Goal: Task Accomplishment & Management: Manage account settings

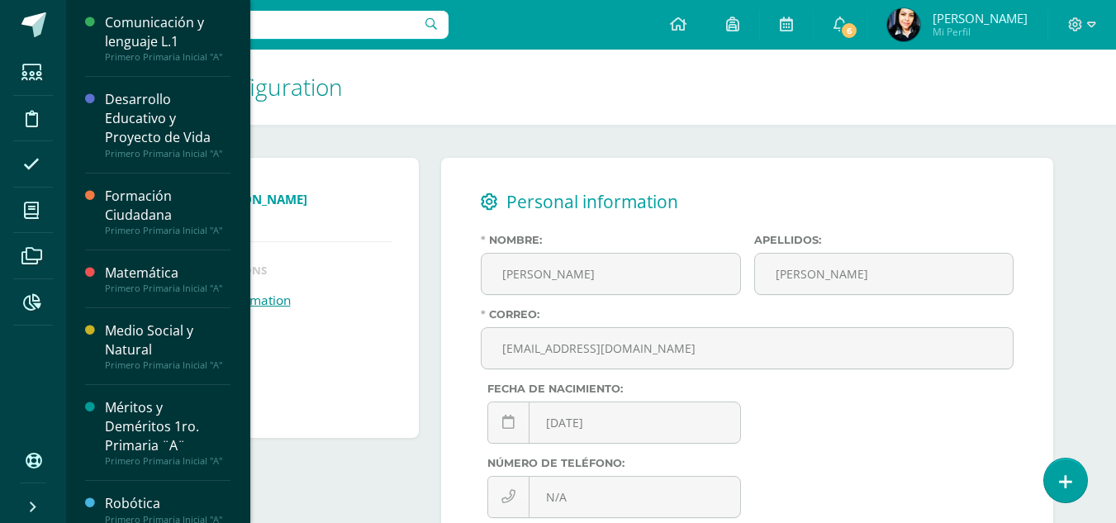
scroll to position [248, 0]
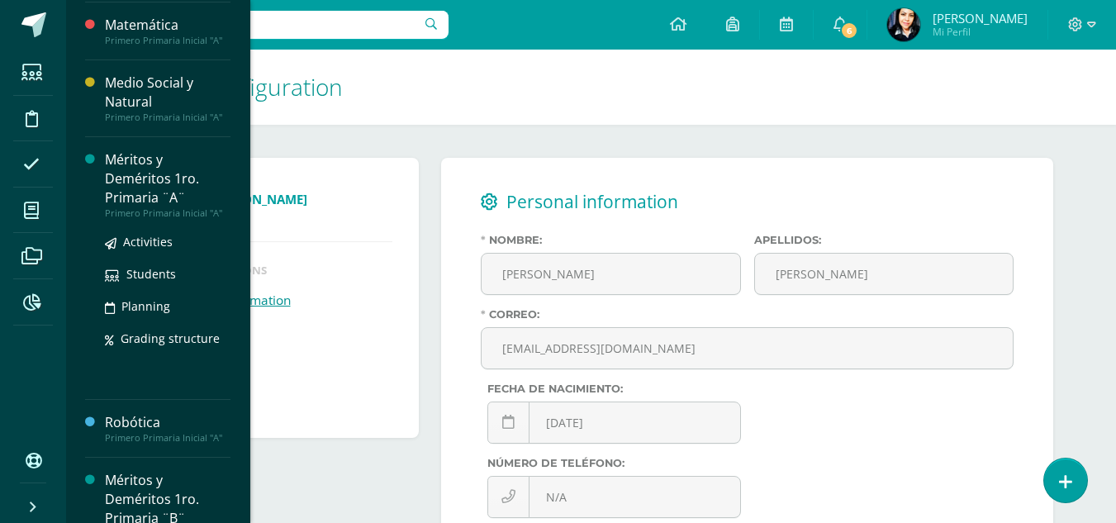
click at [122, 171] on div "Méritos y Deméritos 1ro. Primaria ¨A¨" at bounding box center [168, 178] width 126 height 57
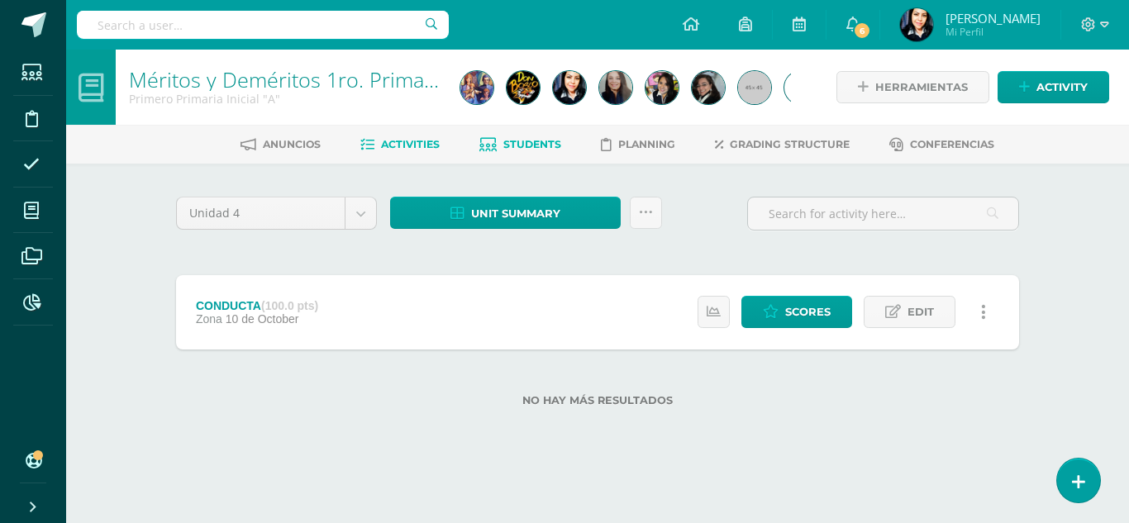
click at [543, 146] on span "Students" at bounding box center [532, 144] width 58 height 12
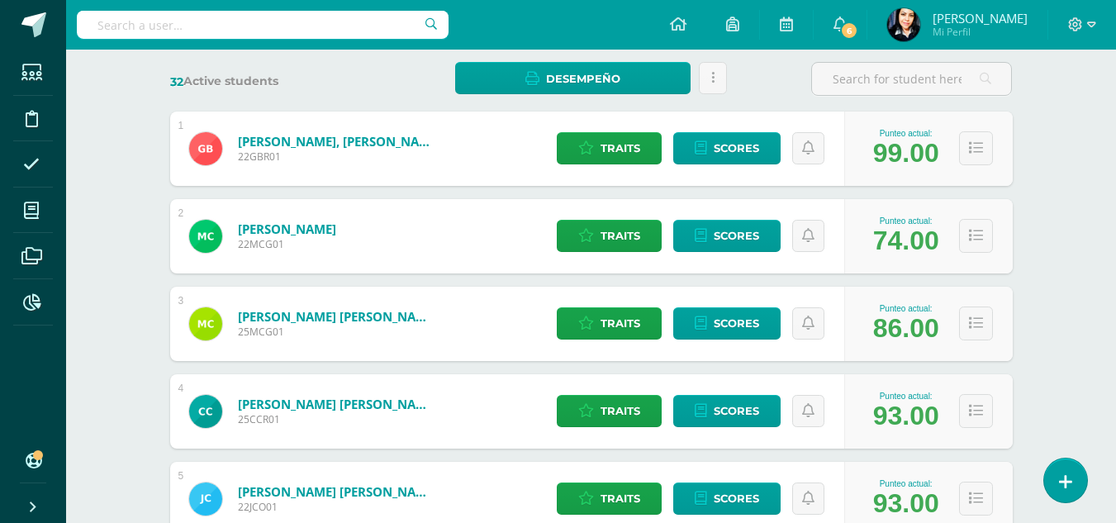
scroll to position [413, 0]
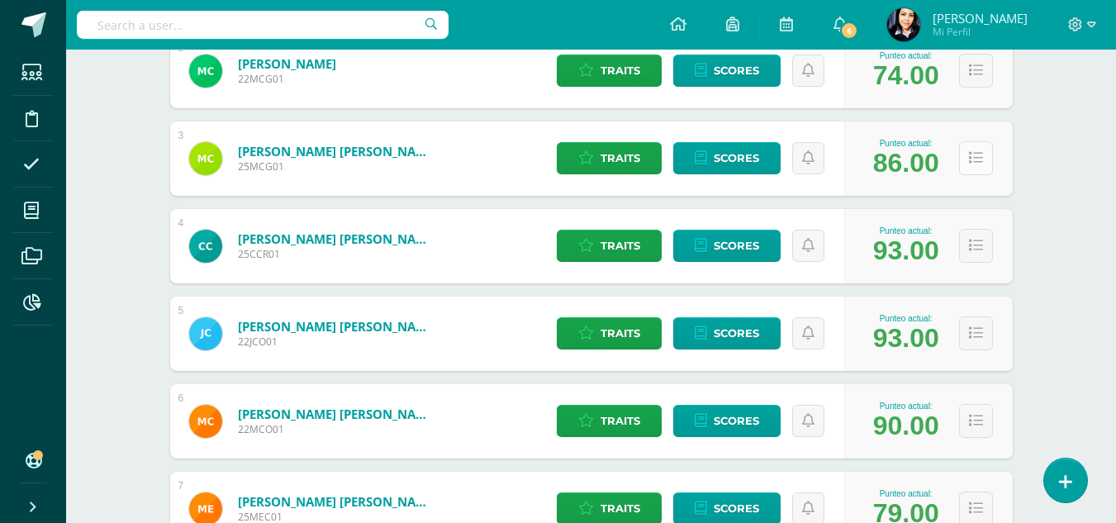
click at [978, 154] on icon at bounding box center [976, 158] width 14 height 14
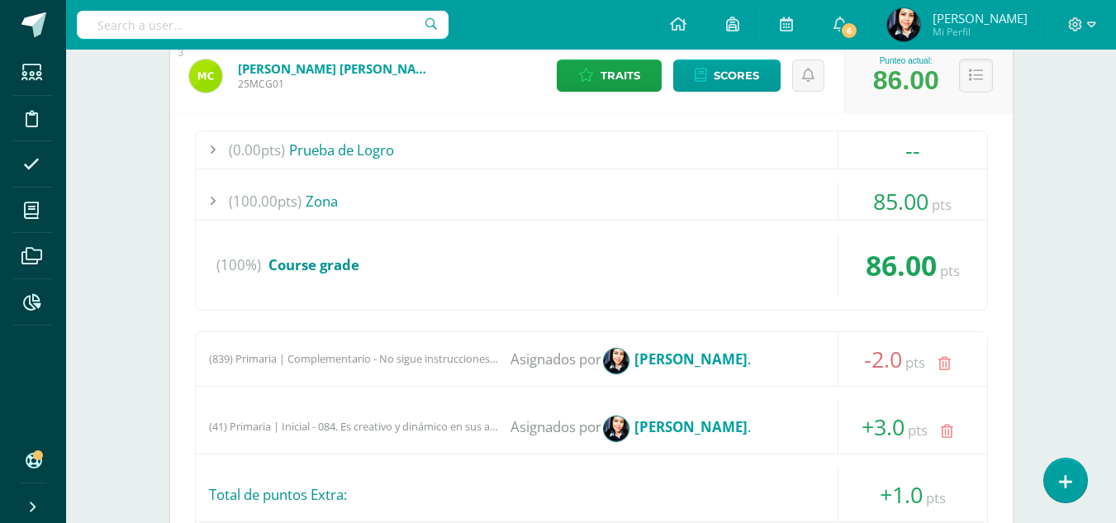
scroll to position [330, 0]
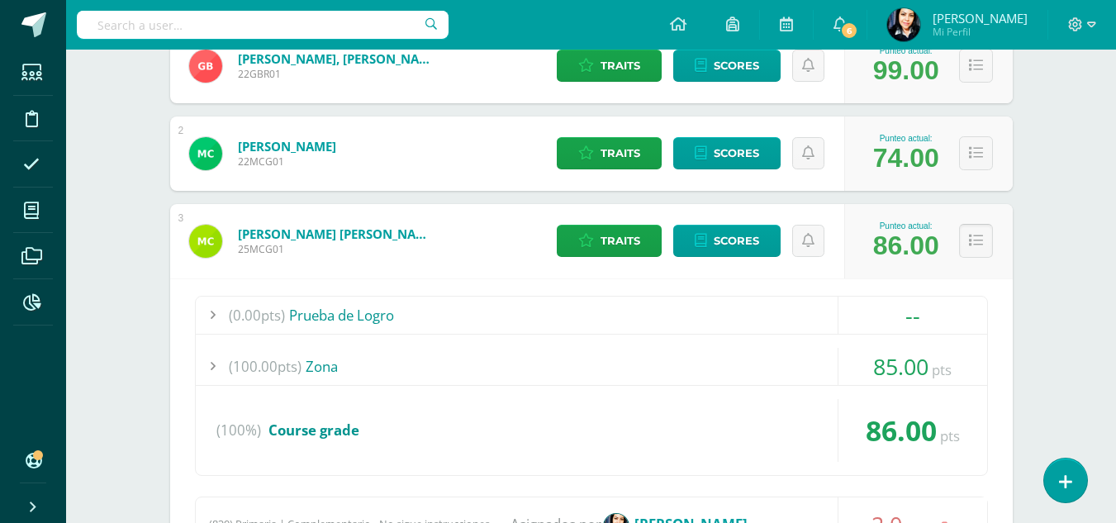
click at [978, 245] on icon at bounding box center [976, 241] width 14 height 14
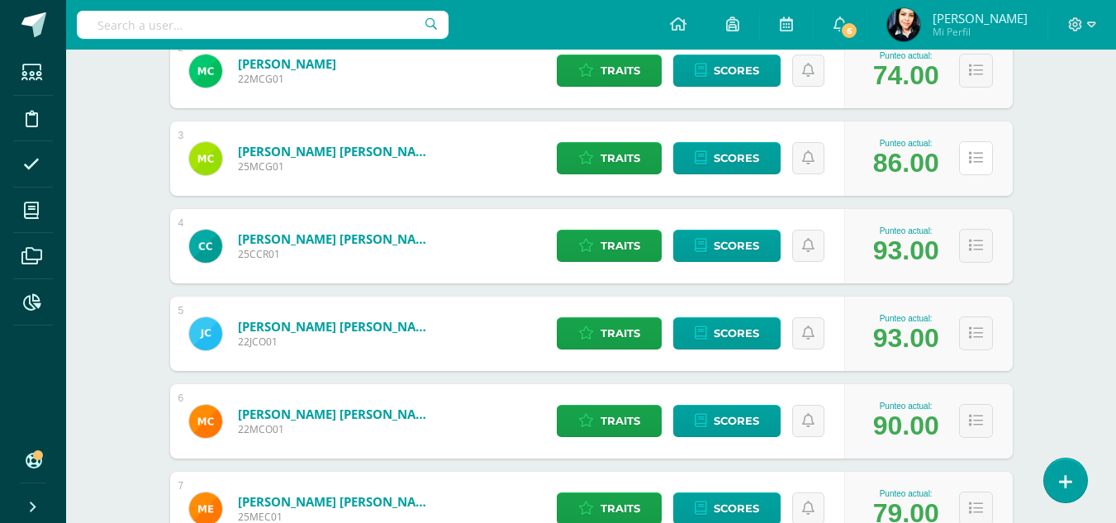
scroll to position [496, 0]
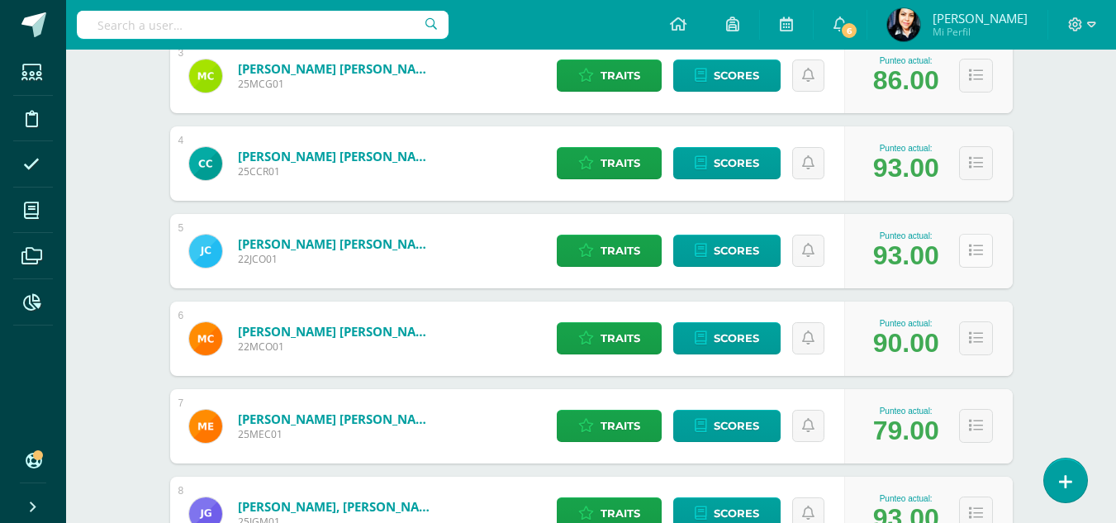
click at [970, 252] on icon at bounding box center [976, 251] width 14 height 14
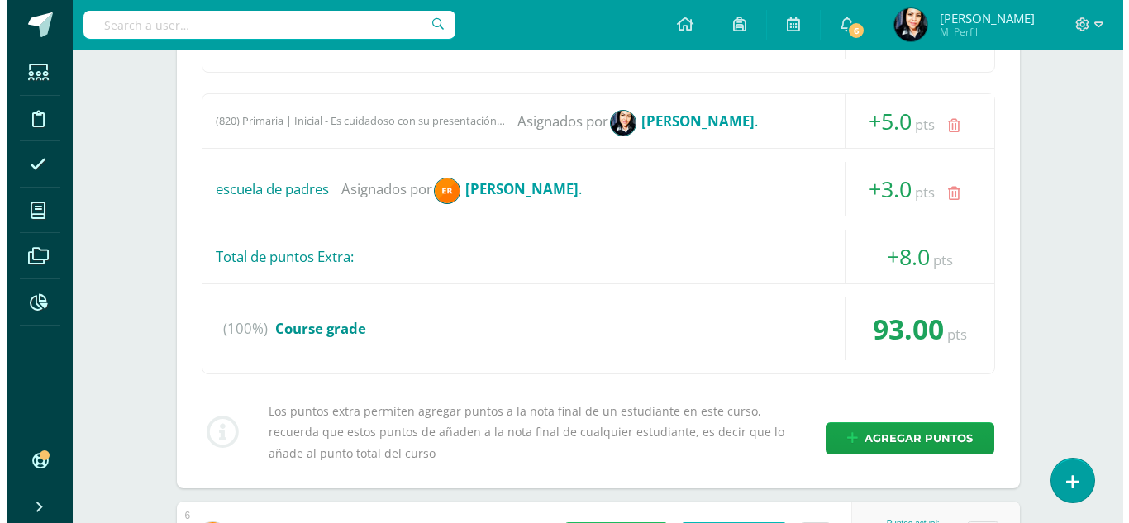
scroll to position [991, 0]
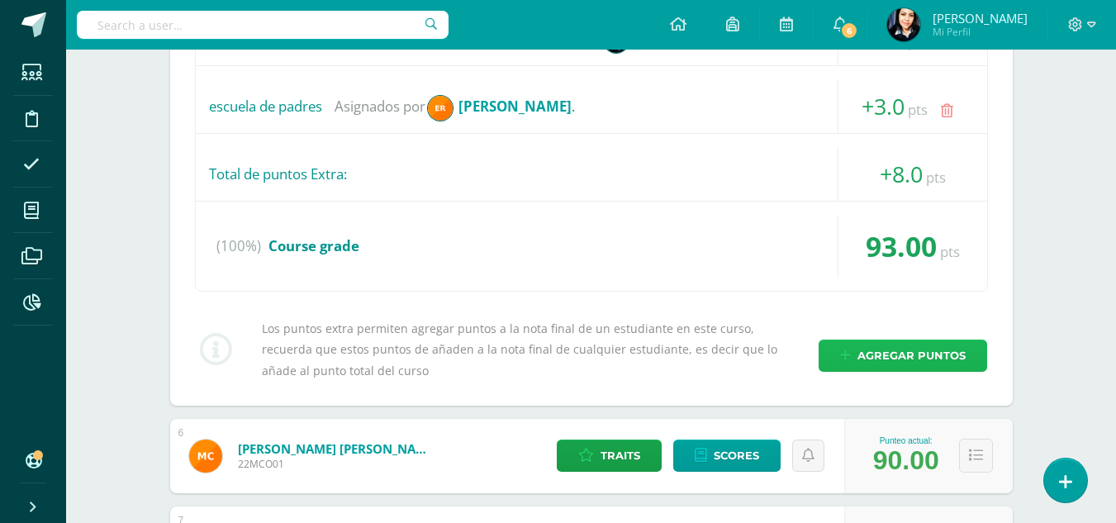
click at [905, 351] on span "Agregar puntos" at bounding box center [912, 355] width 108 height 31
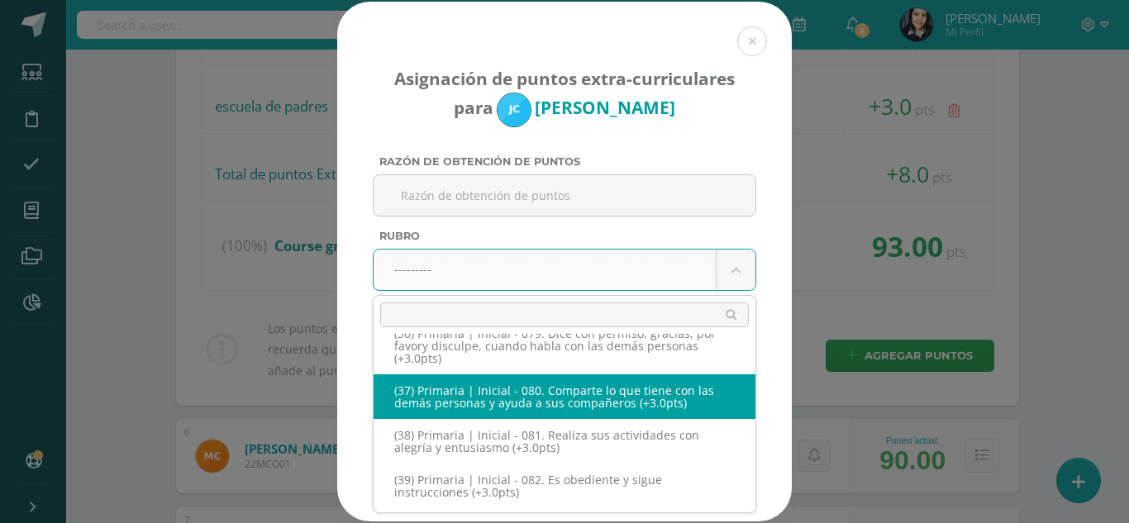
scroll to position [4126, 0]
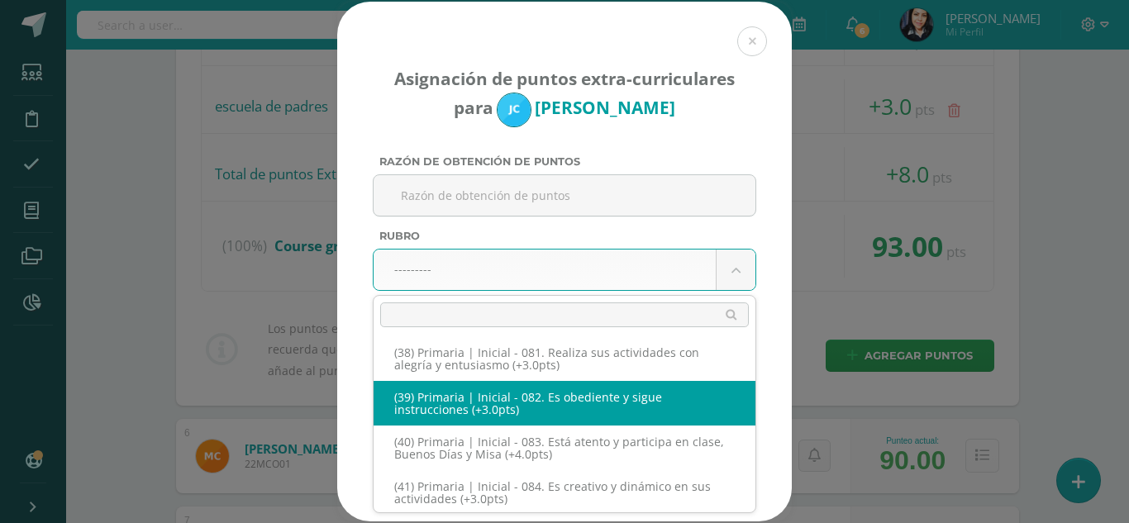
select select "99"
type input "3"
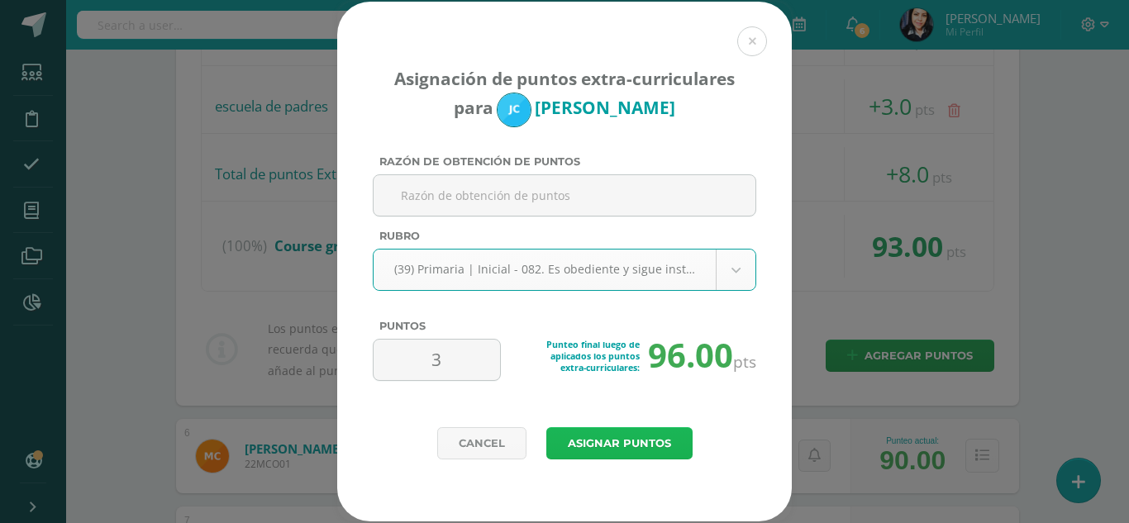
click at [620, 442] on button "Asignar puntos" at bounding box center [619, 443] width 146 height 32
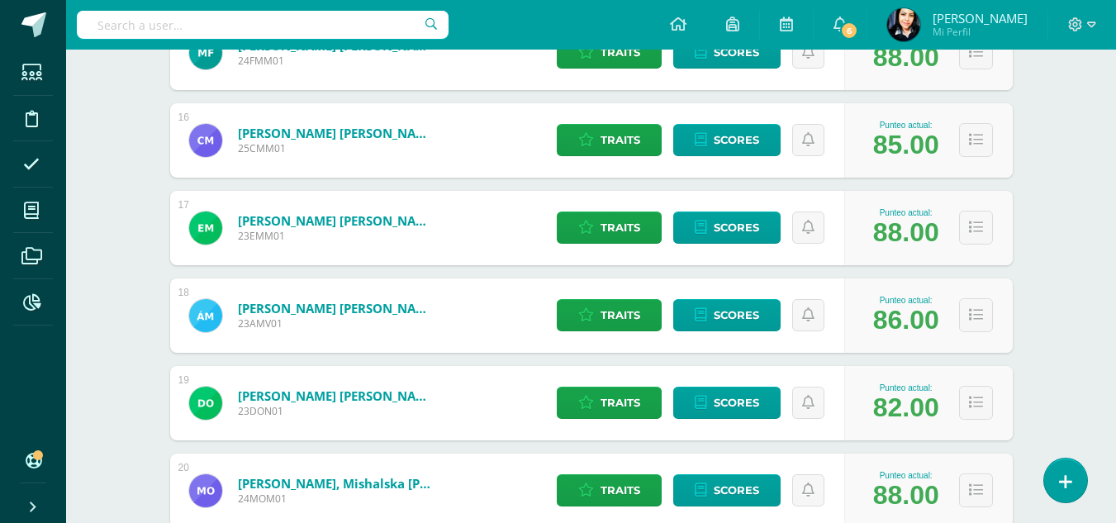
scroll to position [1652, 0]
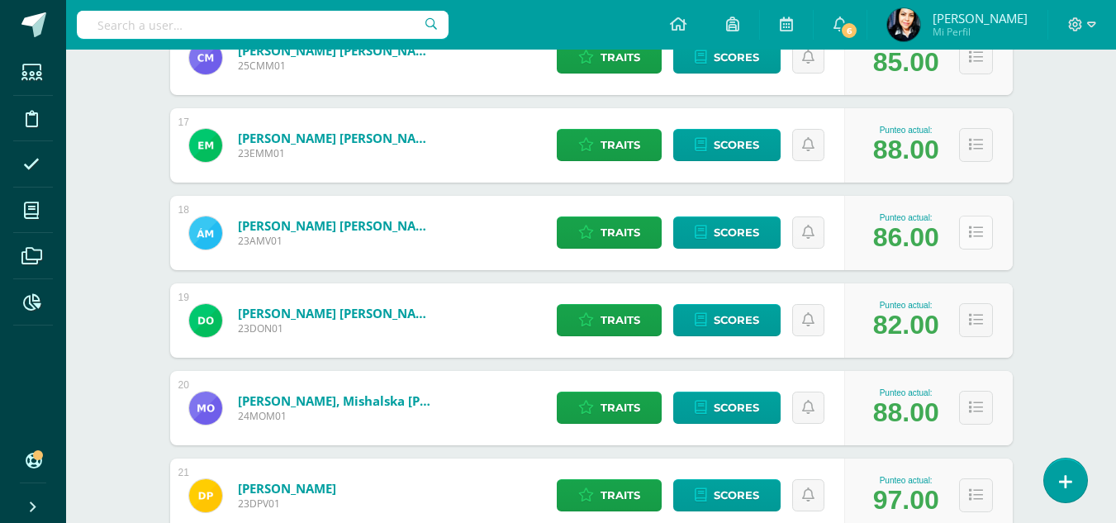
click at [972, 239] on icon at bounding box center [976, 233] width 14 height 14
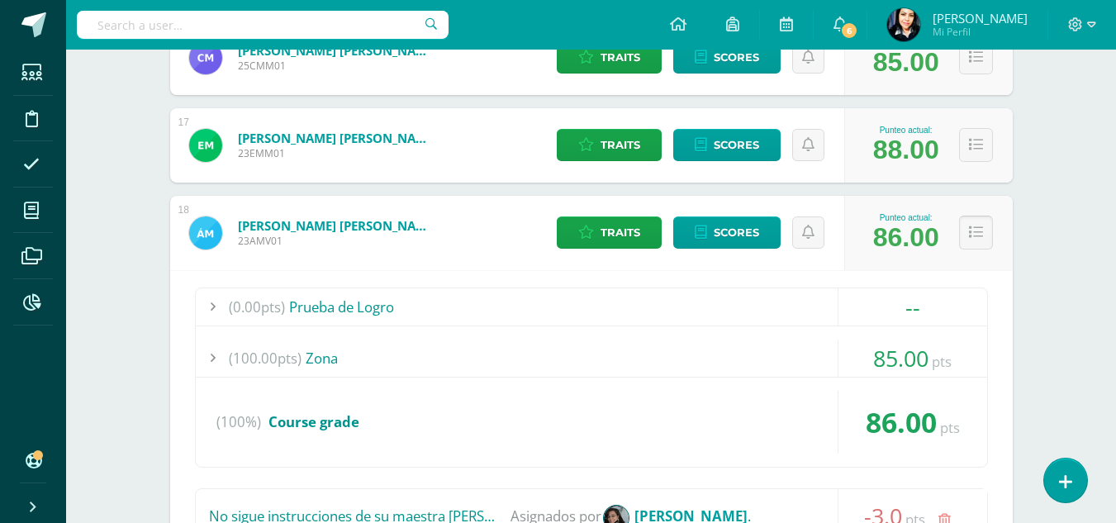
click at [977, 234] on icon at bounding box center [976, 233] width 14 height 14
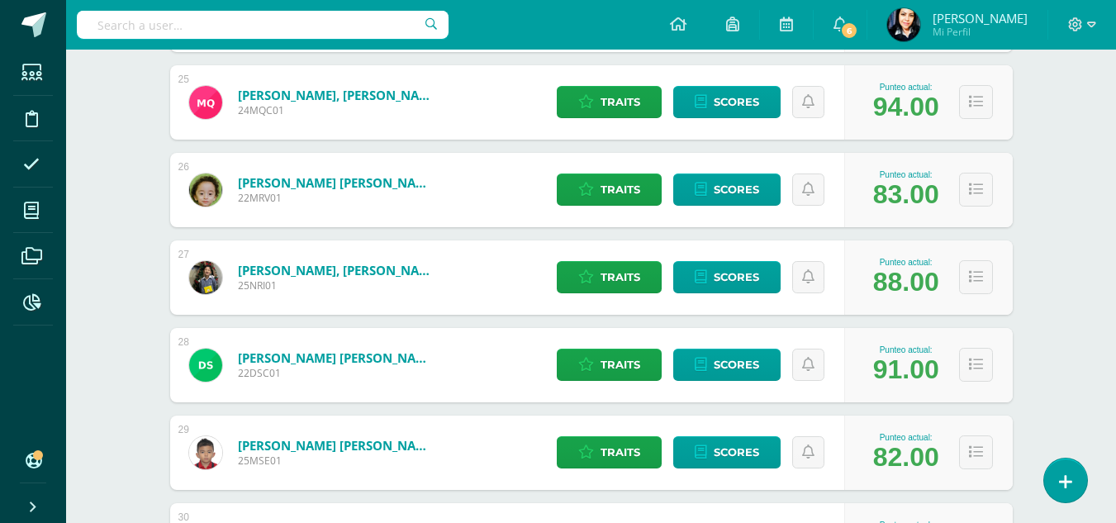
scroll to position [2478, 0]
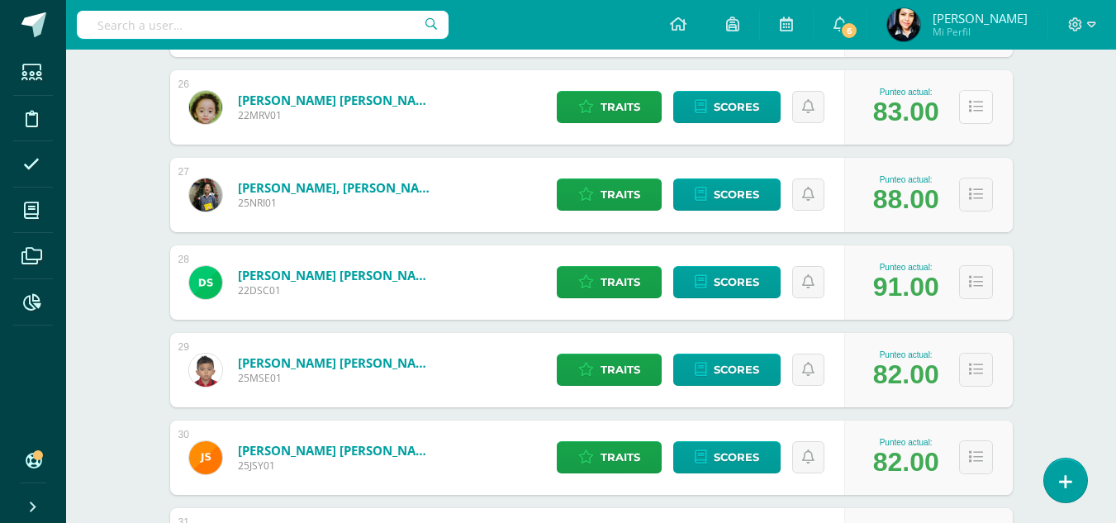
click at [970, 107] on icon at bounding box center [976, 107] width 14 height 14
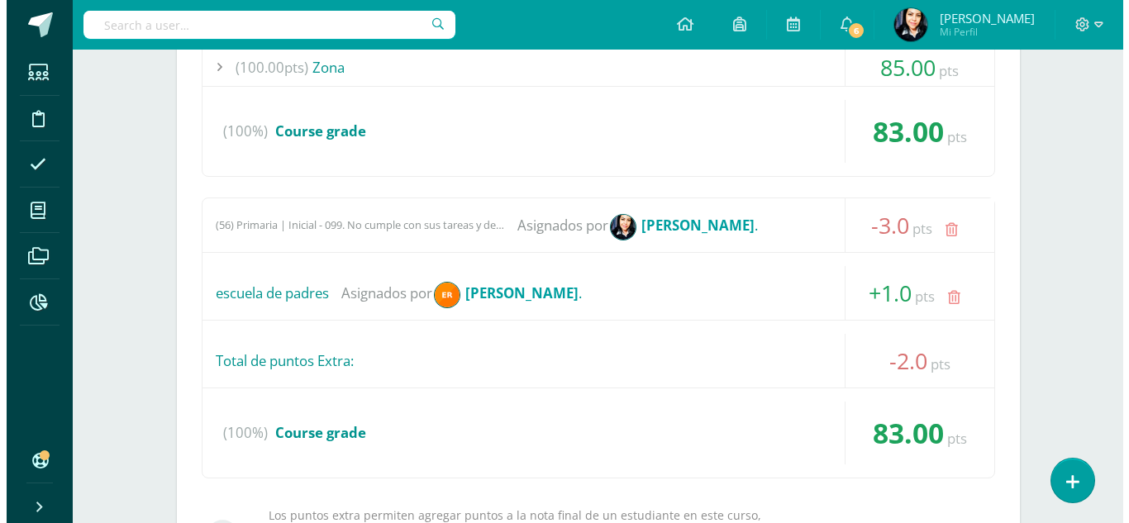
scroll to position [2726, 0]
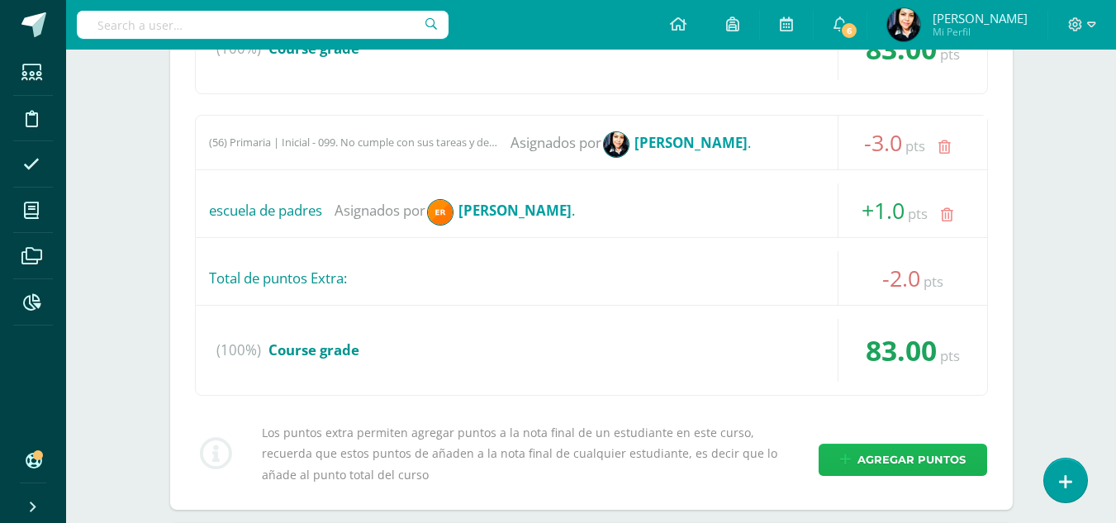
click at [889, 455] on span "Agregar puntos" at bounding box center [912, 459] width 108 height 31
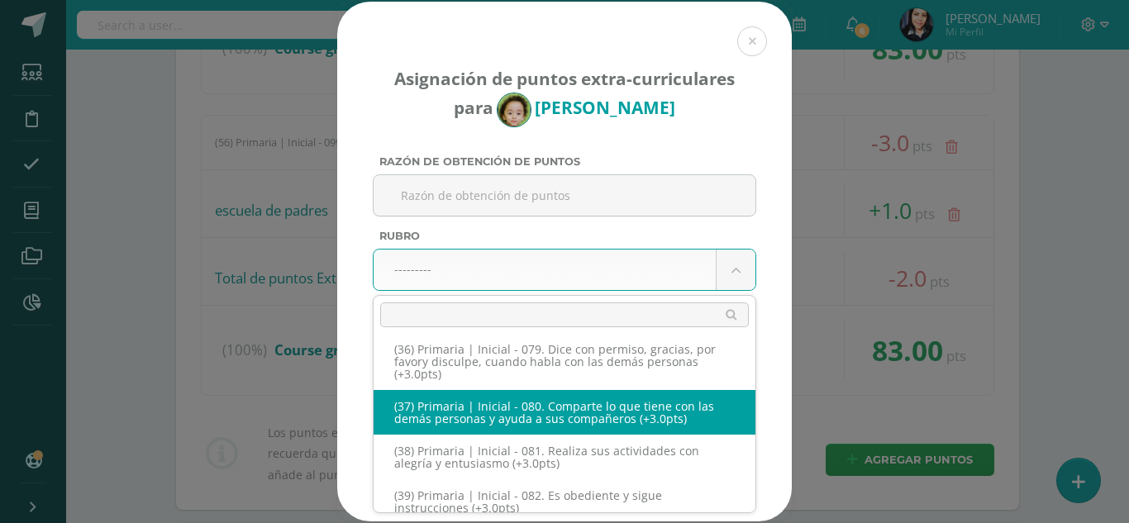
scroll to position [3945, 0]
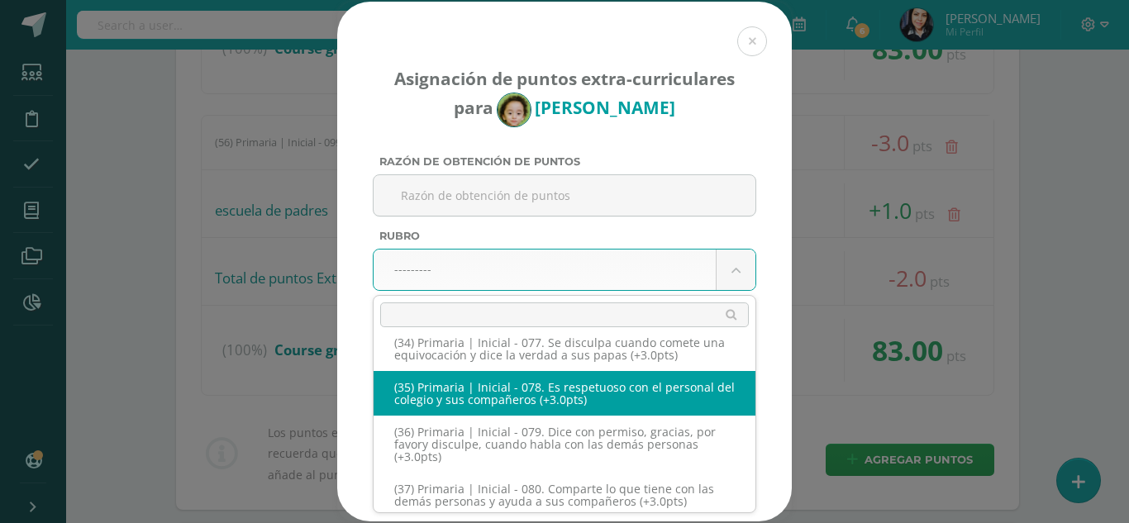
select select "95"
type input "3"
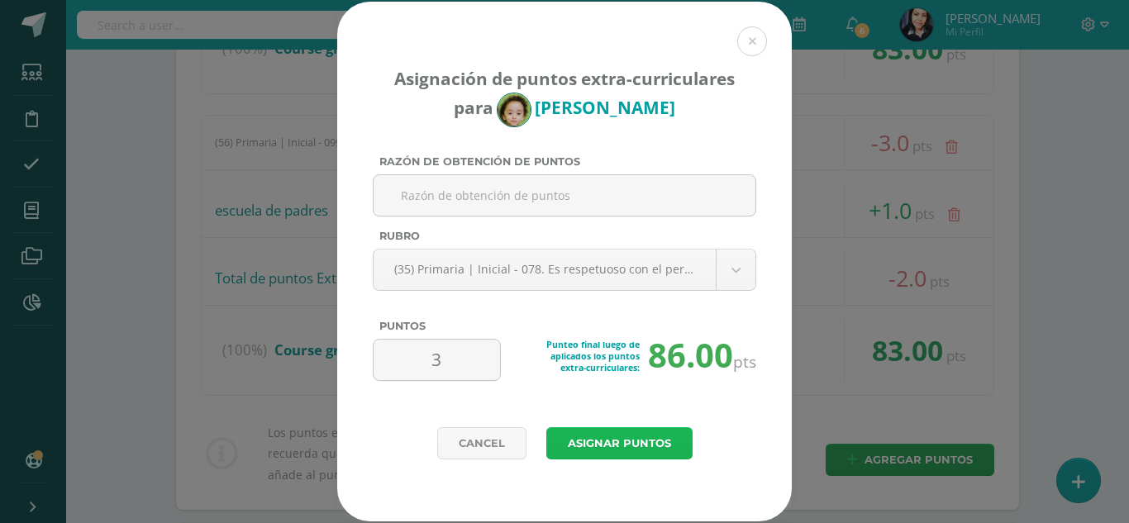
click at [630, 437] on button "Asignar puntos" at bounding box center [619, 443] width 146 height 32
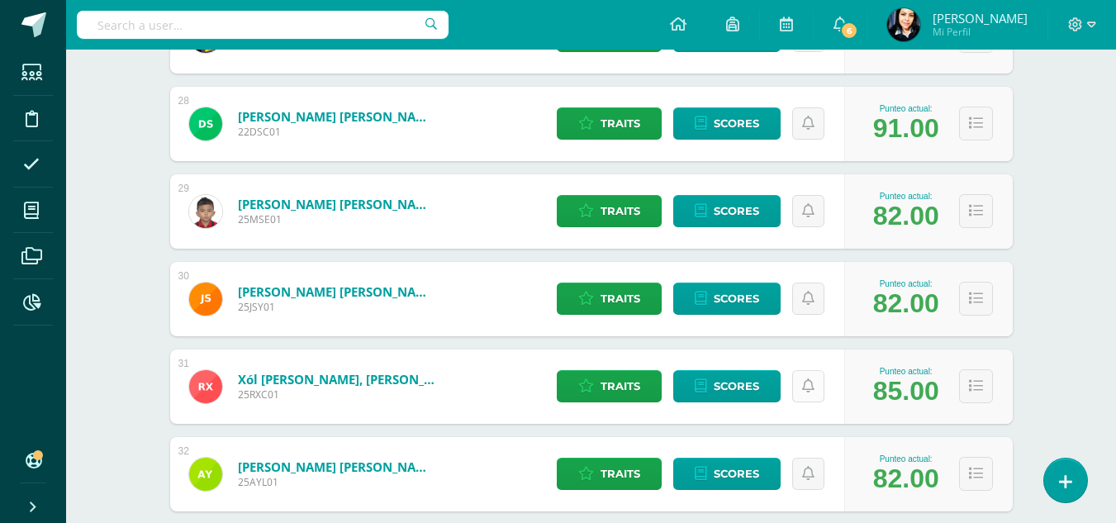
scroll to position [2735, 0]
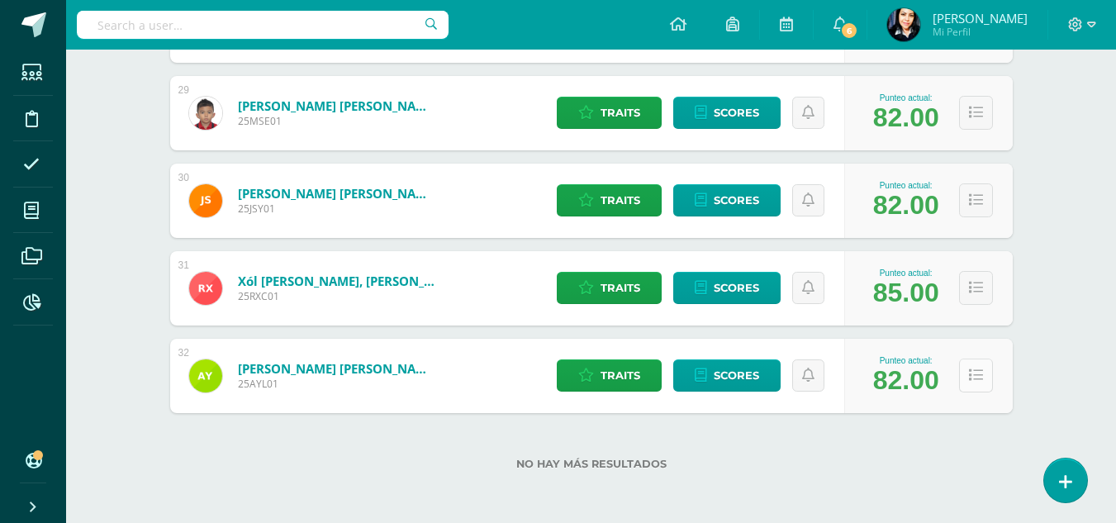
click at [980, 381] on icon at bounding box center [976, 375] width 14 height 14
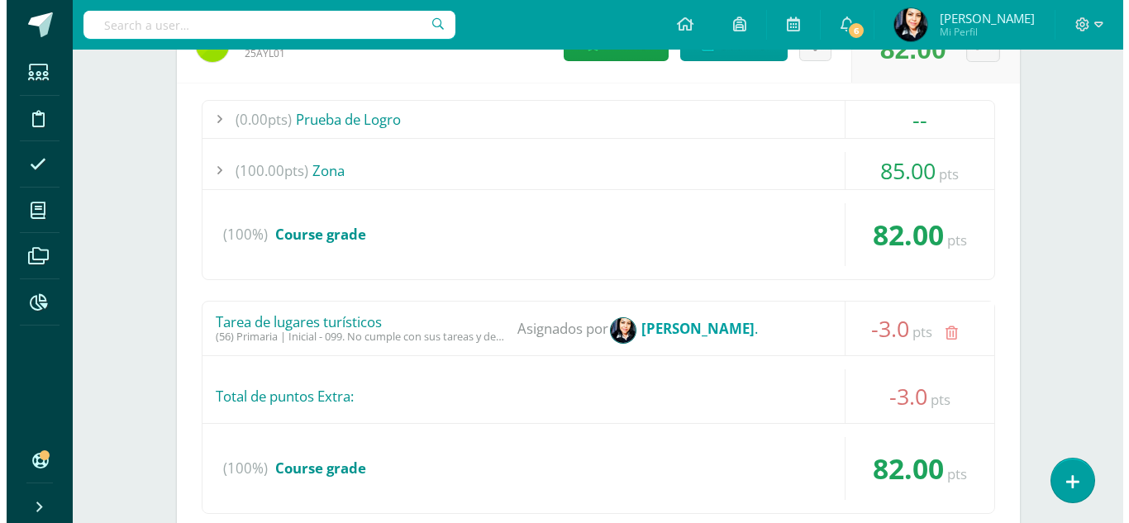
scroll to position [3231, 0]
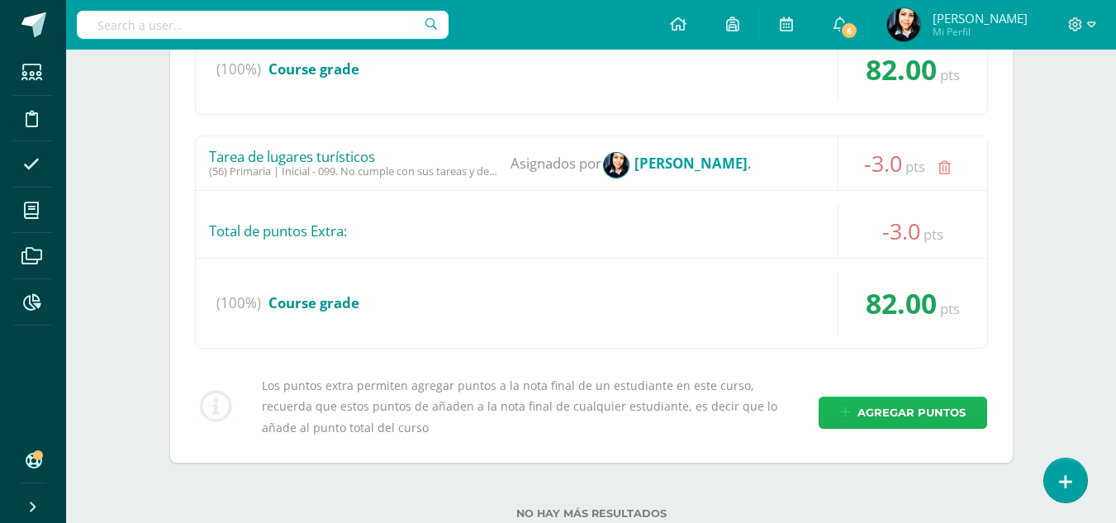
click at [901, 404] on span "Agregar puntos" at bounding box center [912, 412] width 108 height 31
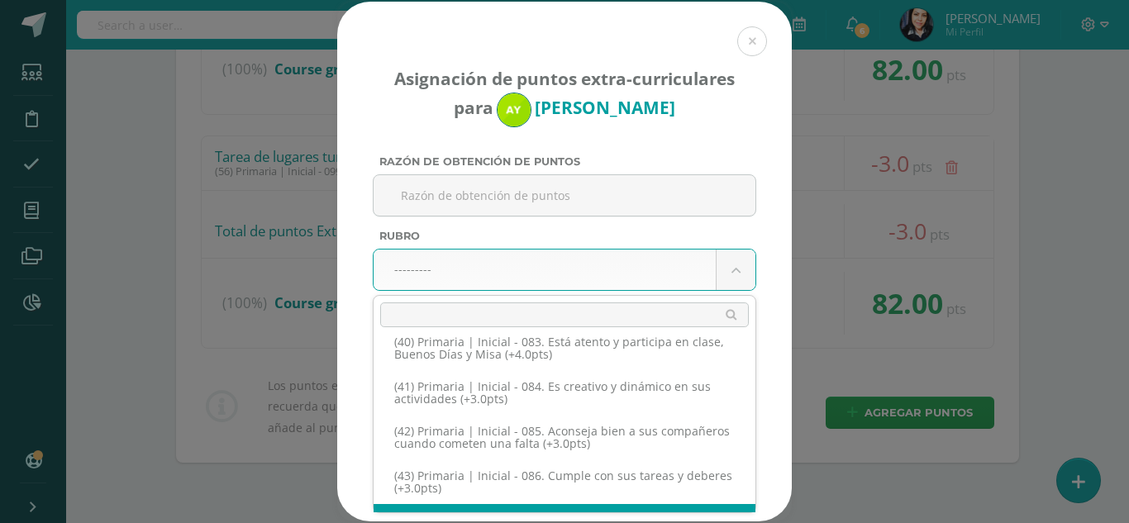
scroll to position [4143, 0]
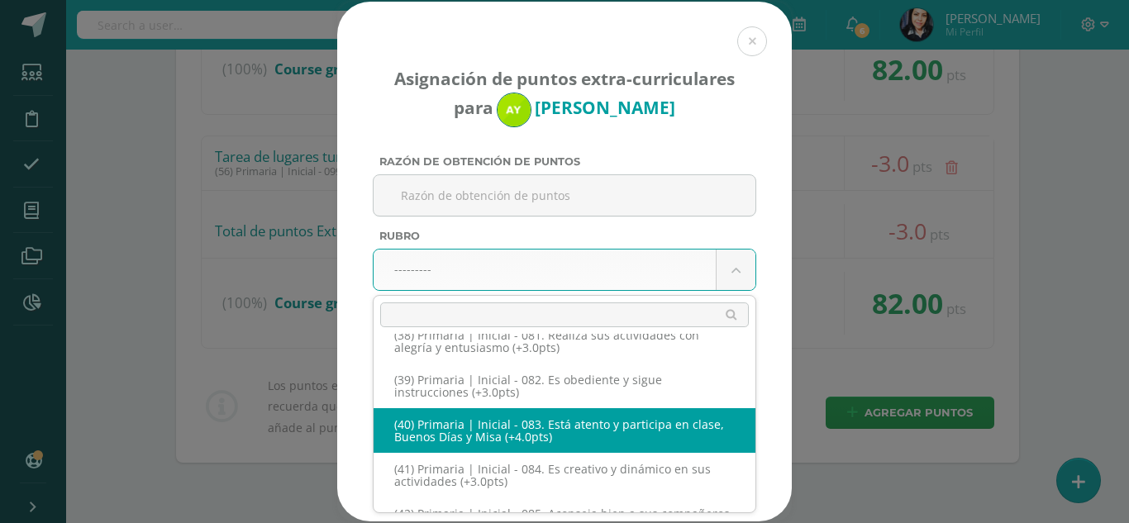
select select "100"
type input "4"
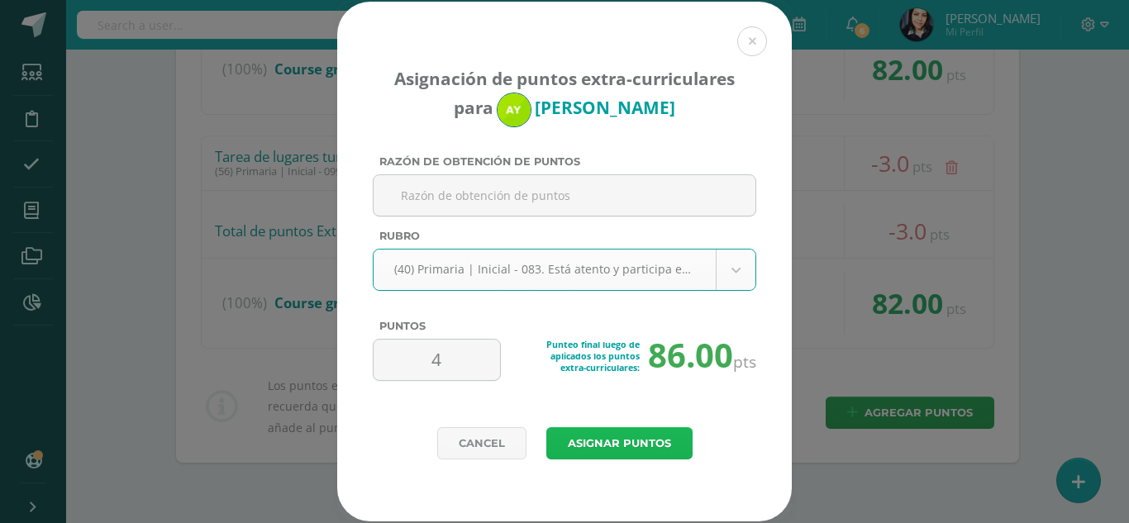
click button "Asignar puntos"
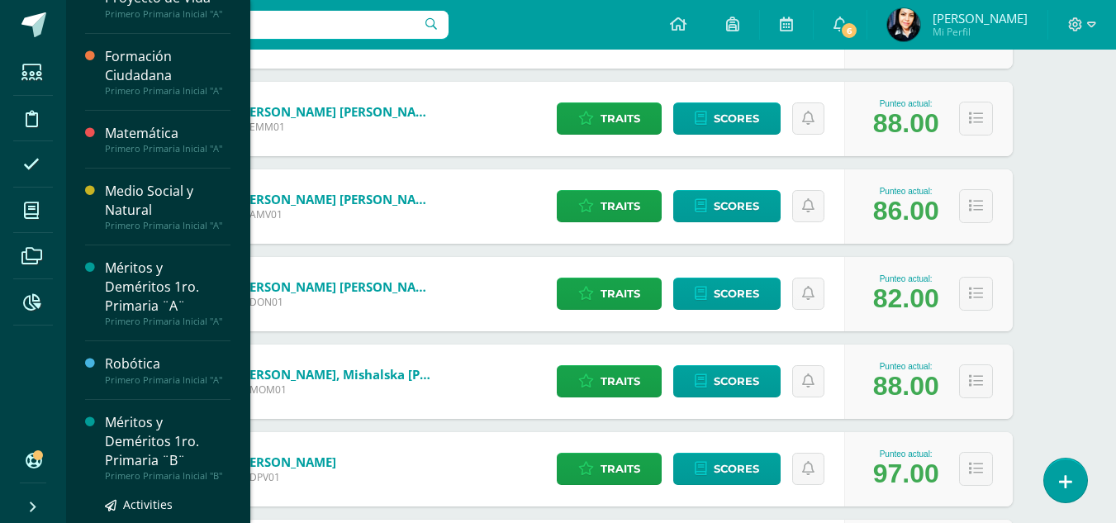
scroll to position [248, 0]
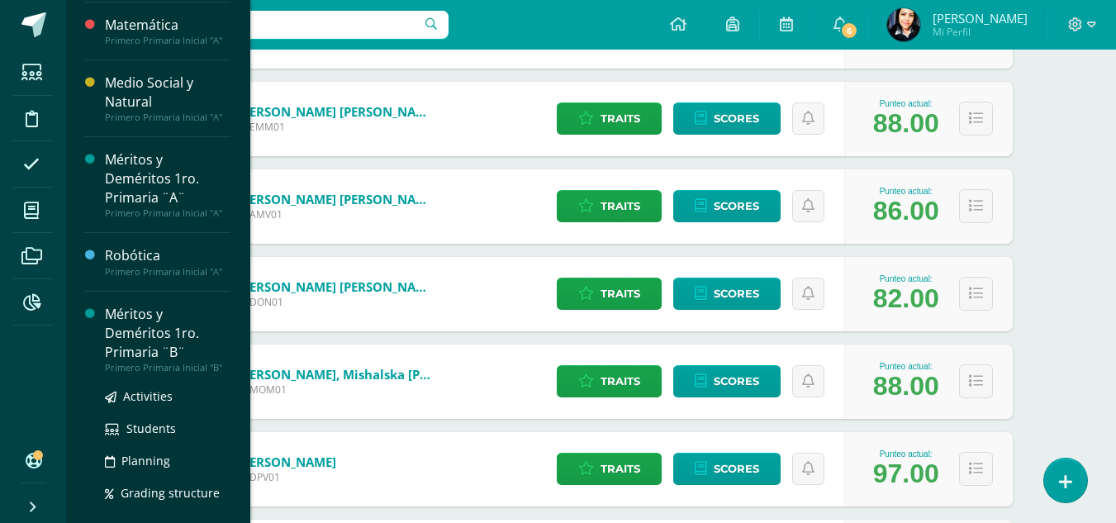
click at [126, 323] on div "Méritos y Deméritos 1ro. Primaria ¨B¨" at bounding box center [168, 333] width 126 height 57
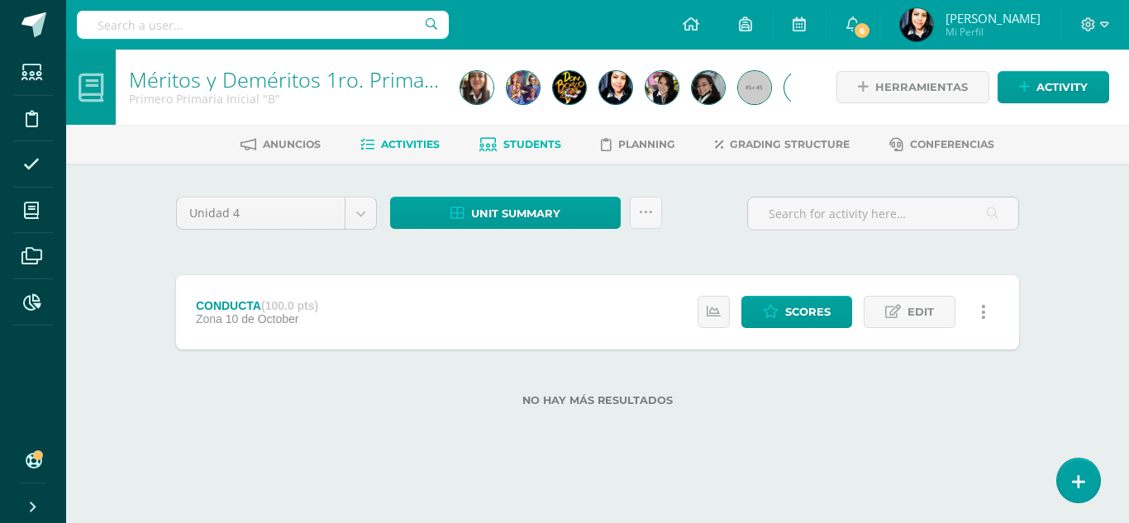
click at [528, 145] on span "Students" at bounding box center [532, 144] width 58 height 12
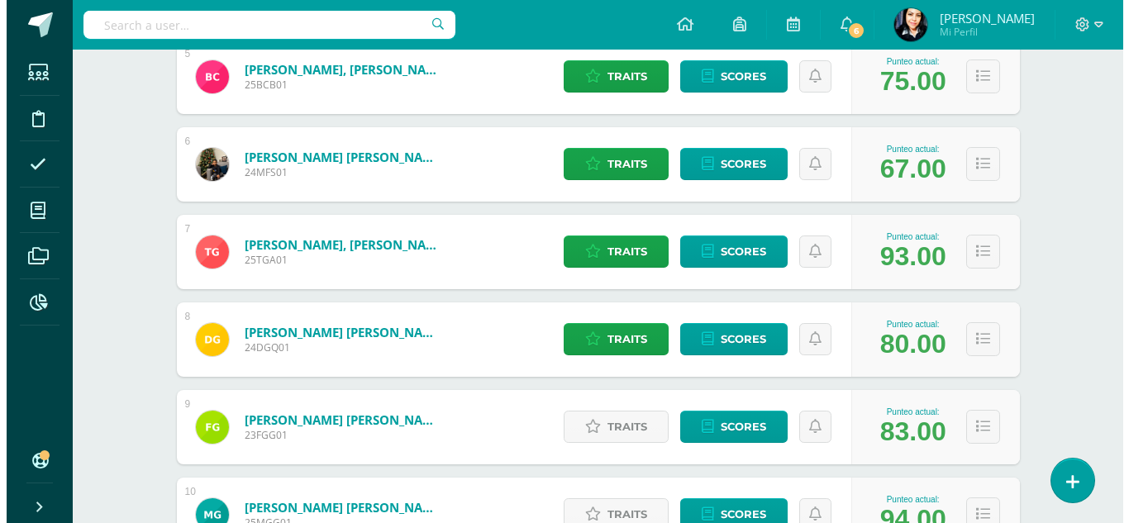
scroll to position [753, 0]
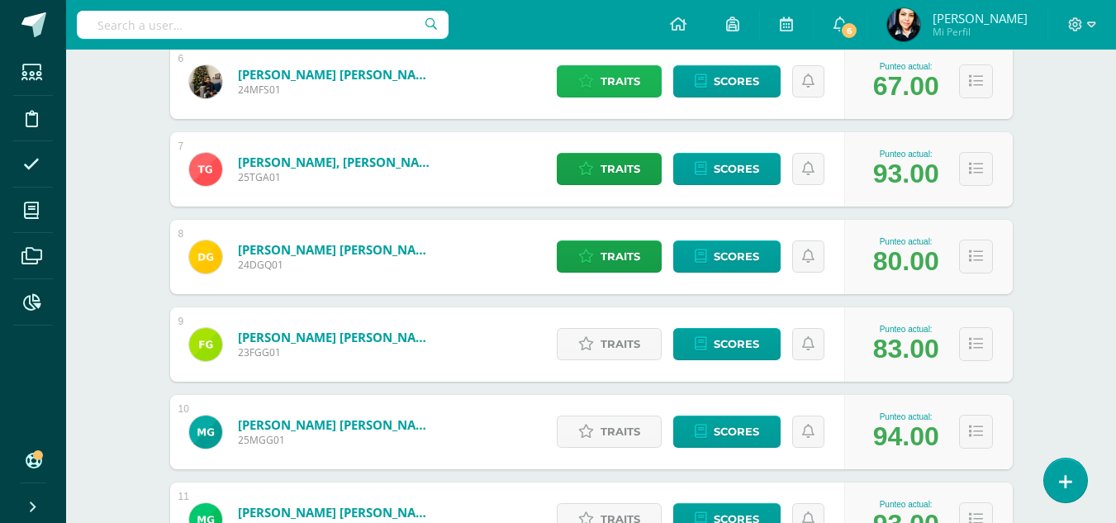
click at [601, 75] on span "Traits" at bounding box center [621, 81] width 40 height 31
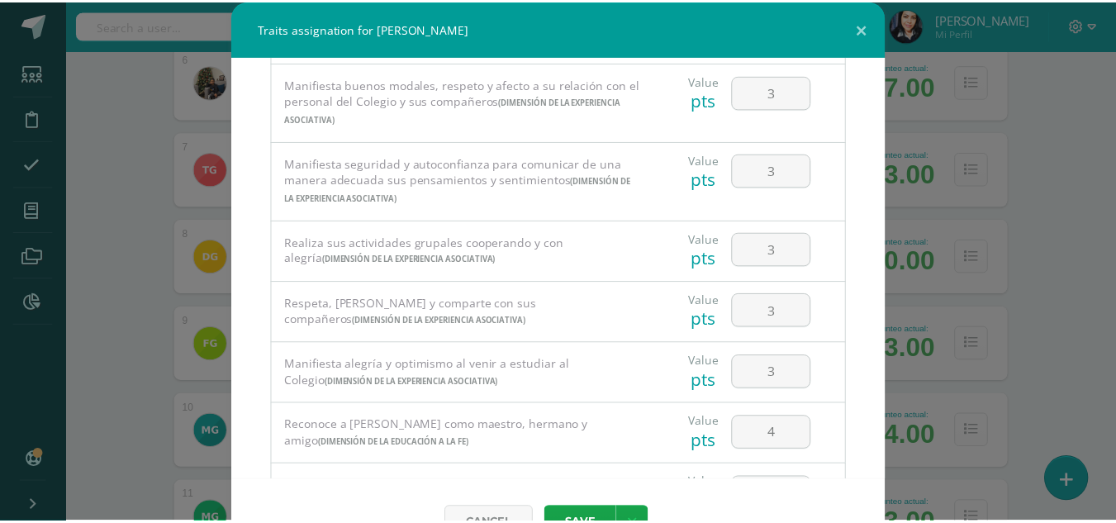
scroll to position [32, 0]
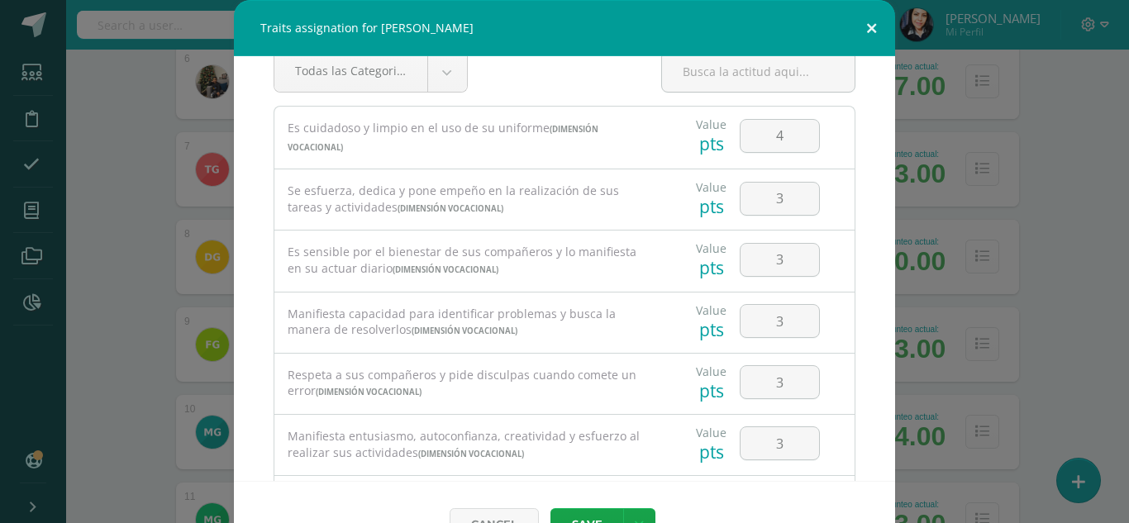
click at [866, 28] on button at bounding box center [871, 28] width 47 height 56
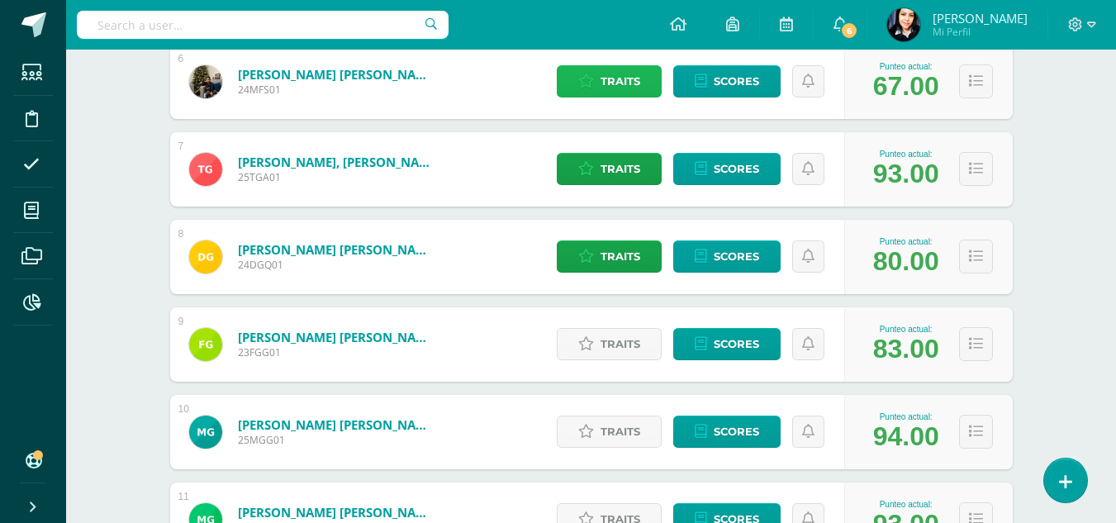
scroll to position [918, 0]
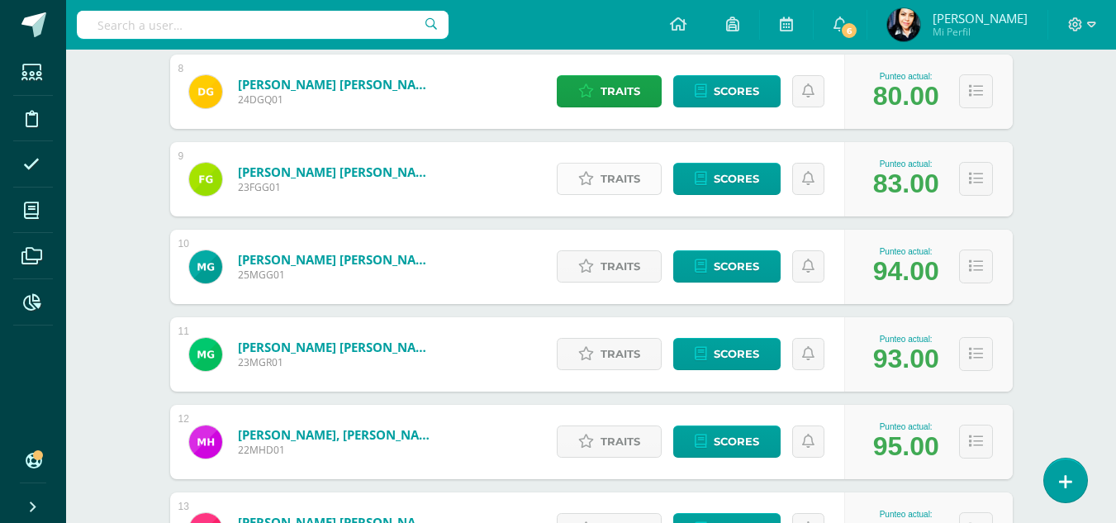
click at [623, 179] on span "Traits" at bounding box center [621, 179] width 40 height 31
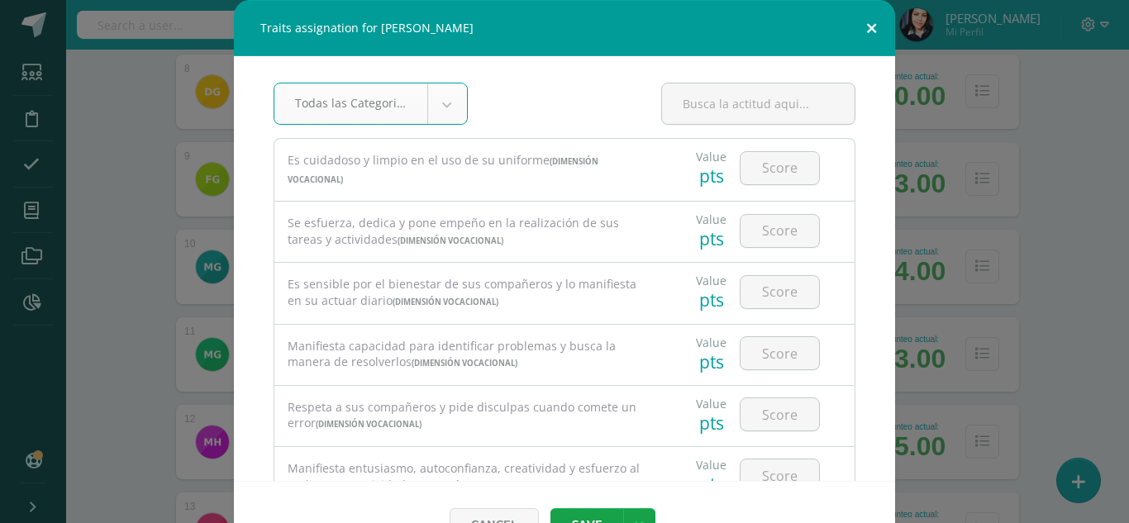
click at [864, 26] on button at bounding box center [871, 28] width 47 height 56
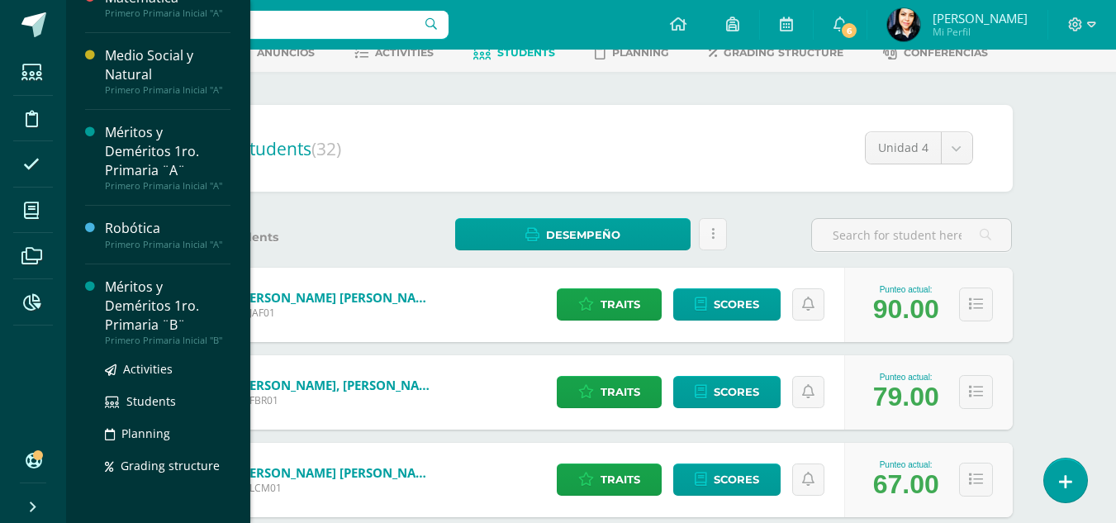
scroll to position [278, 0]
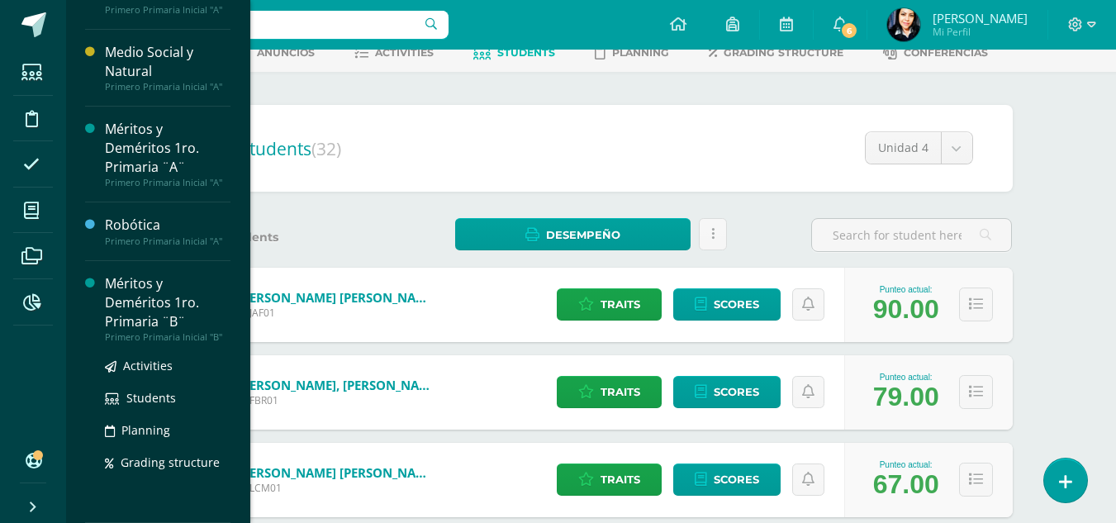
click at [129, 294] on div "Méritos y Deméritos 1ro. Primaria ¨B¨" at bounding box center [168, 302] width 126 height 57
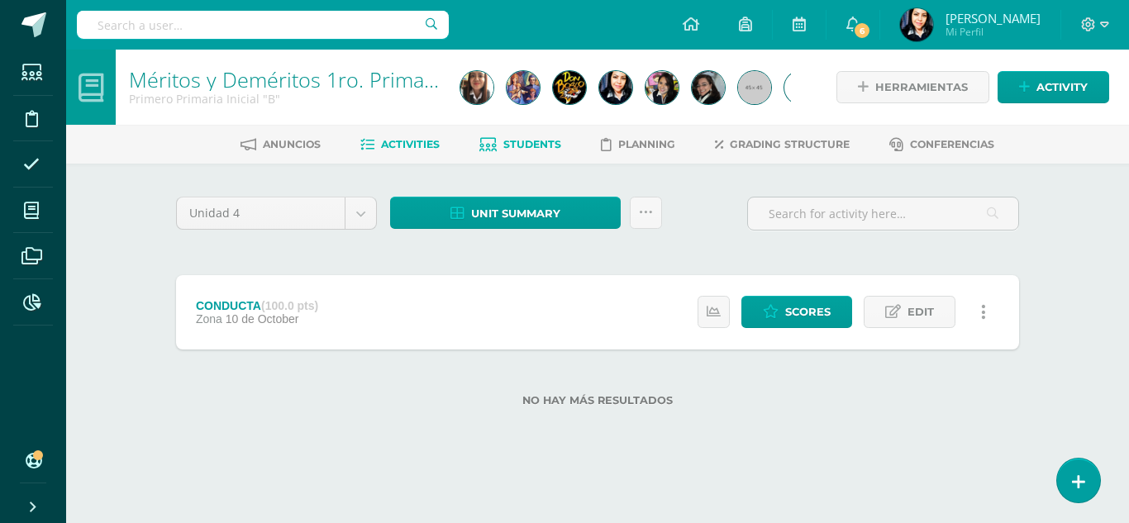
click at [520, 142] on span "Students" at bounding box center [532, 144] width 58 height 12
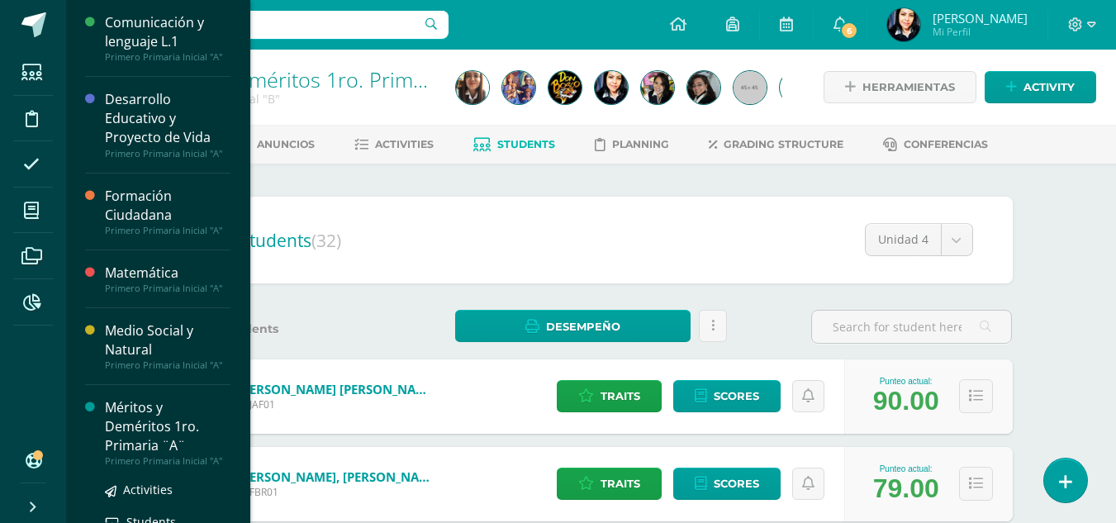
click at [155, 411] on div "Méritos y Deméritos 1ro. Primaria ¨A¨" at bounding box center [168, 426] width 126 height 57
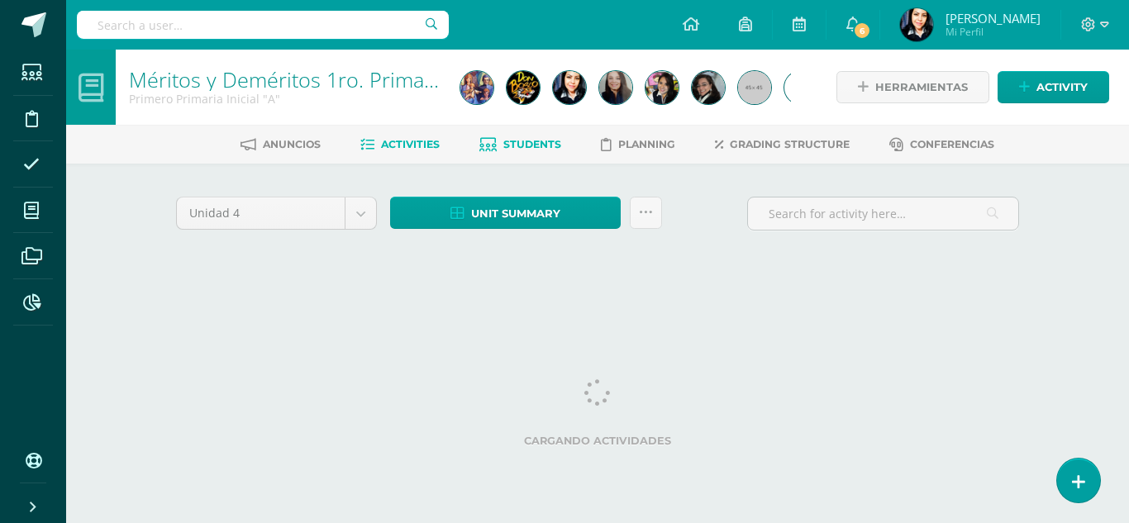
click at [536, 145] on span "Students" at bounding box center [532, 144] width 58 height 12
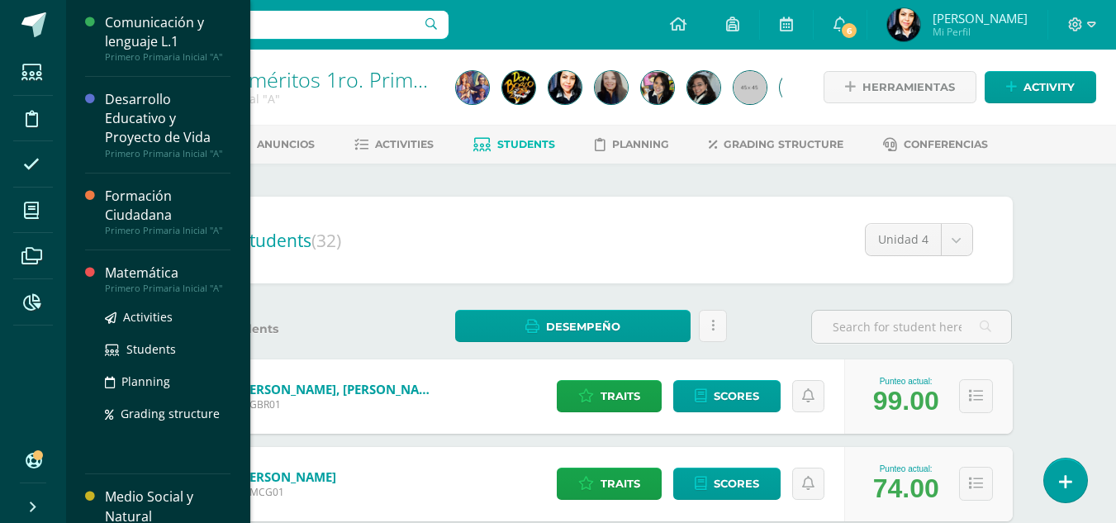
click at [135, 268] on div "Matemática" at bounding box center [168, 273] width 126 height 19
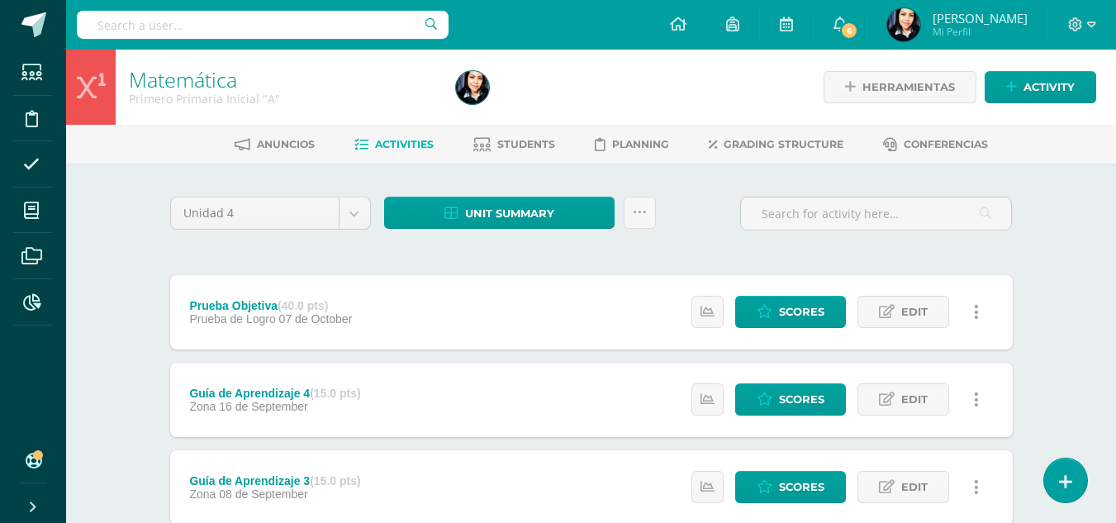
scroll to position [165, 0]
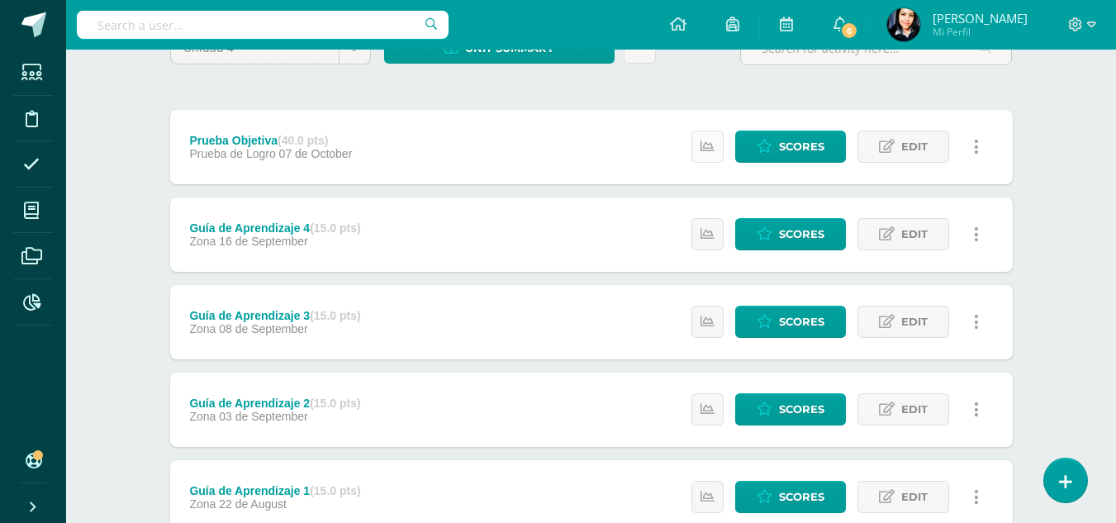
click at [708, 152] on icon at bounding box center [708, 147] width 14 height 14
click at [635, 142] on div "Prueba Objetiva (40.0 pts) Prueba de Logro 07 de October Scores Edit Activity h…" at bounding box center [591, 147] width 843 height 74
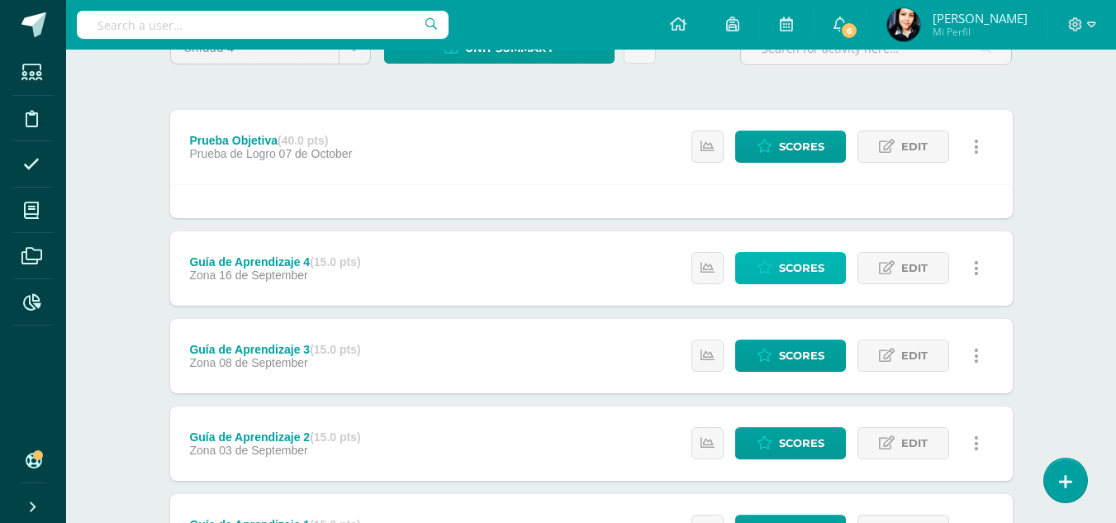
click at [799, 269] on span "Scores" at bounding box center [801, 268] width 45 height 31
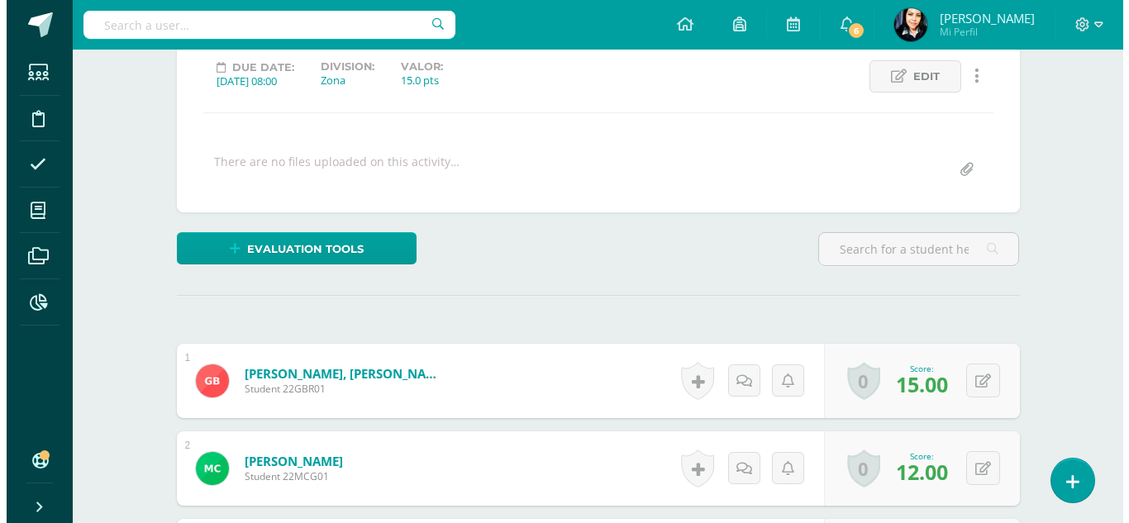
scroll to position [396, 0]
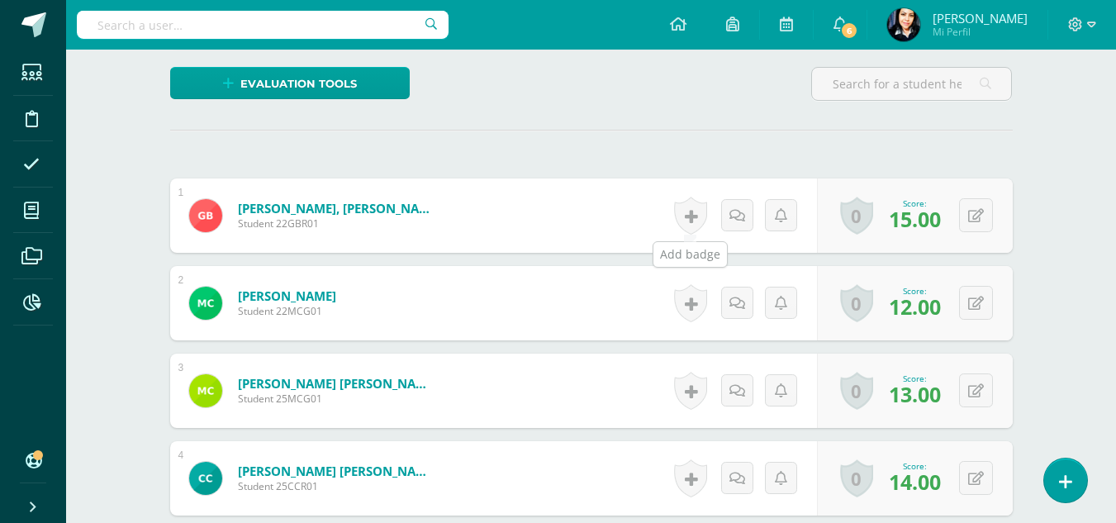
click at [692, 213] on link at bounding box center [690, 216] width 33 height 38
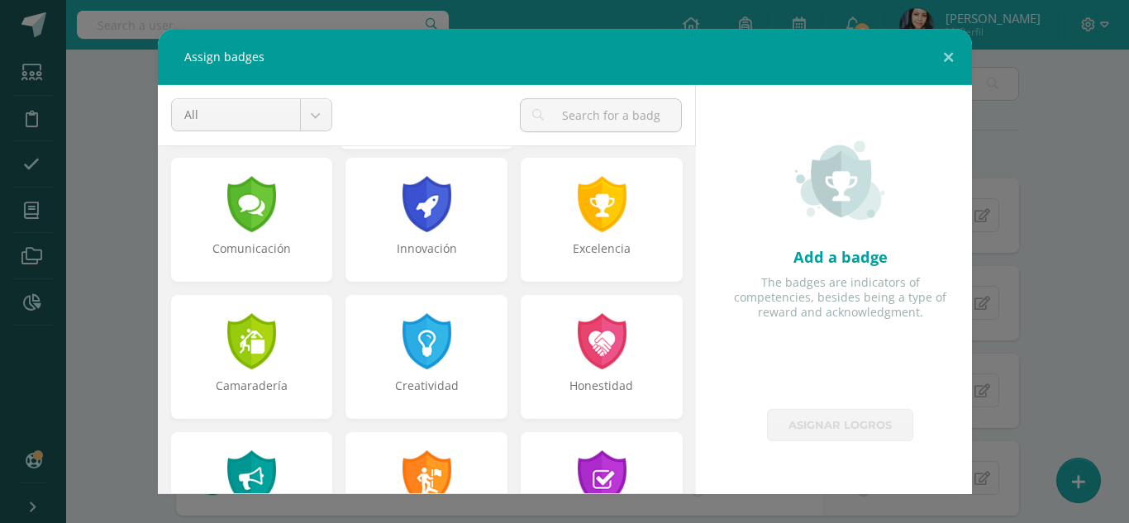
scroll to position [578, 0]
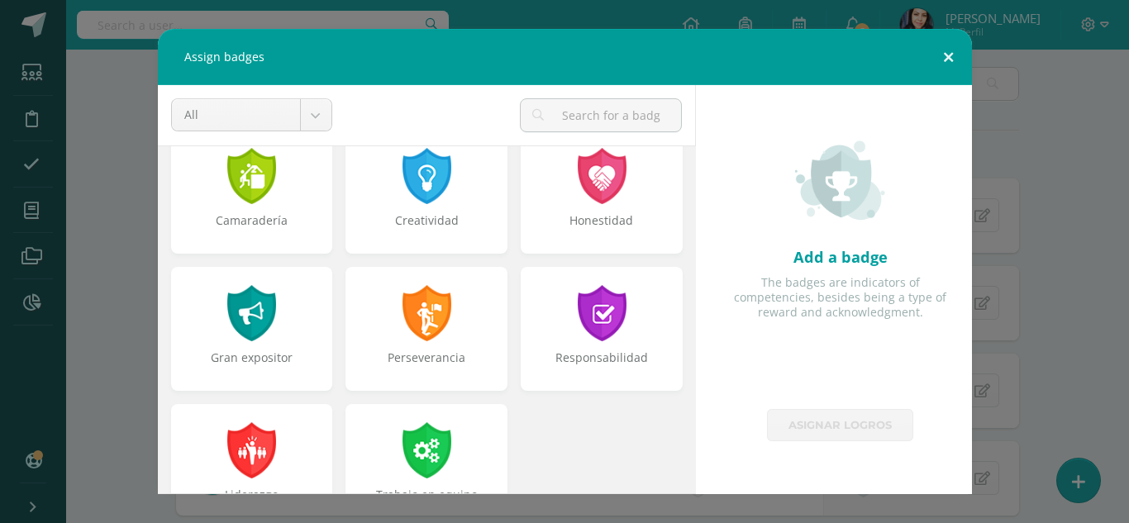
click at [952, 57] on button at bounding box center [947, 57] width 47 height 56
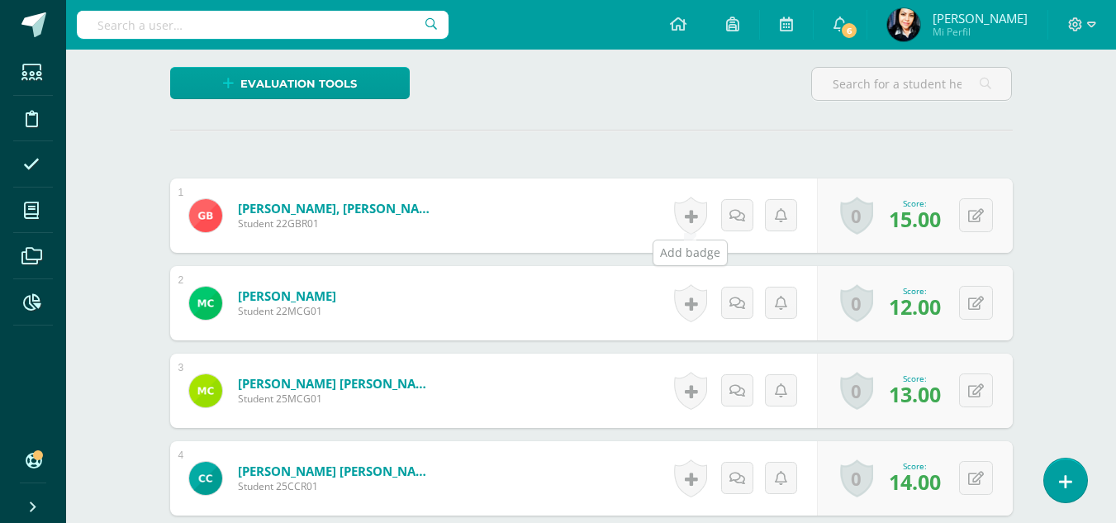
click at [691, 215] on link at bounding box center [690, 216] width 33 height 38
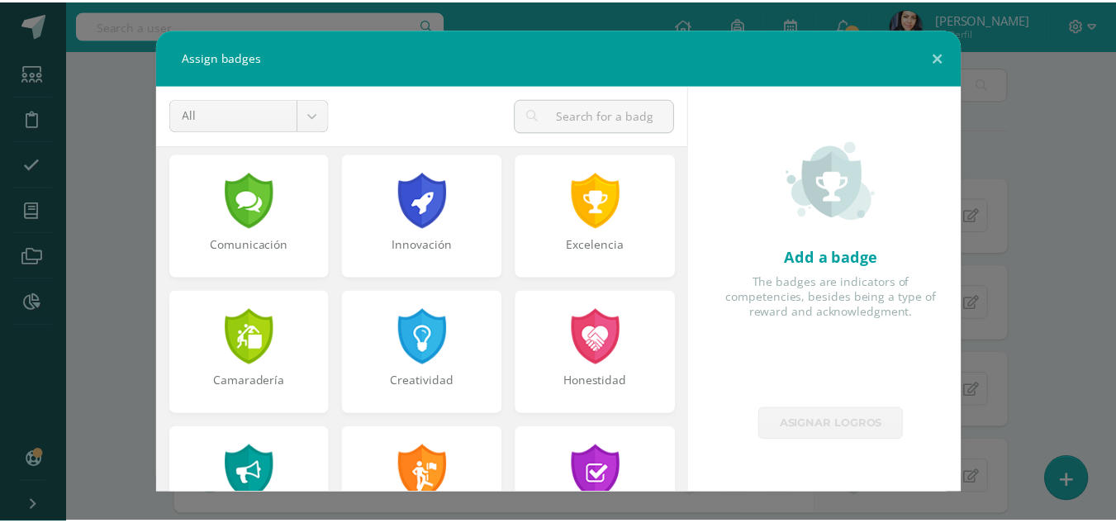
scroll to position [496, 0]
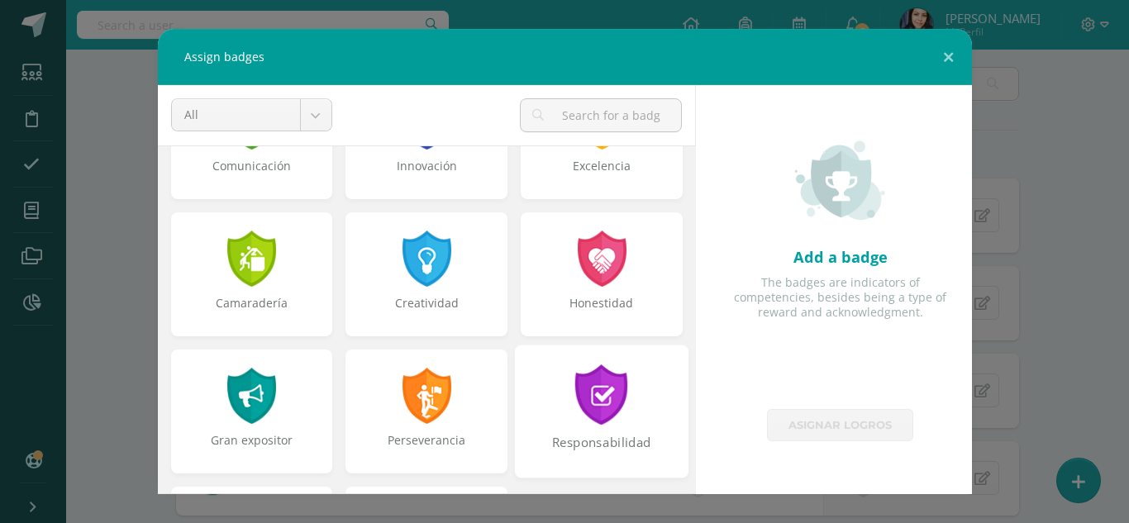
click at [599, 398] on div at bounding box center [601, 394] width 57 height 60
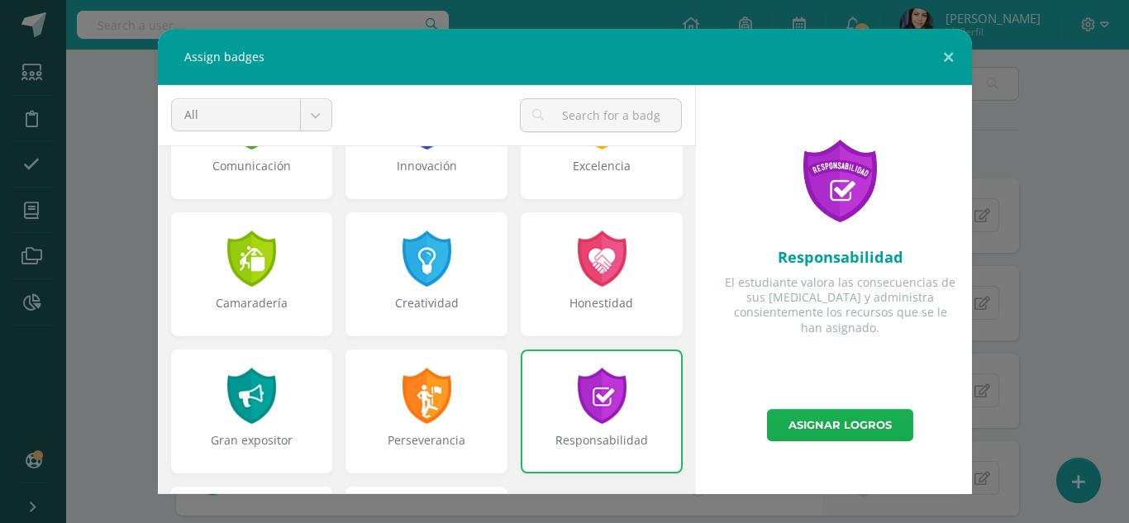
click at [843, 418] on link "Asignar logros" at bounding box center [840, 425] width 146 height 32
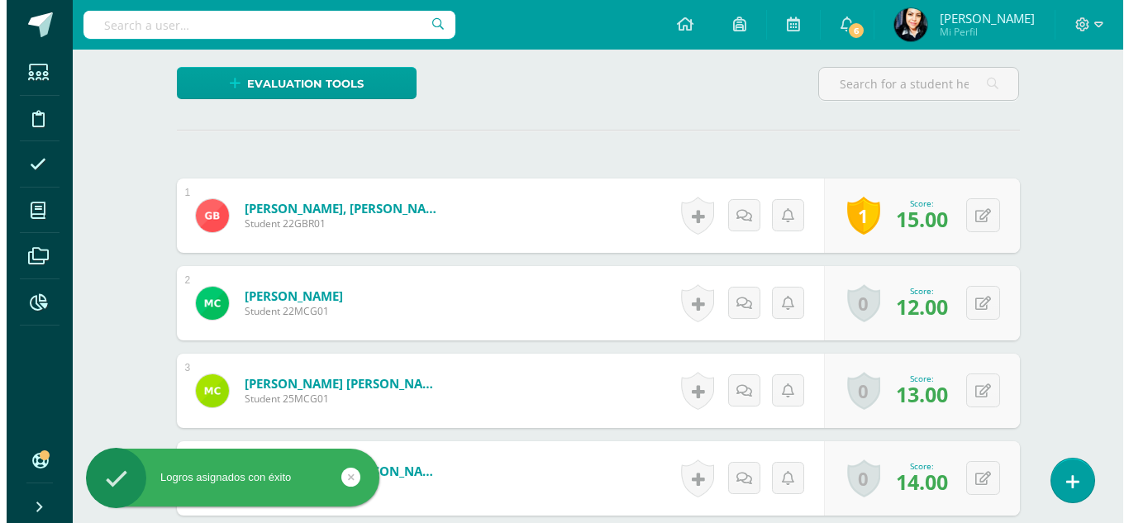
scroll to position [561, 0]
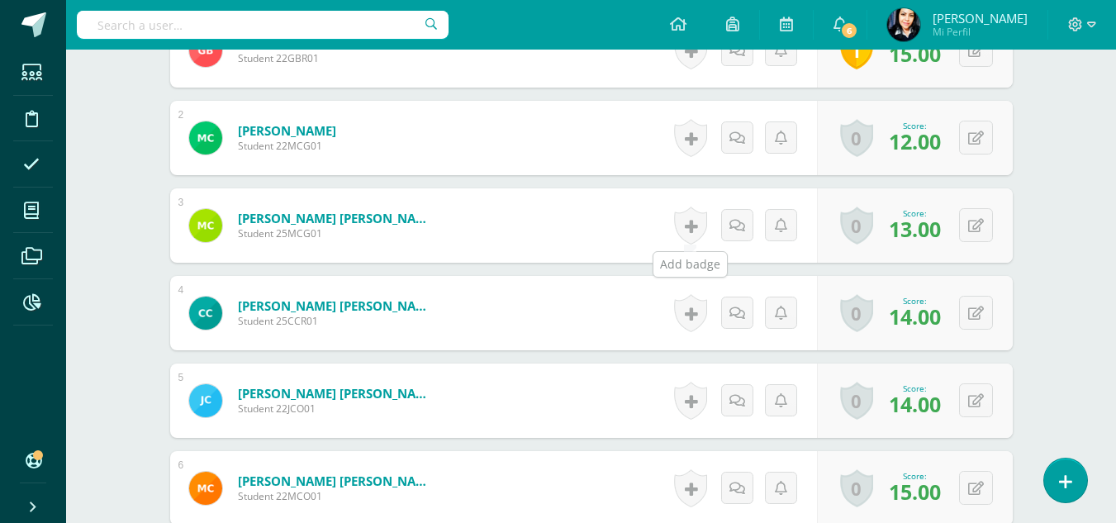
click at [687, 226] on link at bounding box center [690, 226] width 33 height 38
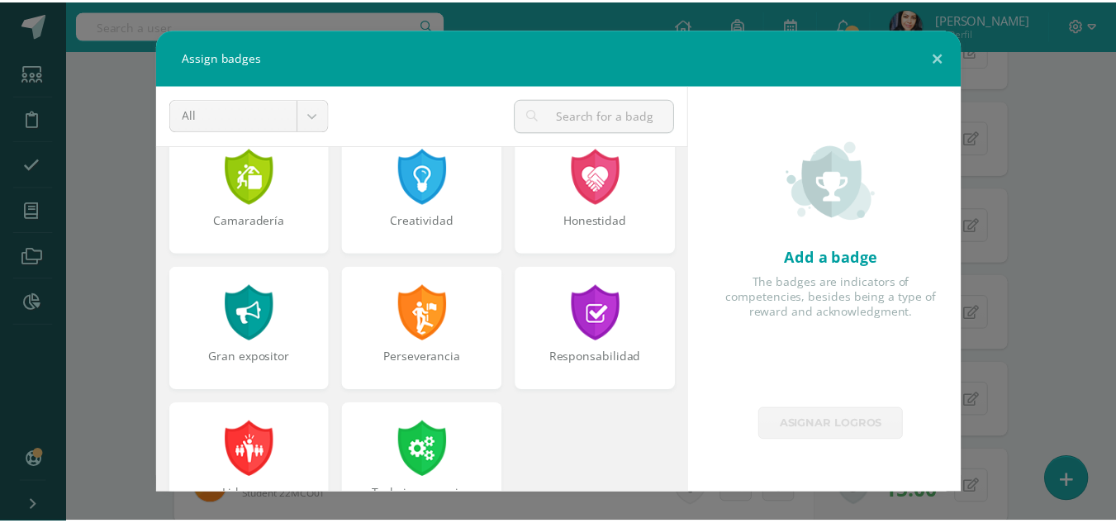
scroll to position [626, 0]
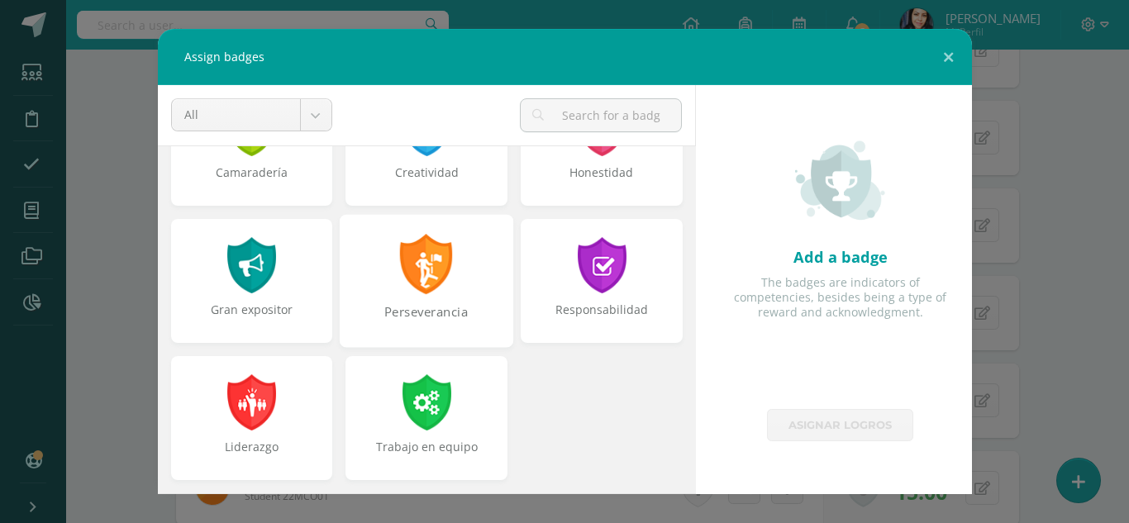
click at [426, 279] on div at bounding box center [426, 264] width 57 height 60
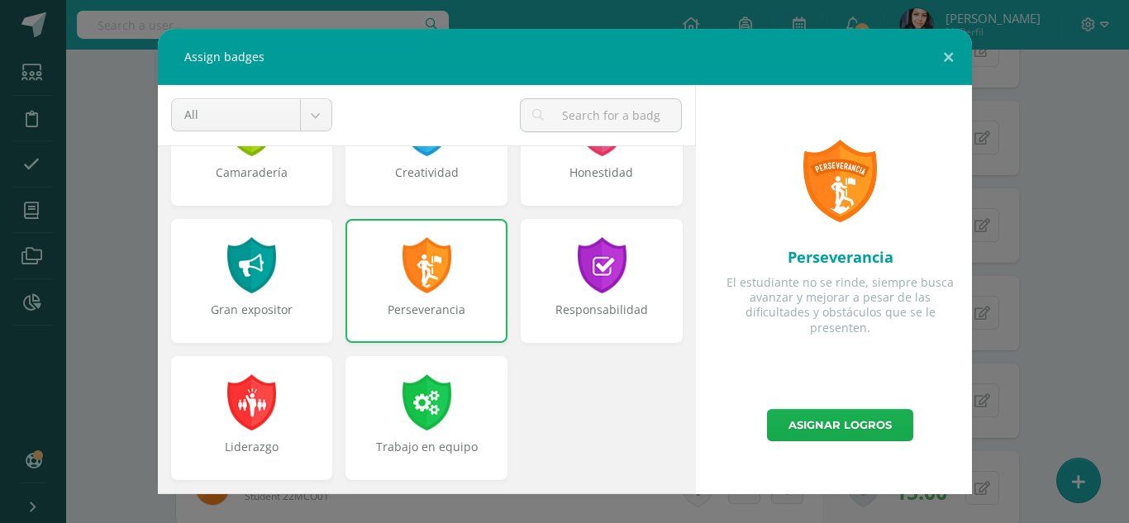
click at [839, 419] on link "Asignar logros" at bounding box center [840, 425] width 146 height 32
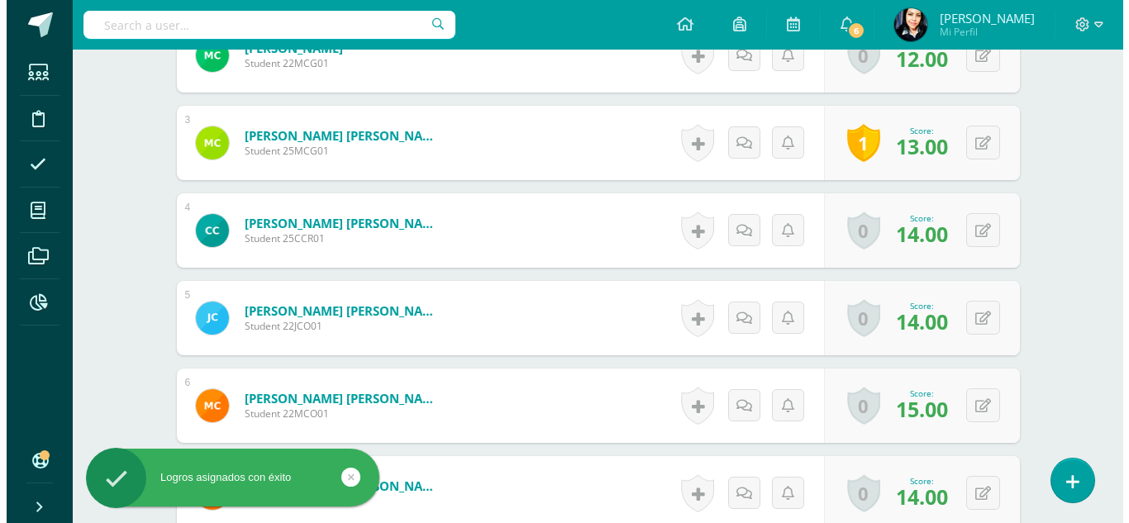
scroll to position [726, 0]
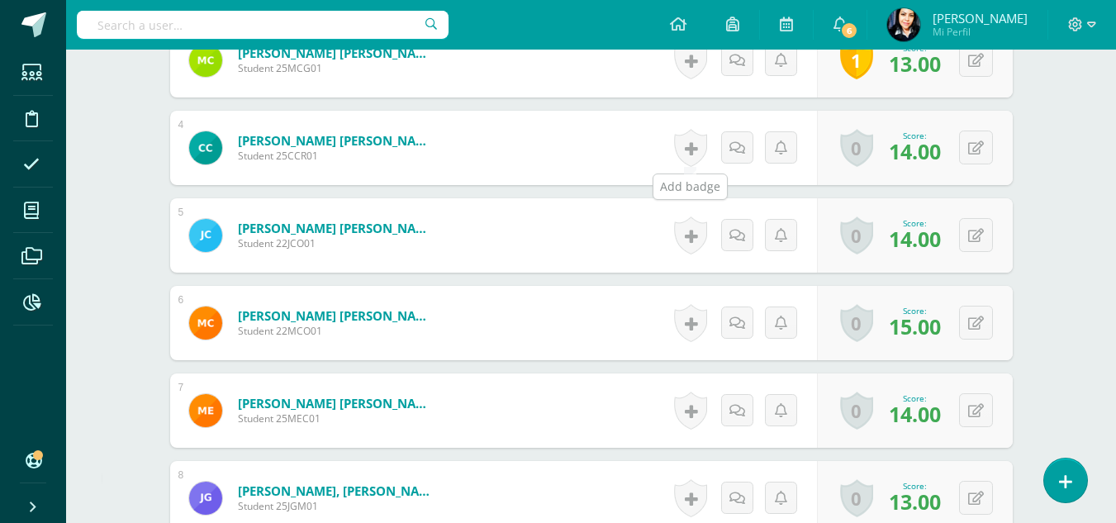
click at [689, 149] on link at bounding box center [690, 148] width 33 height 38
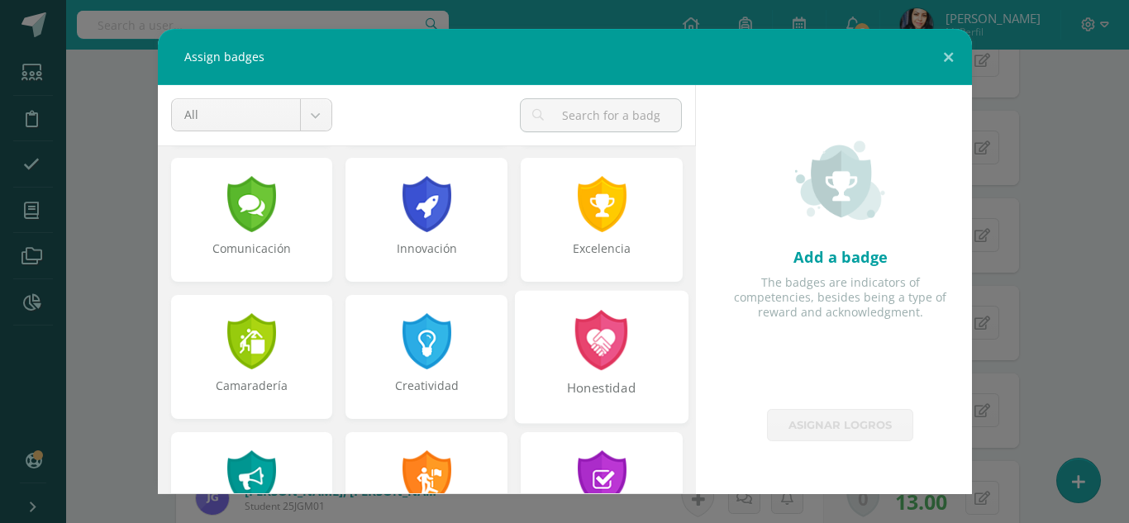
scroll to position [626, 0]
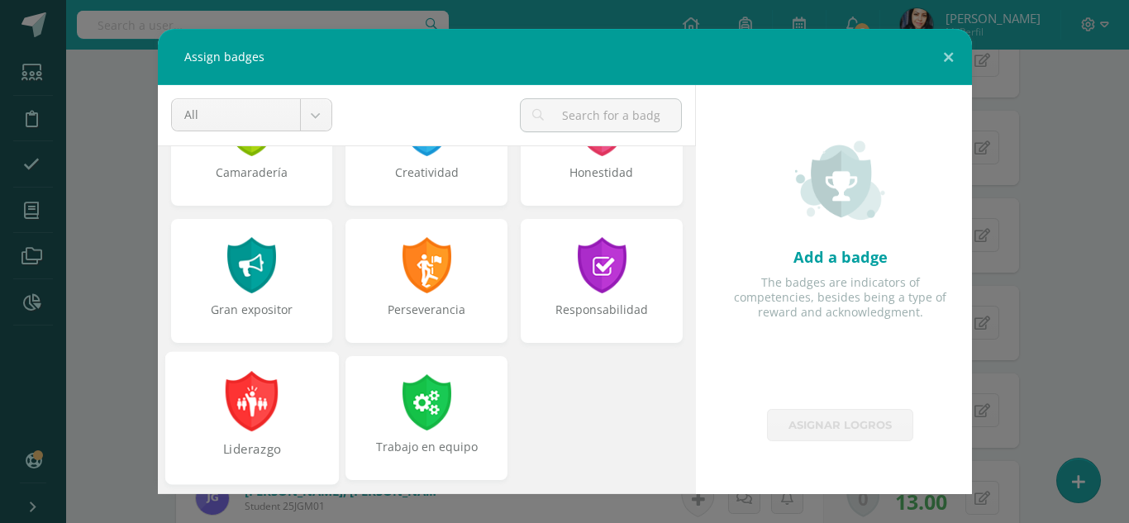
click at [257, 404] on div at bounding box center [251, 401] width 57 height 60
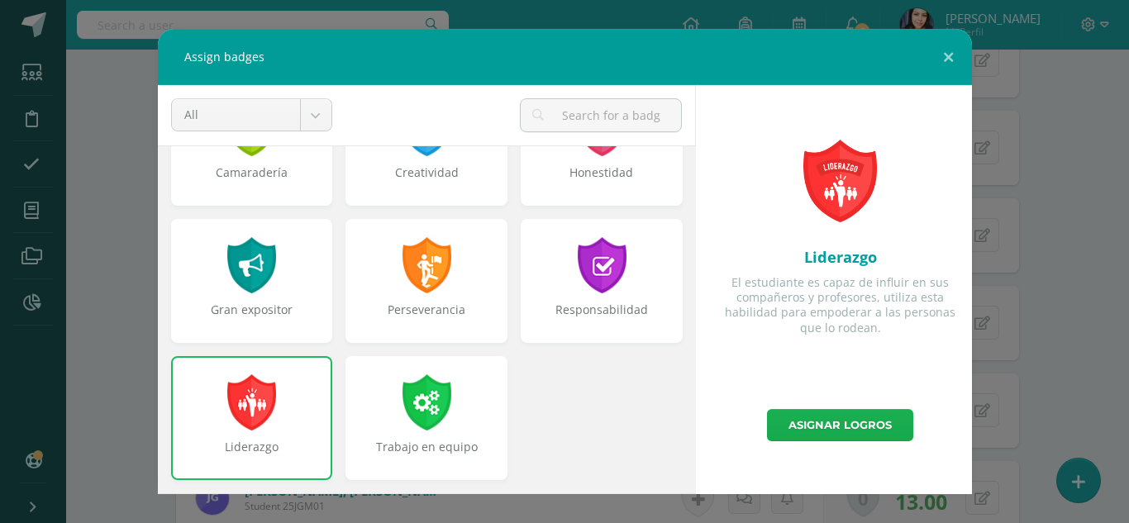
click at [859, 422] on link "Asignar logros" at bounding box center [840, 425] width 146 height 32
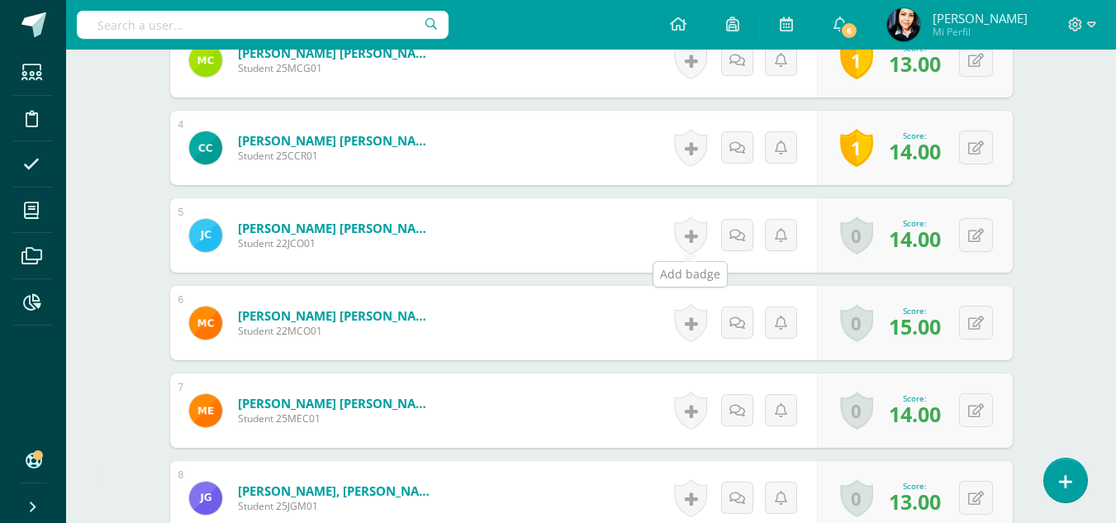
click at [685, 235] on link at bounding box center [690, 235] width 33 height 38
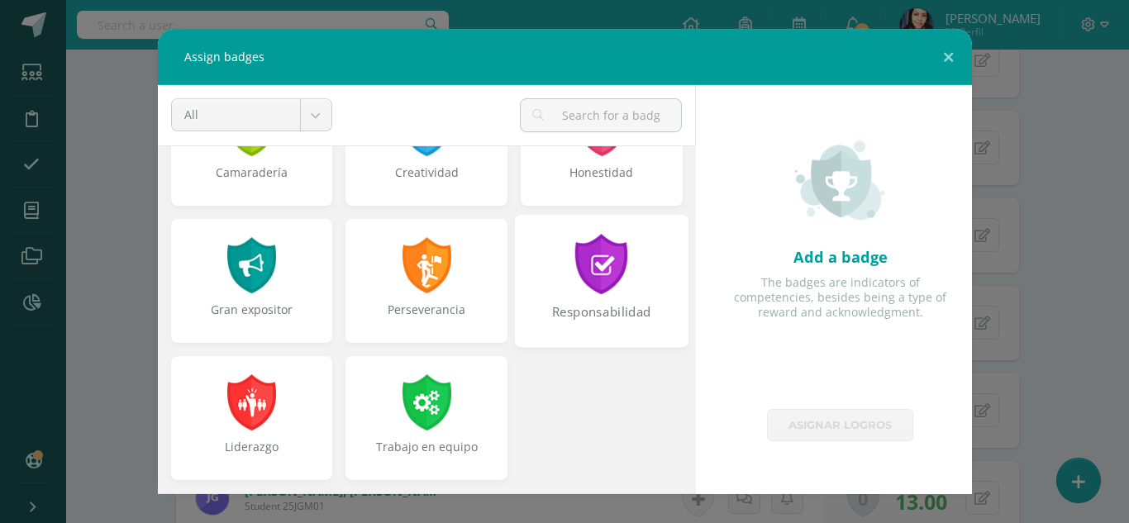
click at [596, 283] on div at bounding box center [601, 264] width 57 height 60
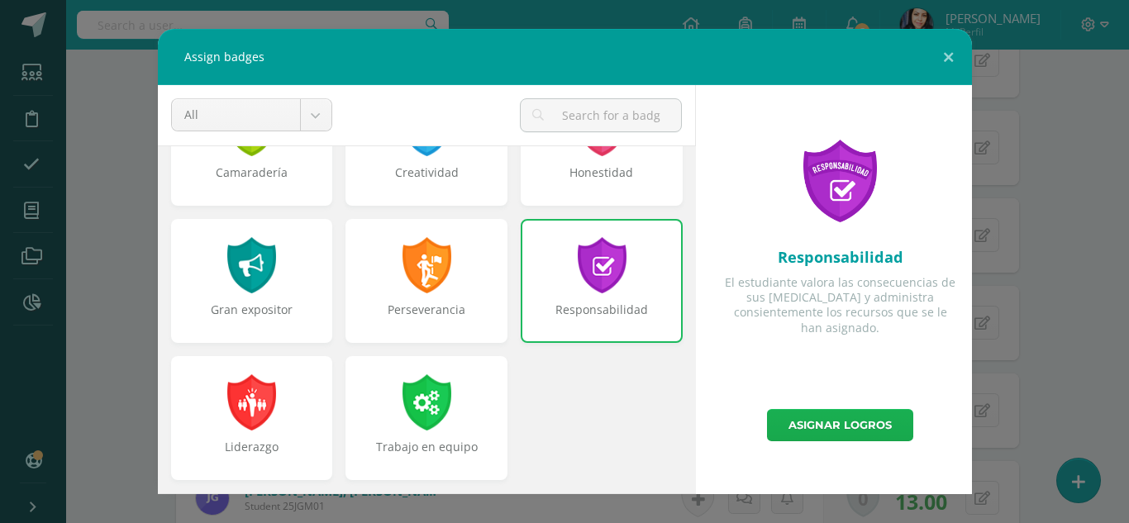
click at [859, 417] on link "Asignar logros" at bounding box center [840, 425] width 146 height 32
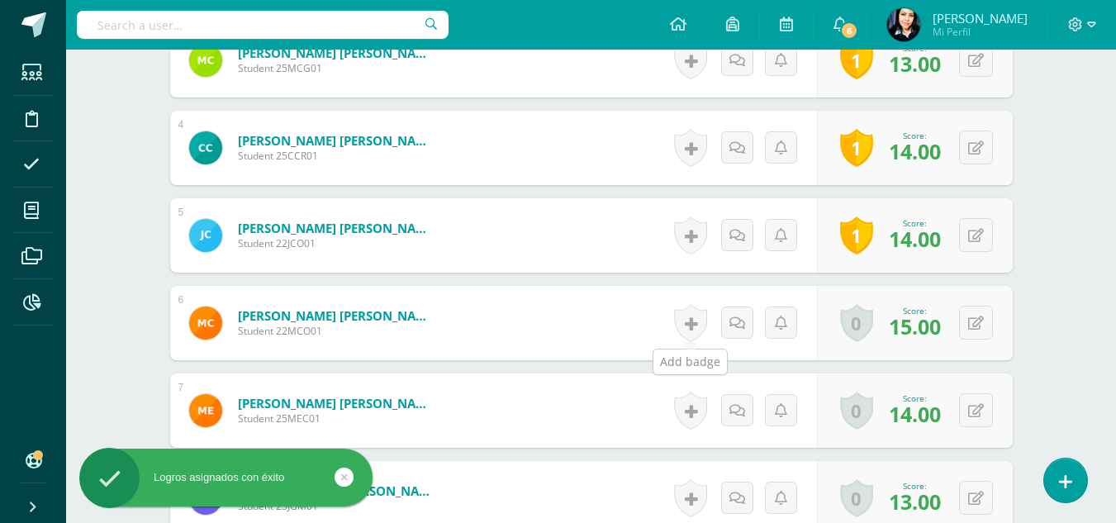
click at [692, 322] on link at bounding box center [690, 323] width 33 height 38
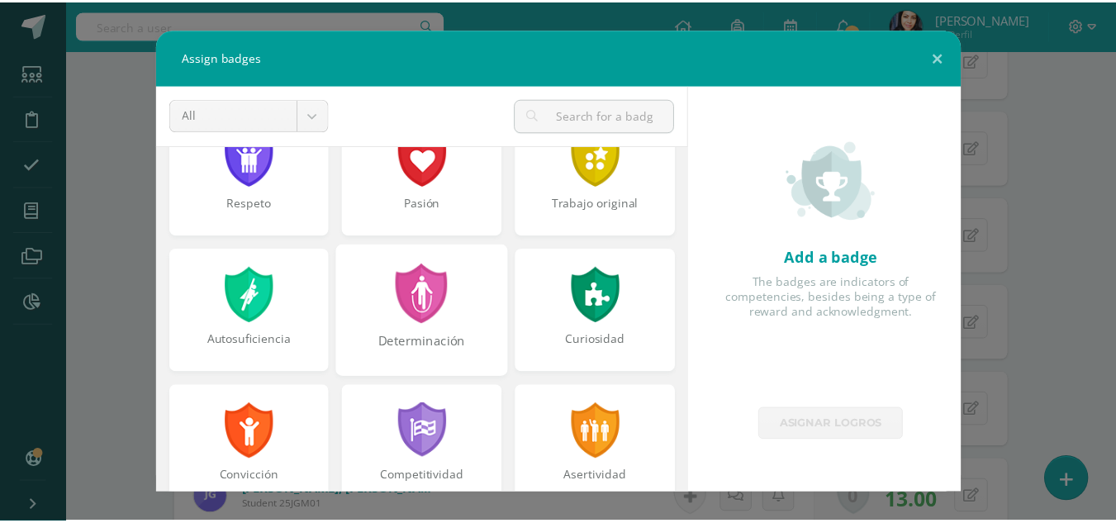
scroll to position [0, 0]
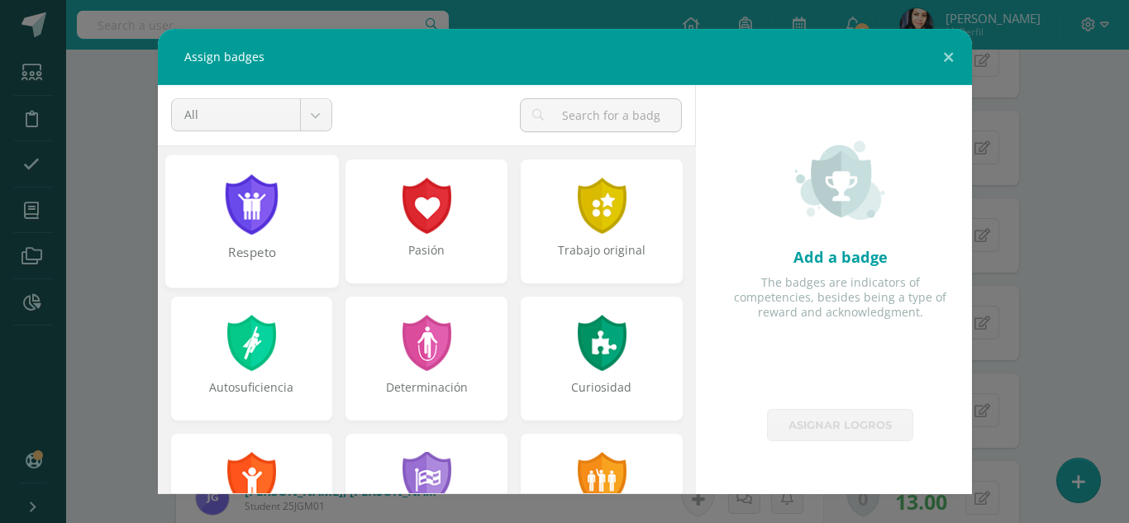
click at [245, 230] on div at bounding box center [251, 204] width 57 height 60
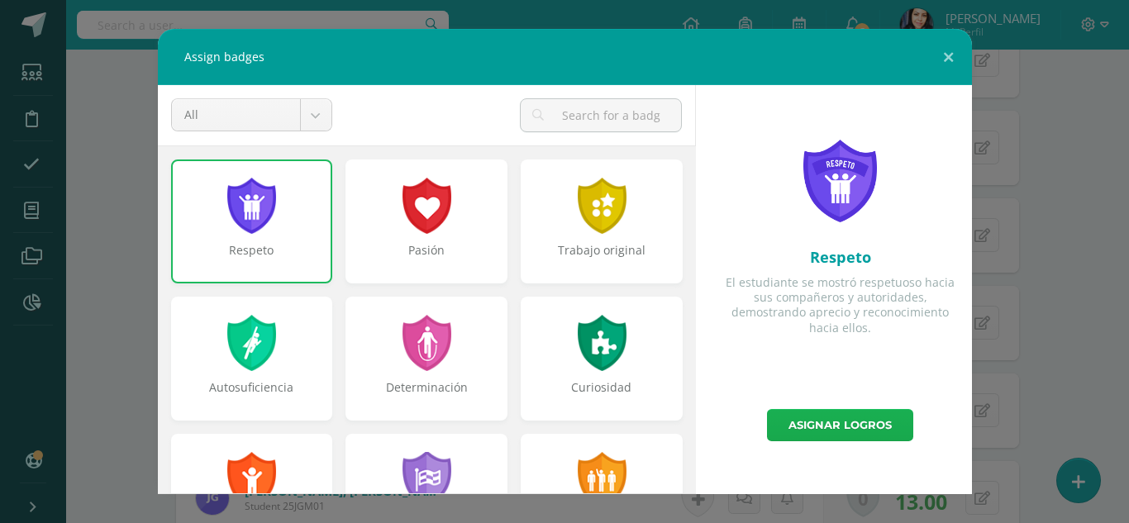
click at [840, 421] on link "Asignar logros" at bounding box center [840, 425] width 146 height 32
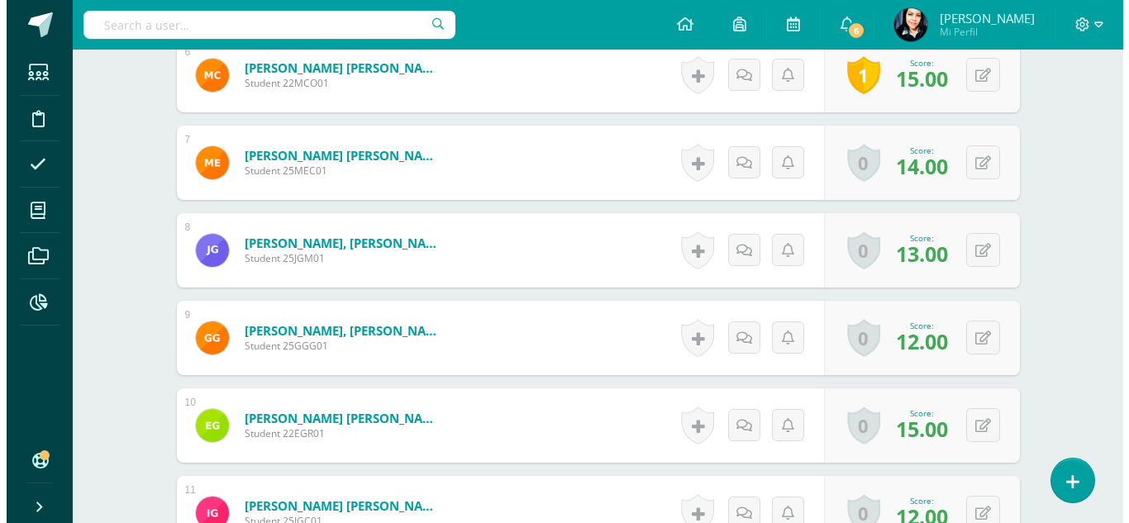
scroll to position [1057, 0]
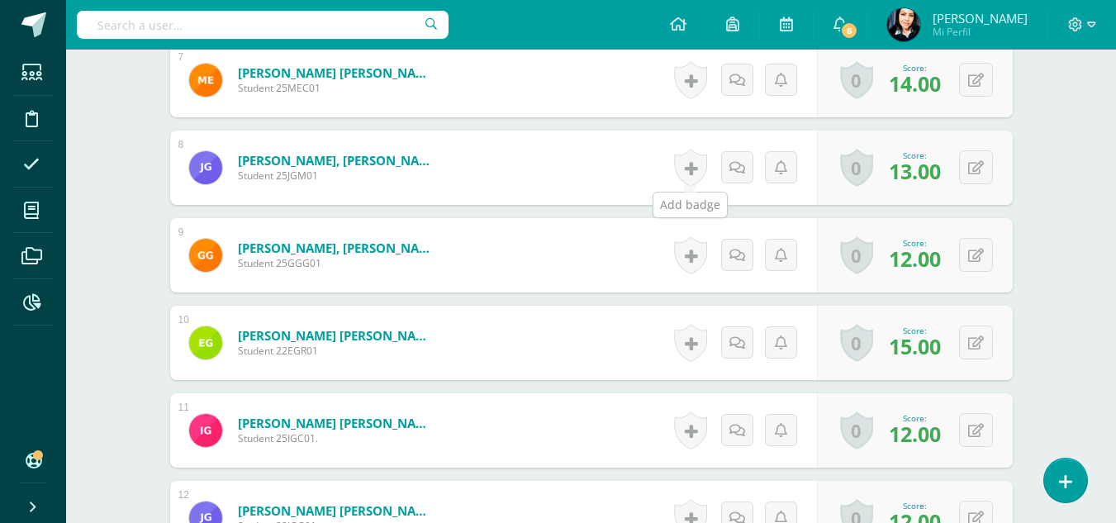
click at [696, 164] on link at bounding box center [690, 168] width 33 height 38
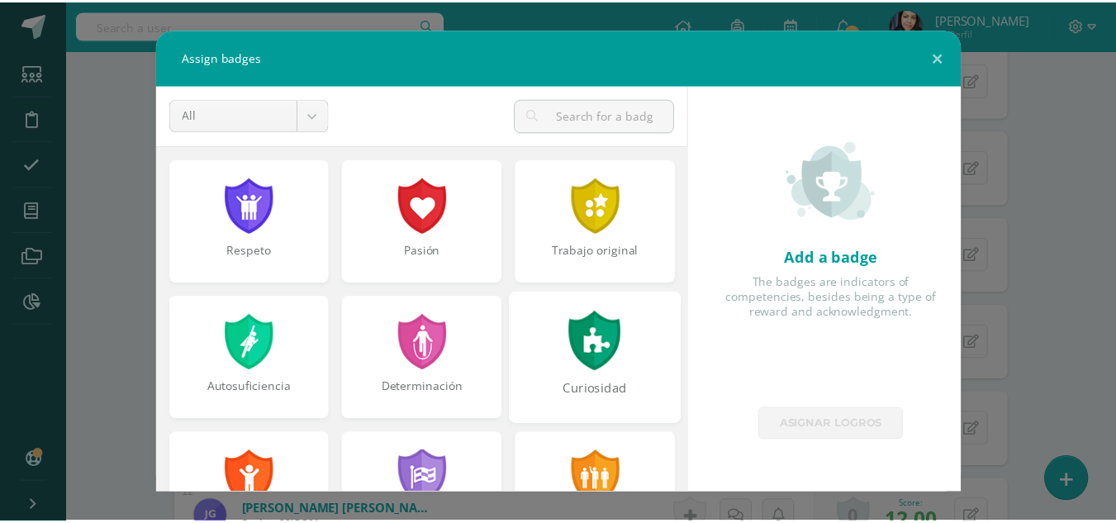
scroll to position [165, 0]
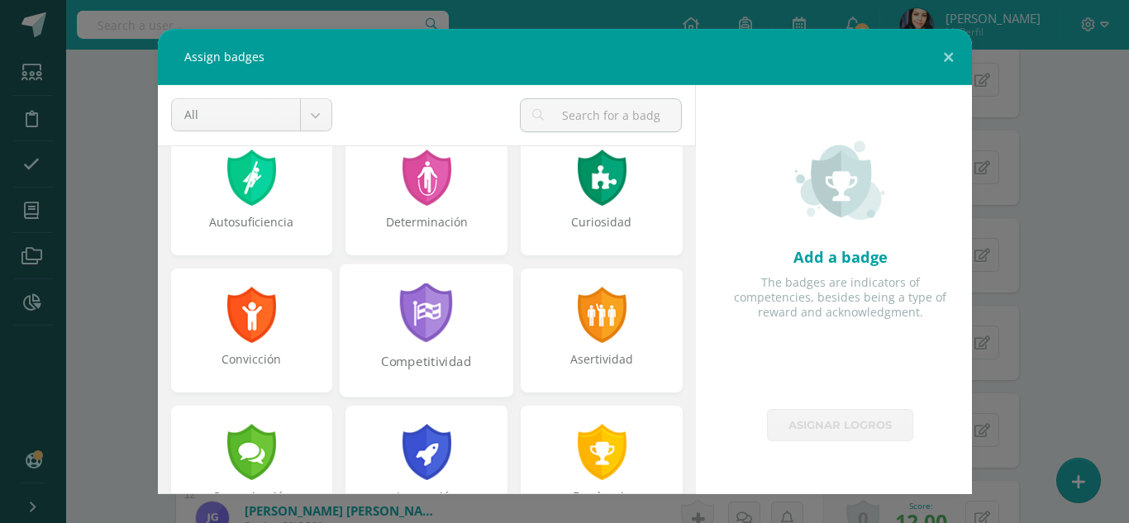
click at [430, 332] on div at bounding box center [426, 313] width 57 height 60
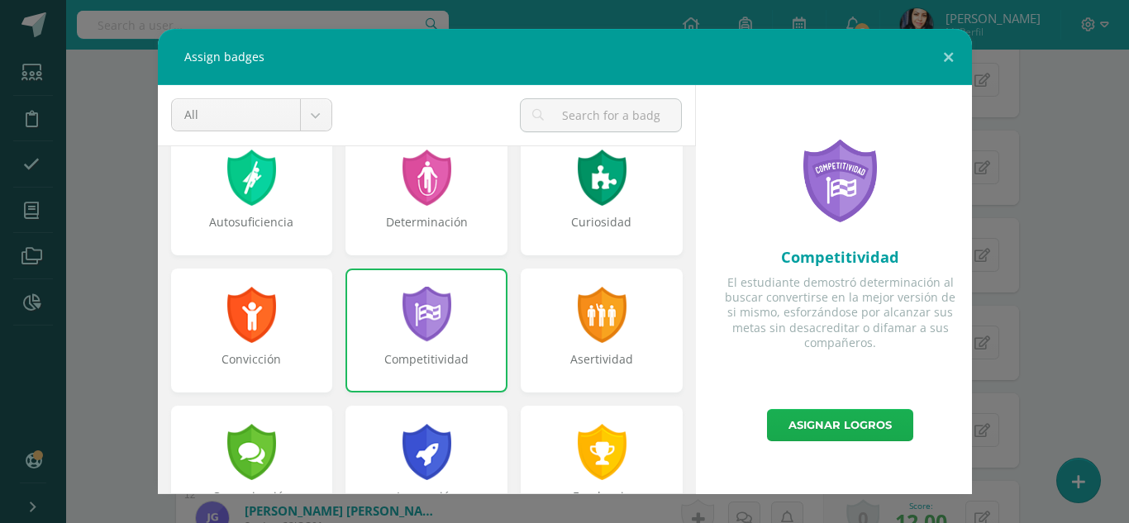
click at [812, 416] on link "Asignar logros" at bounding box center [840, 425] width 146 height 32
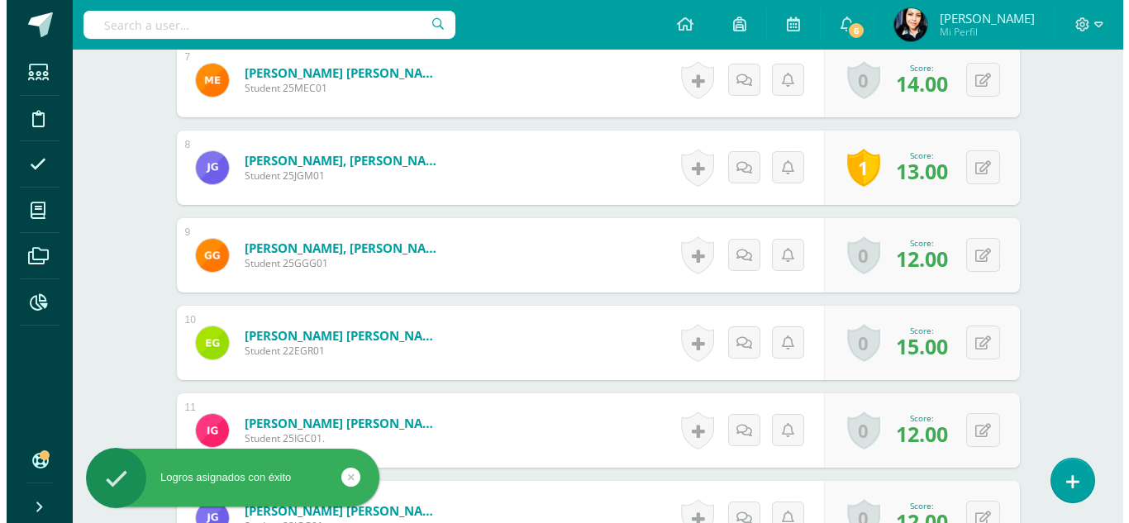
scroll to position [1139, 0]
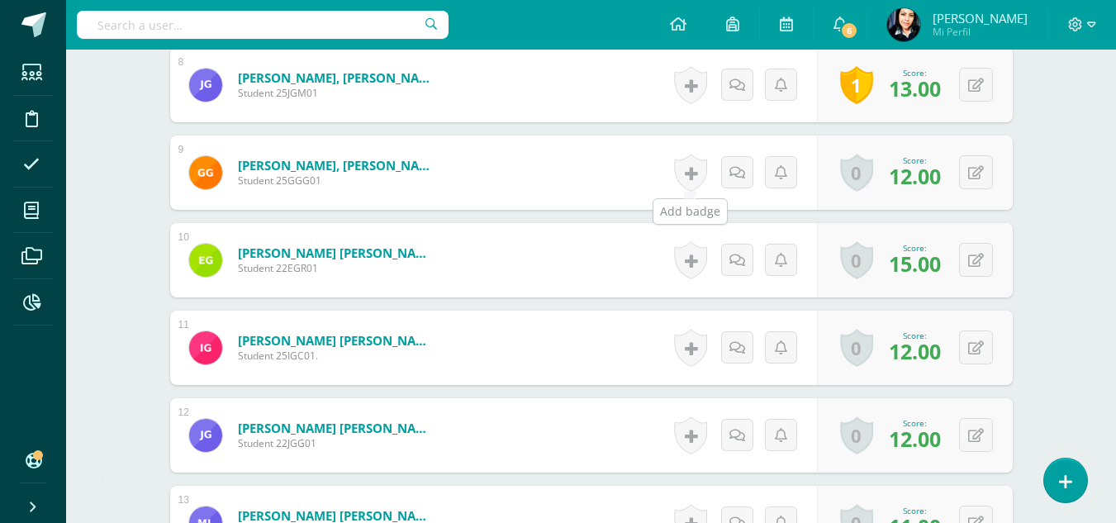
click at [685, 178] on link at bounding box center [690, 173] width 33 height 38
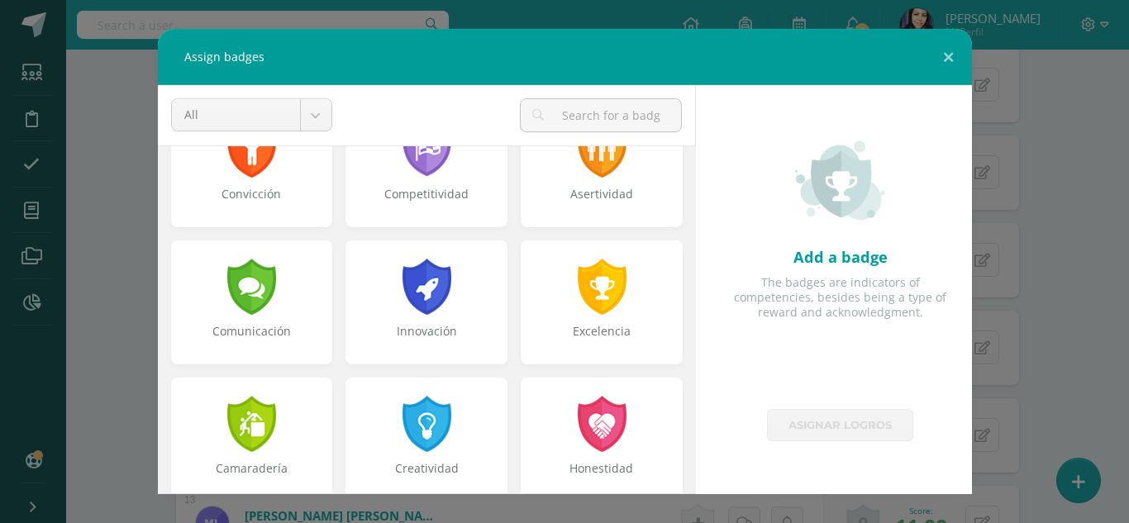
scroll to position [496, 0]
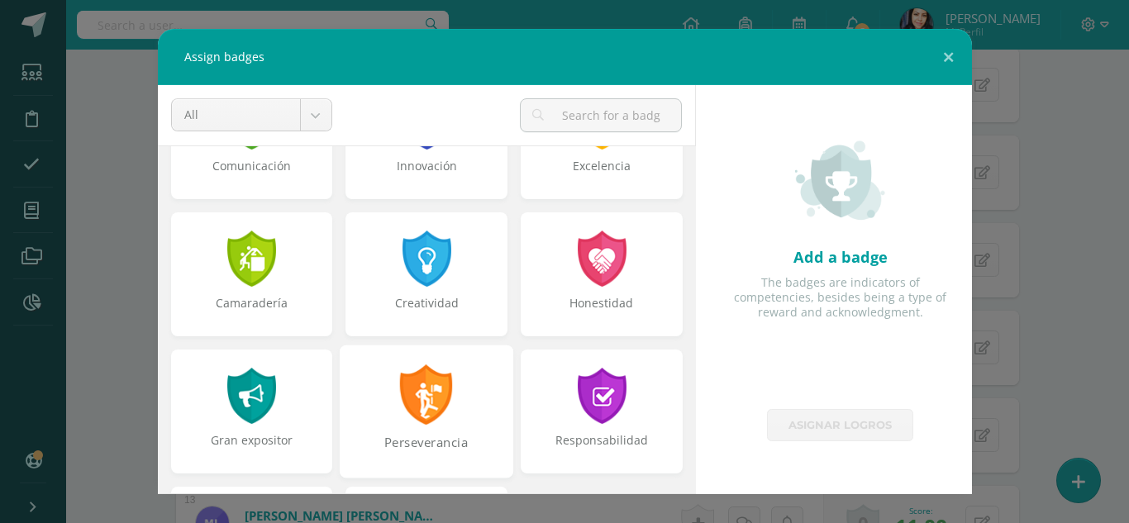
click at [429, 392] on div at bounding box center [426, 394] width 57 height 60
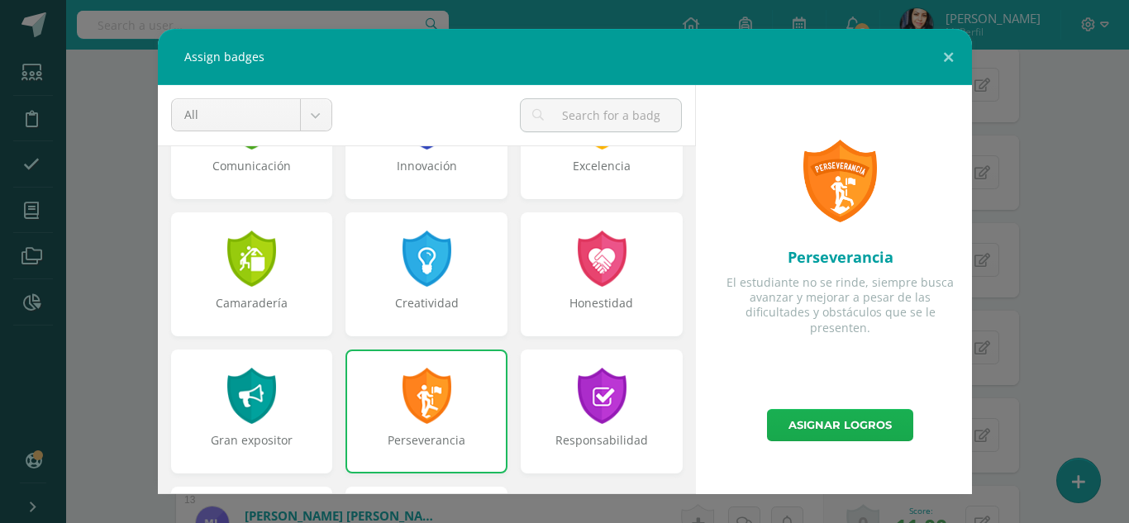
click at [815, 419] on link "Asignar logros" at bounding box center [840, 425] width 146 height 32
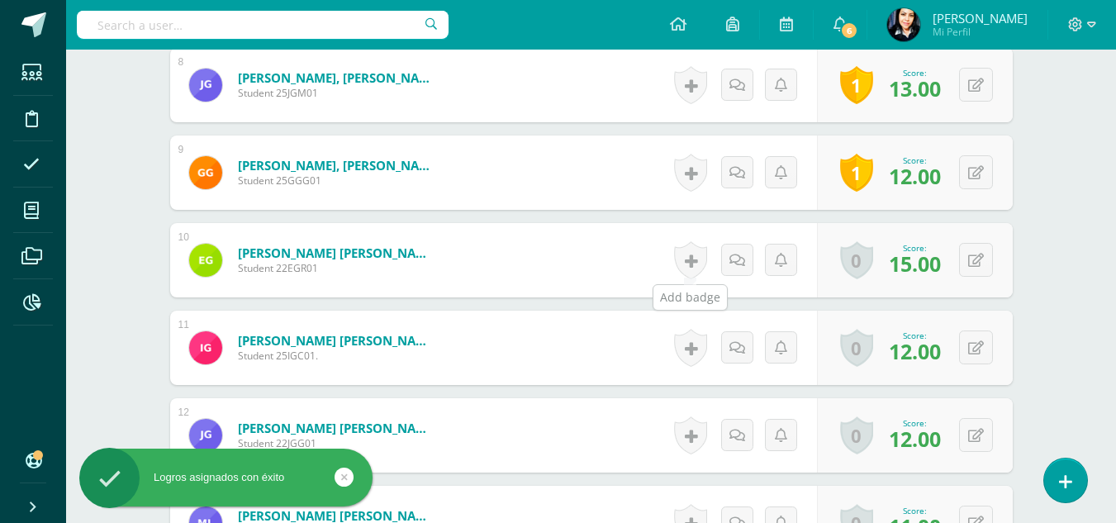
click at [696, 262] on link at bounding box center [690, 260] width 33 height 38
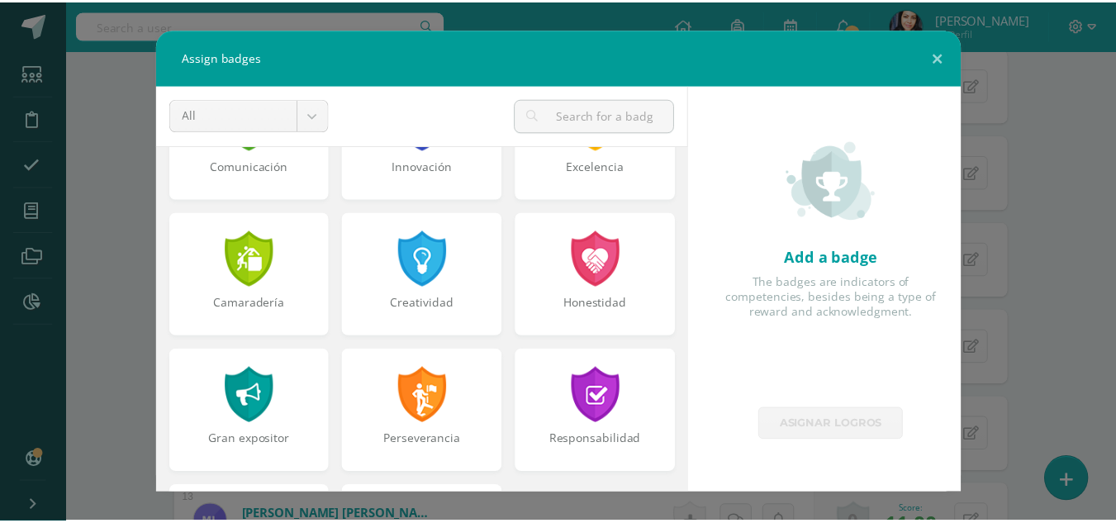
scroll to position [578, 0]
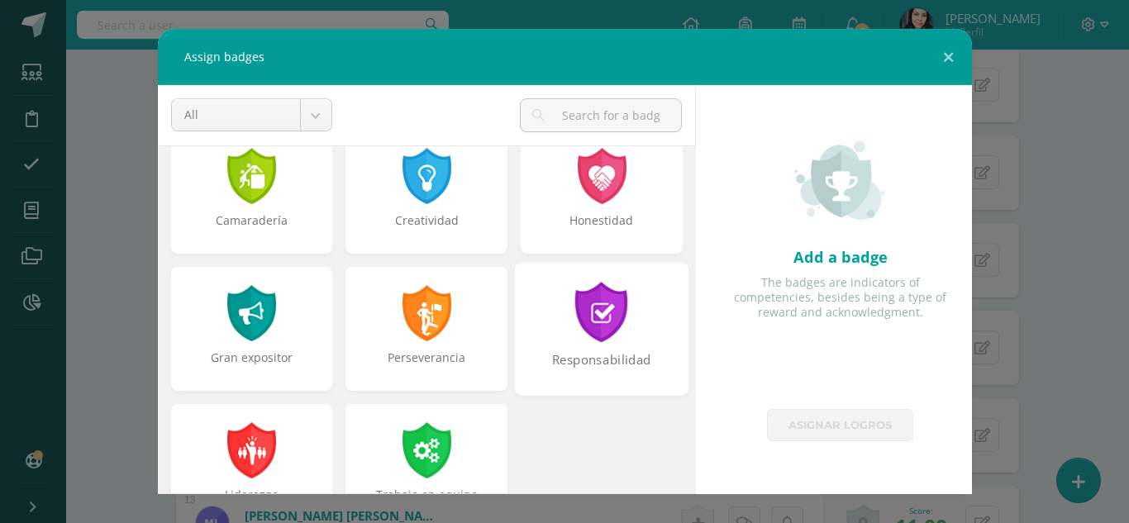
click at [602, 316] on div at bounding box center [601, 312] width 57 height 60
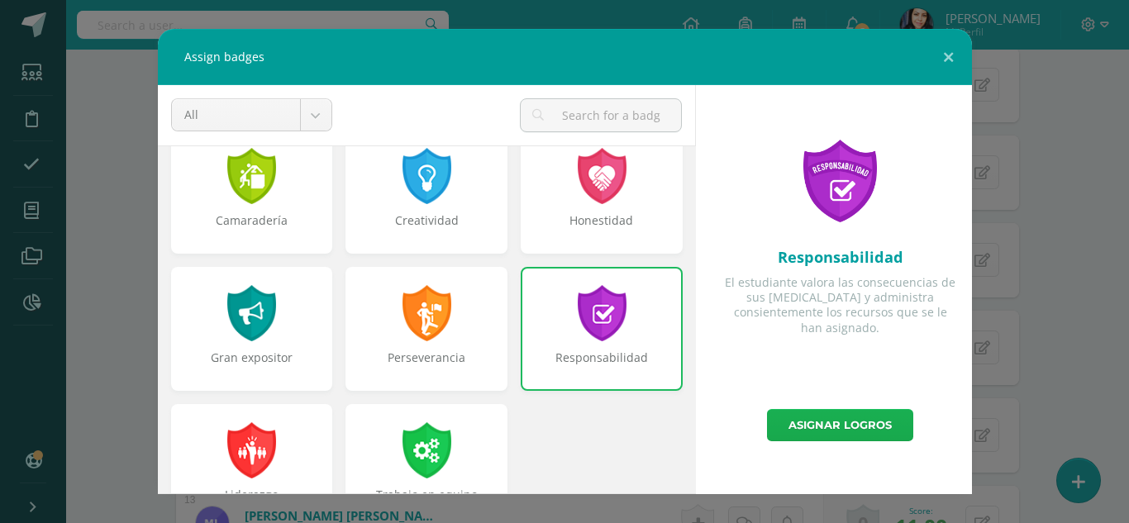
click at [834, 423] on link "Asignar logros" at bounding box center [840, 425] width 146 height 32
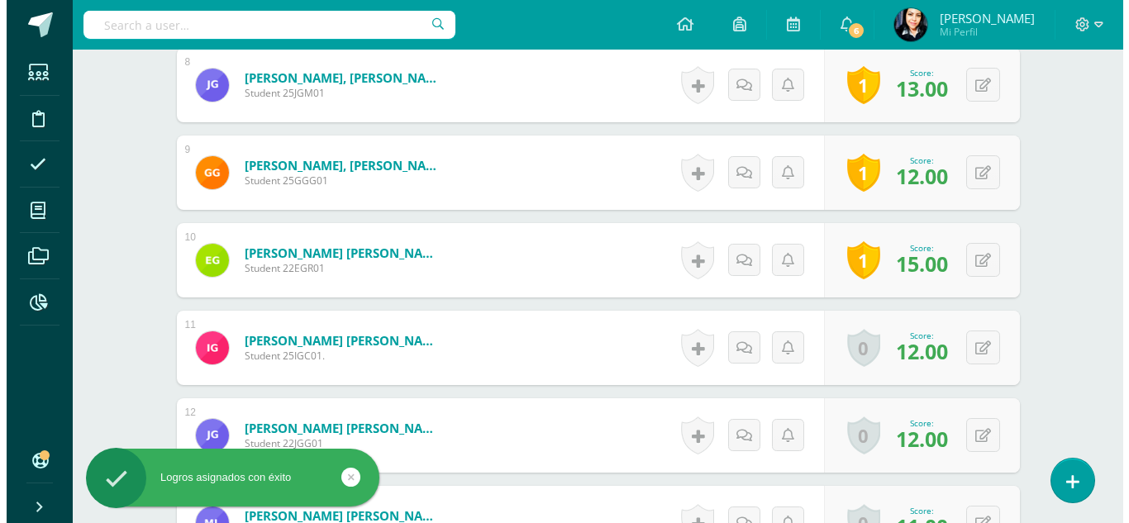
scroll to position [1222, 0]
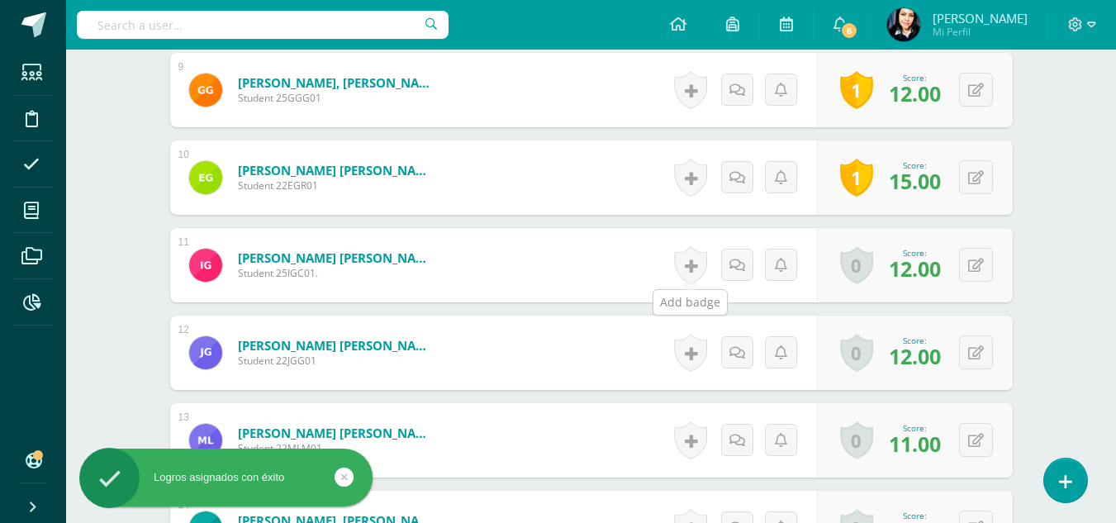
click at [689, 262] on link at bounding box center [690, 265] width 33 height 38
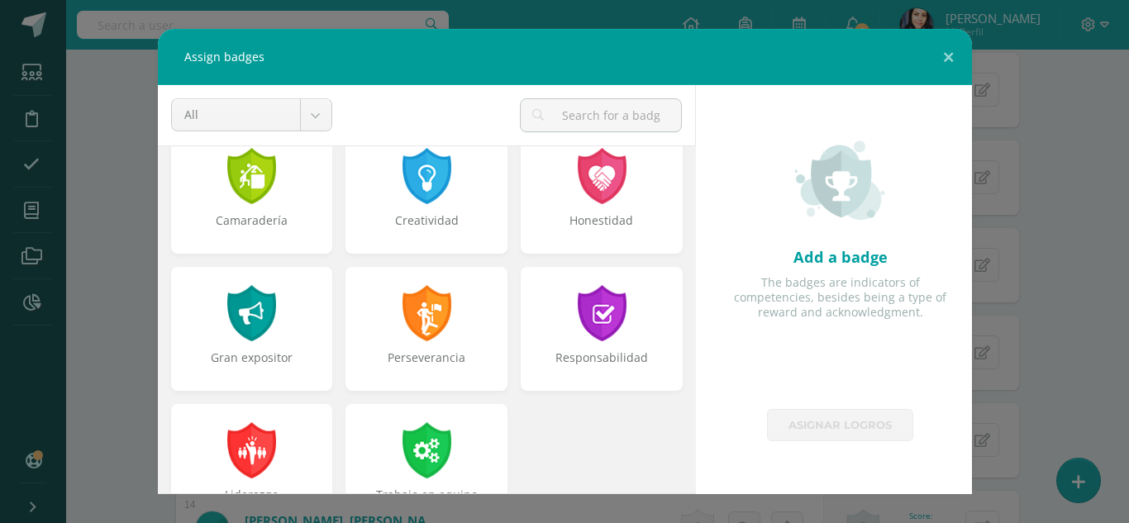
scroll to position [626, 0]
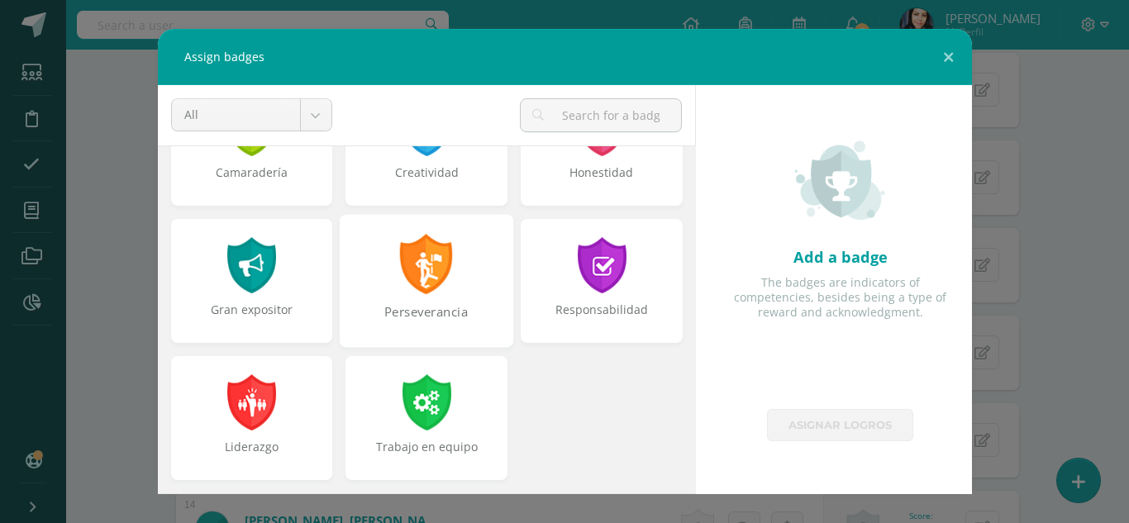
click at [427, 286] on div at bounding box center [426, 264] width 57 height 60
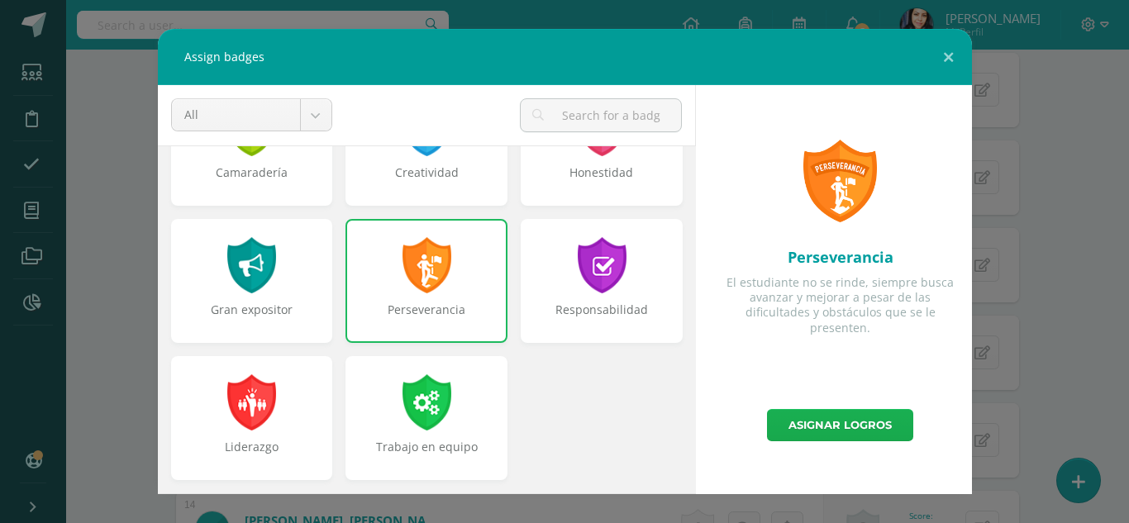
click at [835, 427] on link "Asignar logros" at bounding box center [840, 425] width 146 height 32
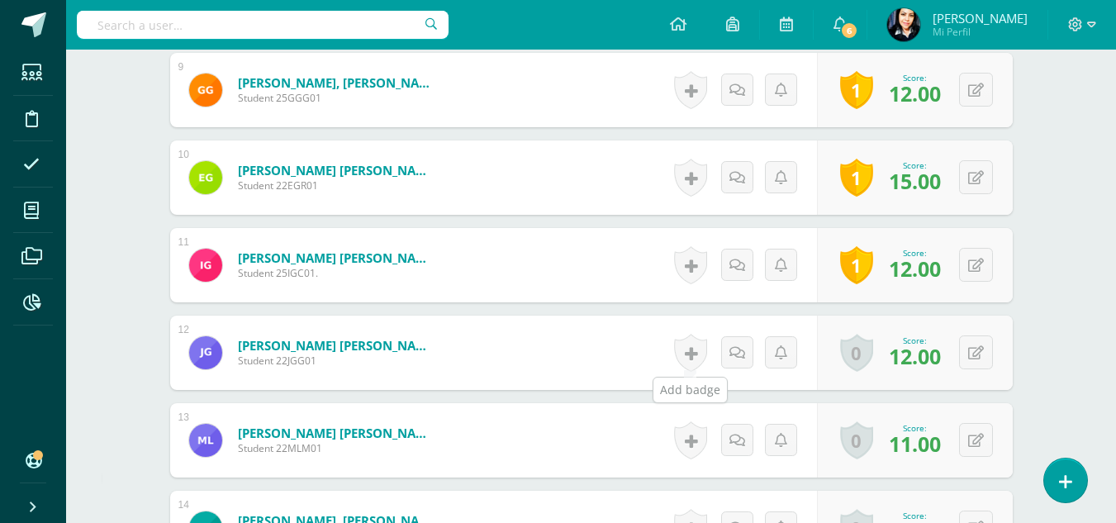
click at [690, 351] on link at bounding box center [690, 353] width 33 height 38
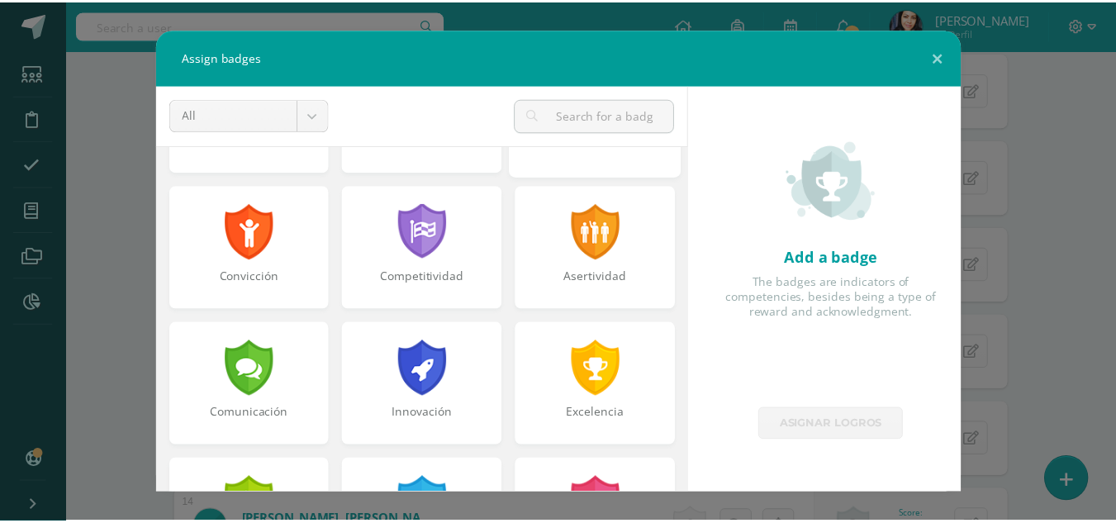
scroll to position [578, 0]
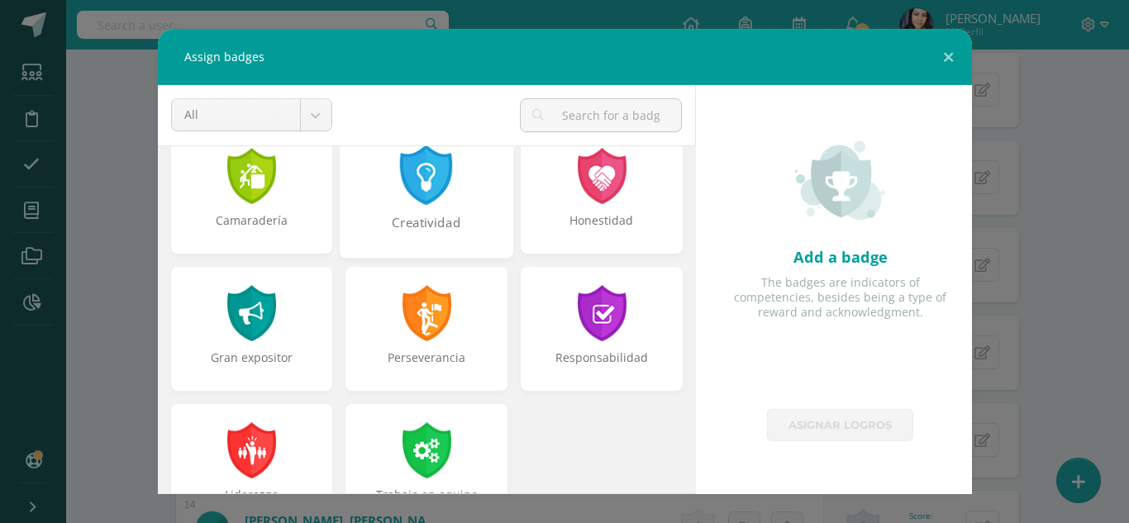
click at [430, 208] on div "Creatividad" at bounding box center [426, 191] width 173 height 133
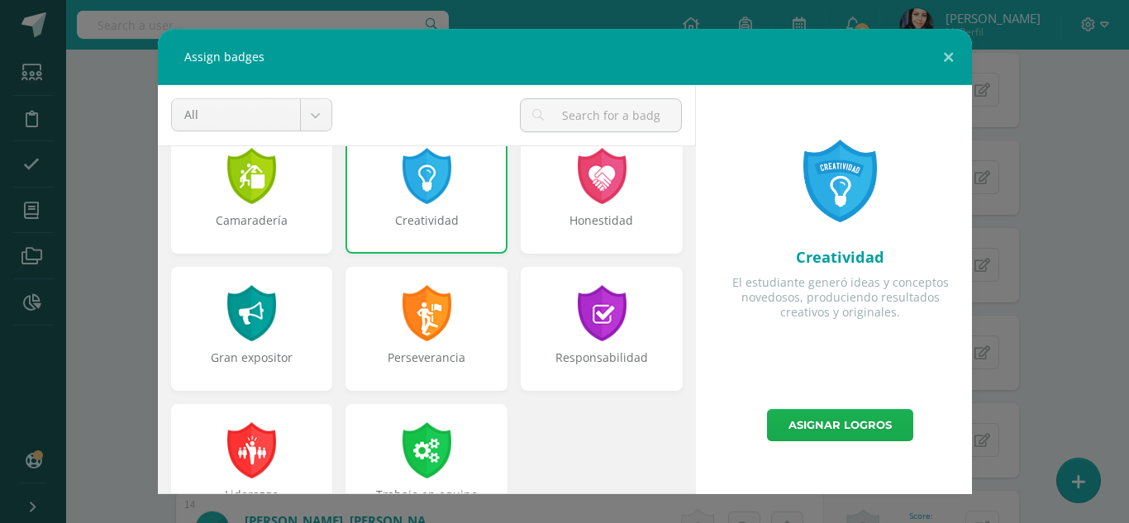
click at [842, 429] on link "Asignar logros" at bounding box center [840, 425] width 146 height 32
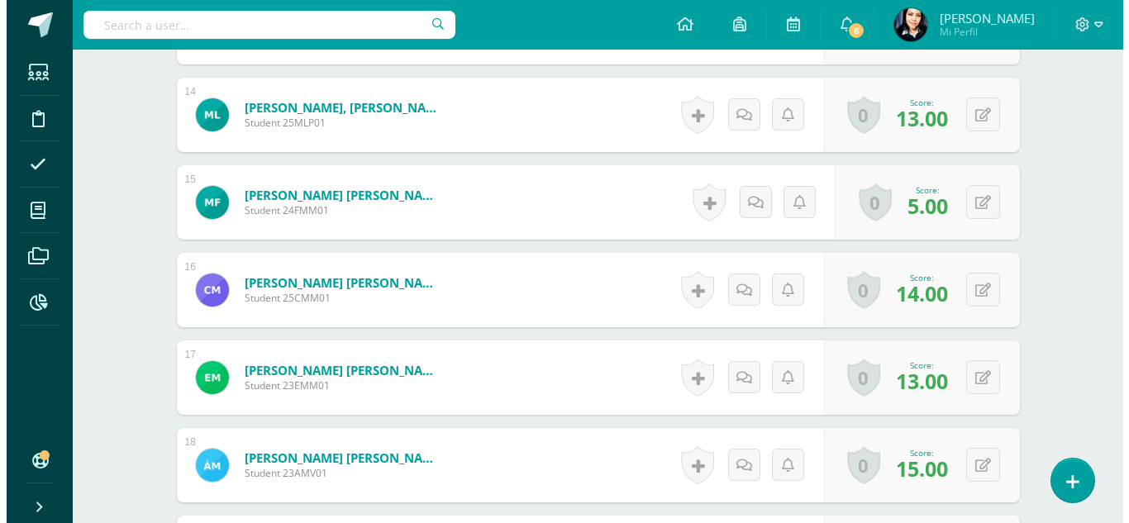
scroll to position [1800, 0]
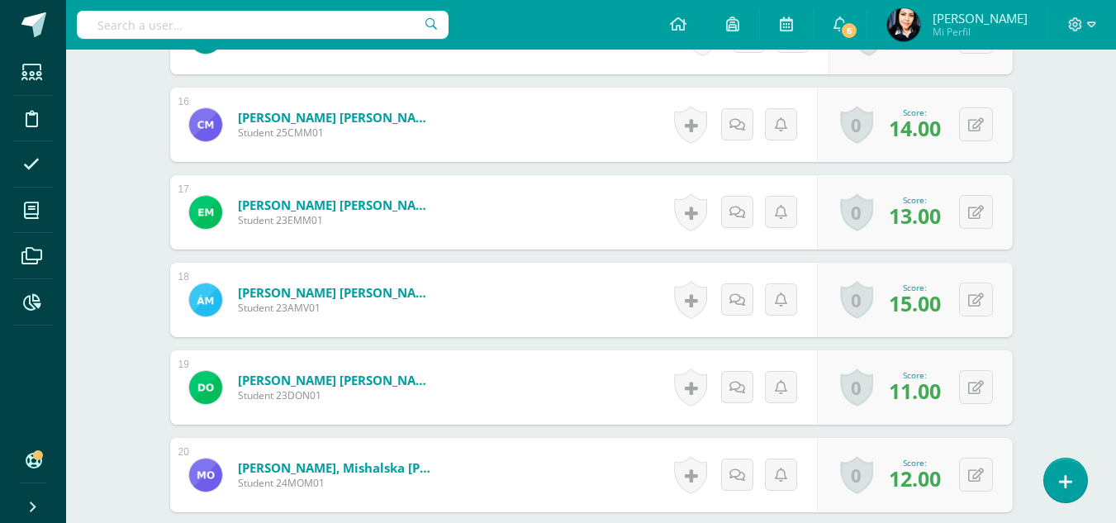
click at [687, 302] on link at bounding box center [690, 300] width 33 height 38
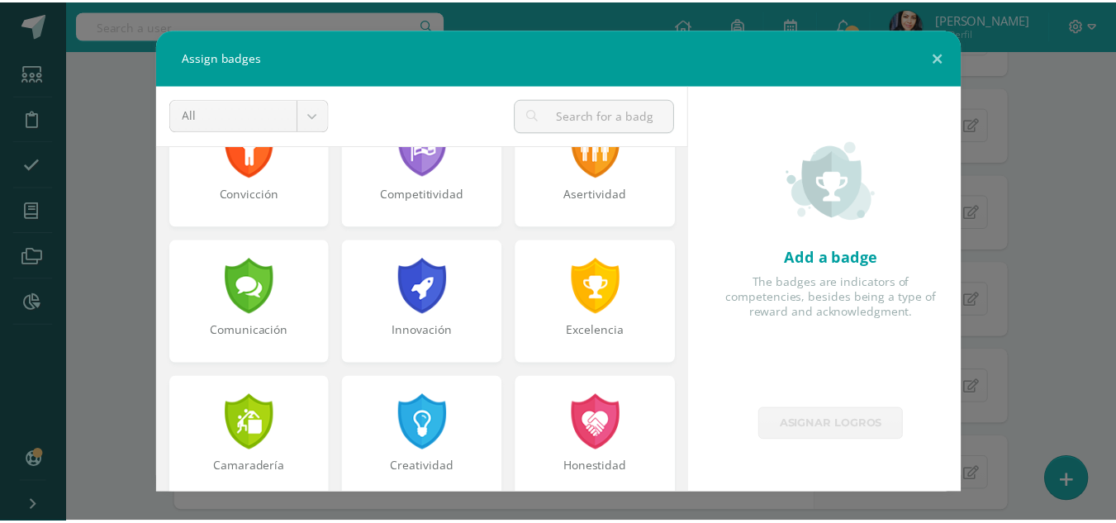
scroll to position [578, 0]
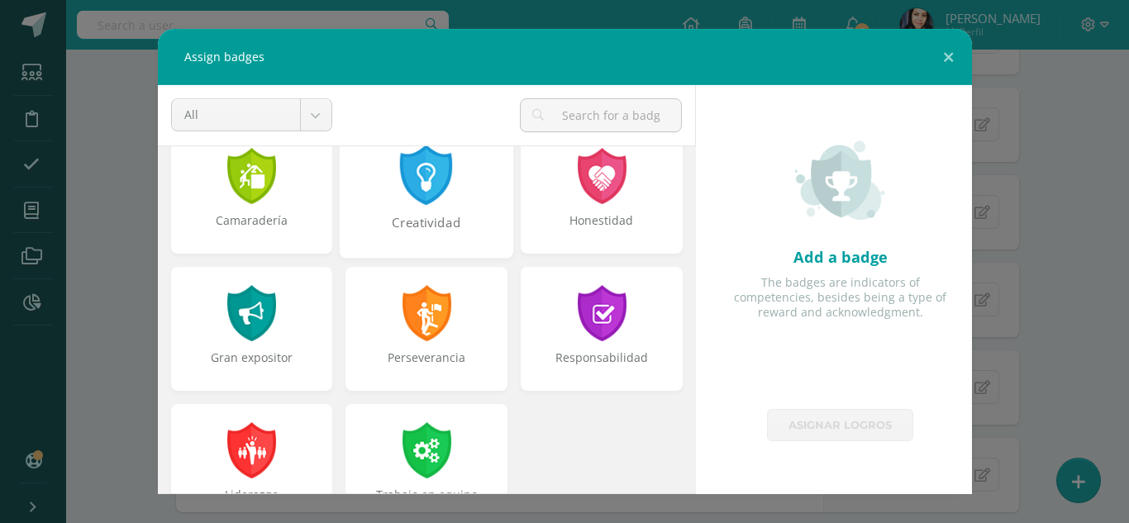
click at [418, 216] on div "Creatividad" at bounding box center [426, 232] width 170 height 36
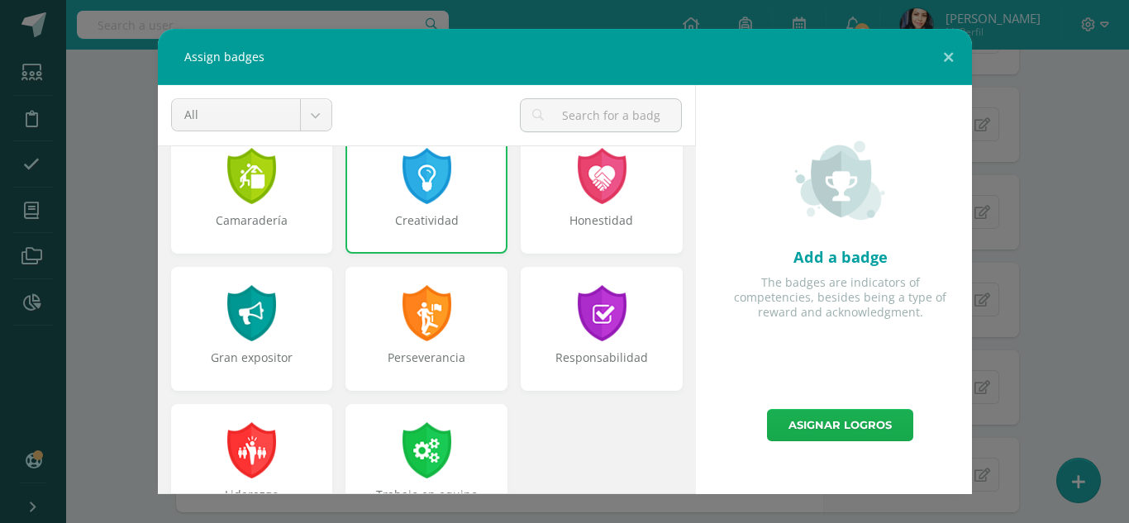
click at [857, 425] on link "Asignar logros" at bounding box center [840, 425] width 146 height 32
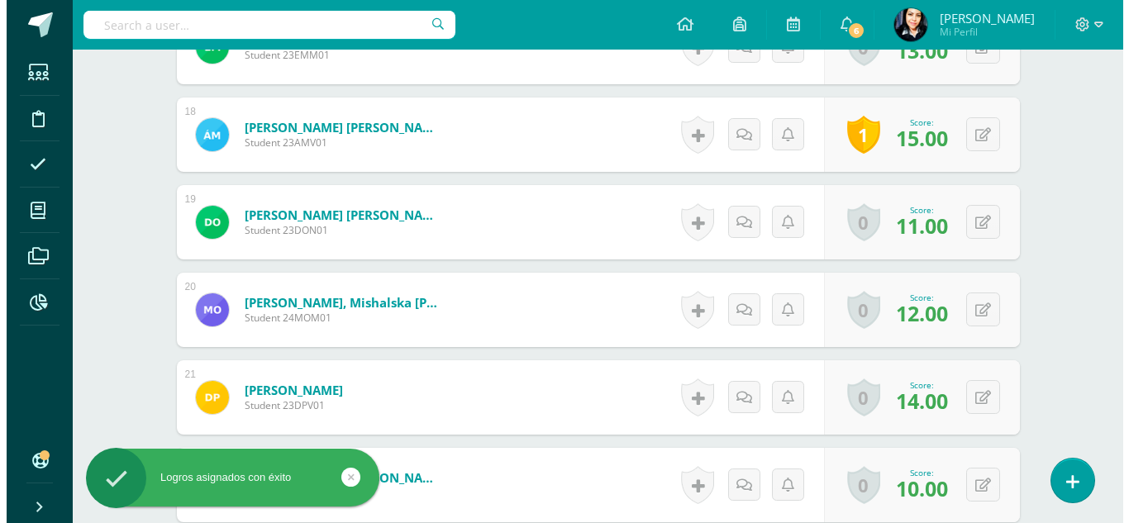
scroll to position [2131, 0]
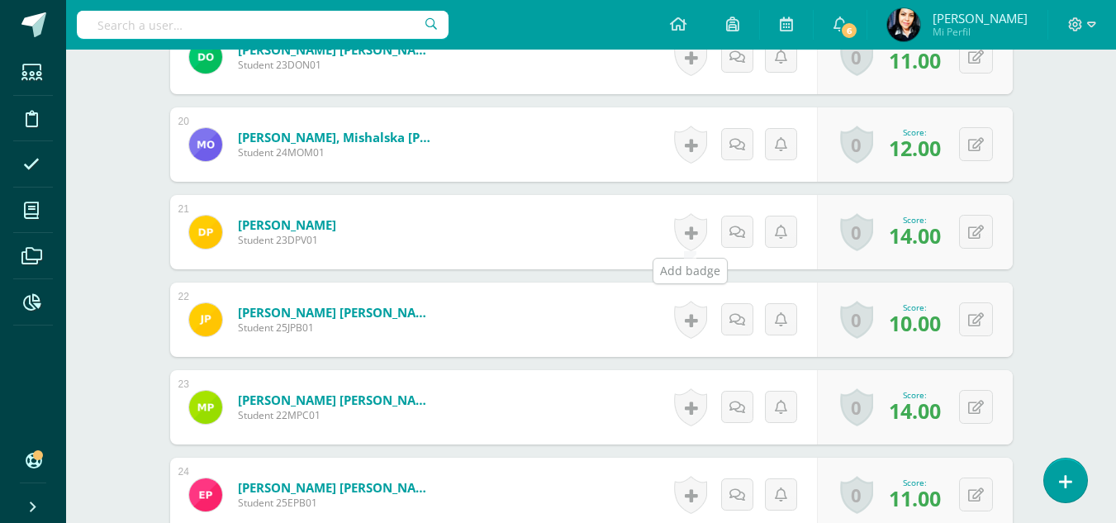
click at [691, 235] on link at bounding box center [690, 232] width 33 height 38
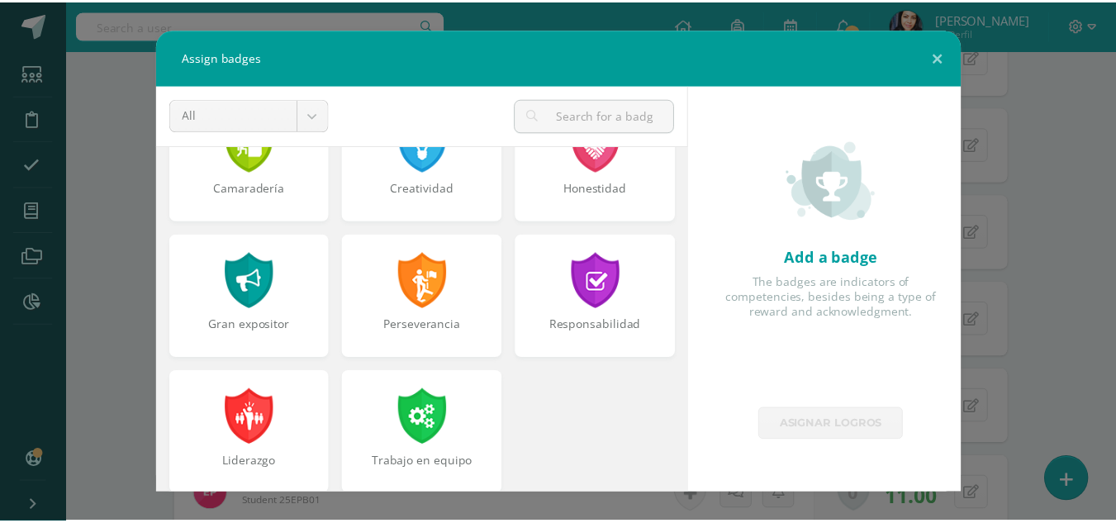
scroll to position [378, 0]
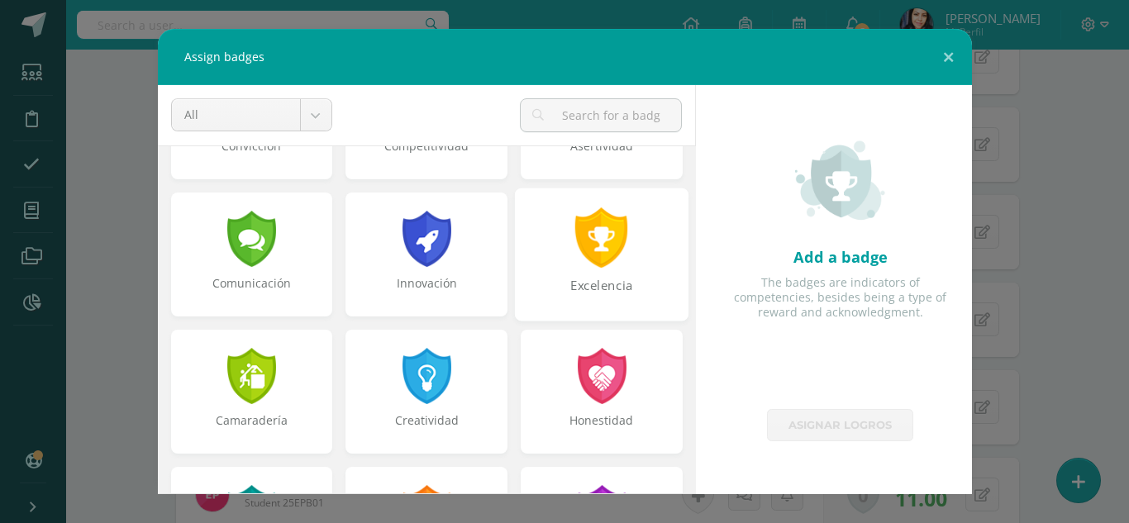
click at [566, 275] on div "Excelencia" at bounding box center [601, 254] width 173 height 133
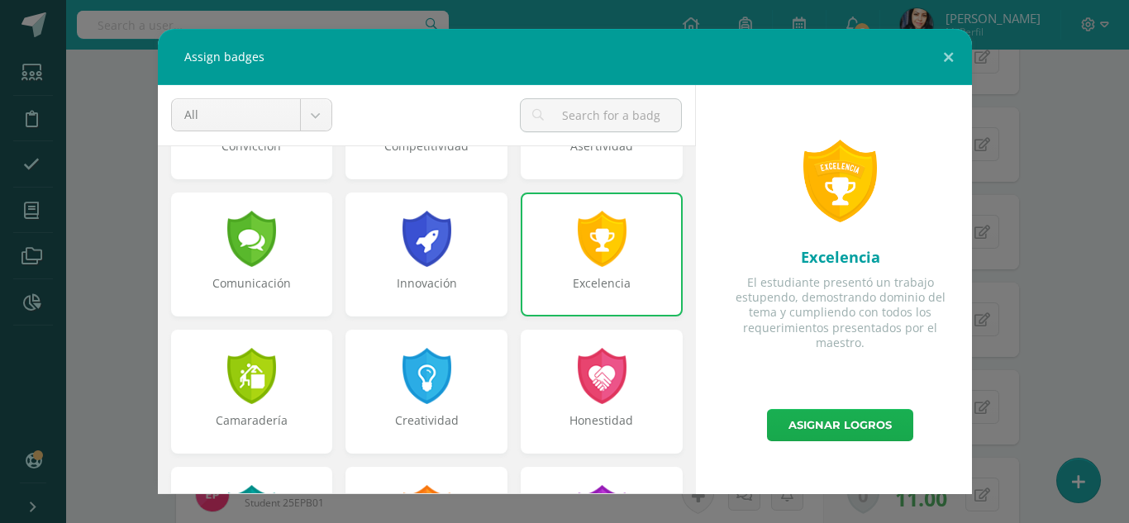
click at [839, 421] on link "Asignar logros" at bounding box center [840, 425] width 146 height 32
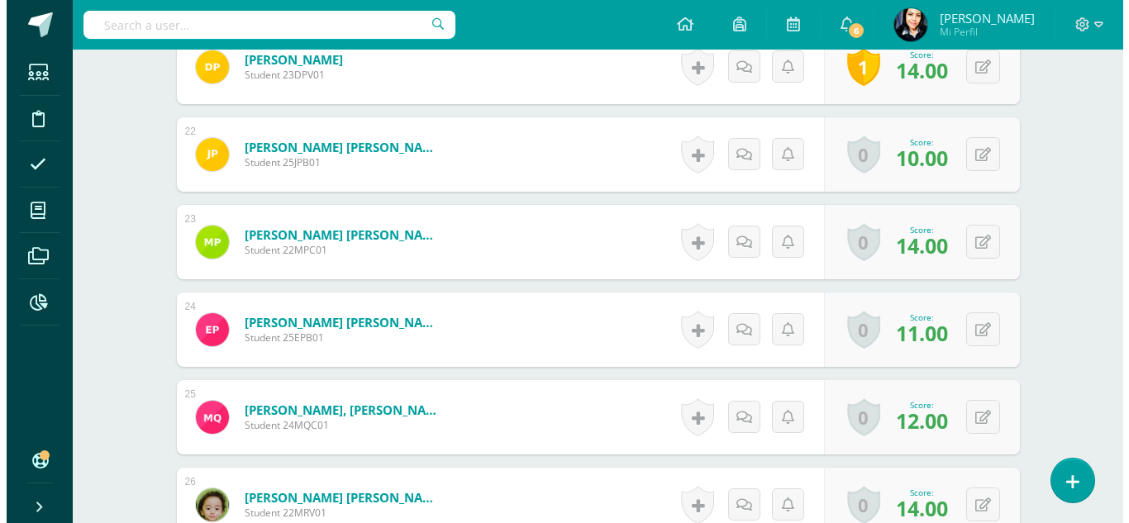
scroll to position [2378, 0]
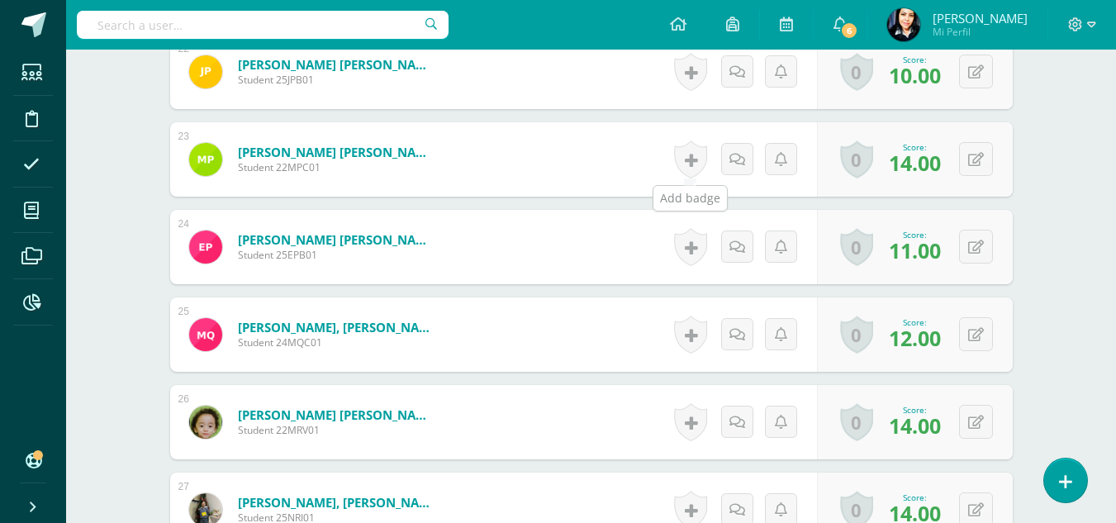
click at [692, 166] on link at bounding box center [690, 159] width 33 height 38
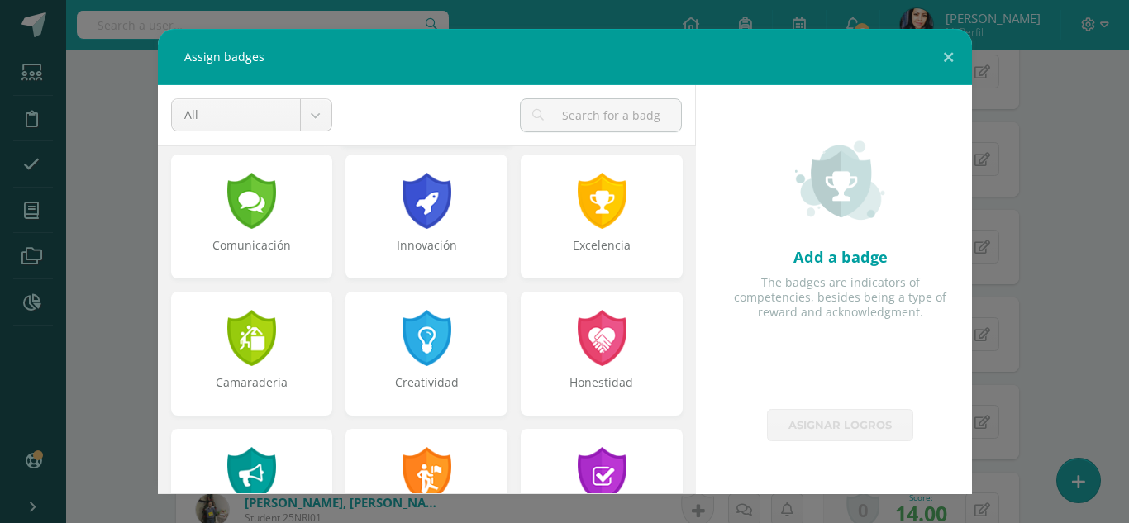
scroll to position [578, 0]
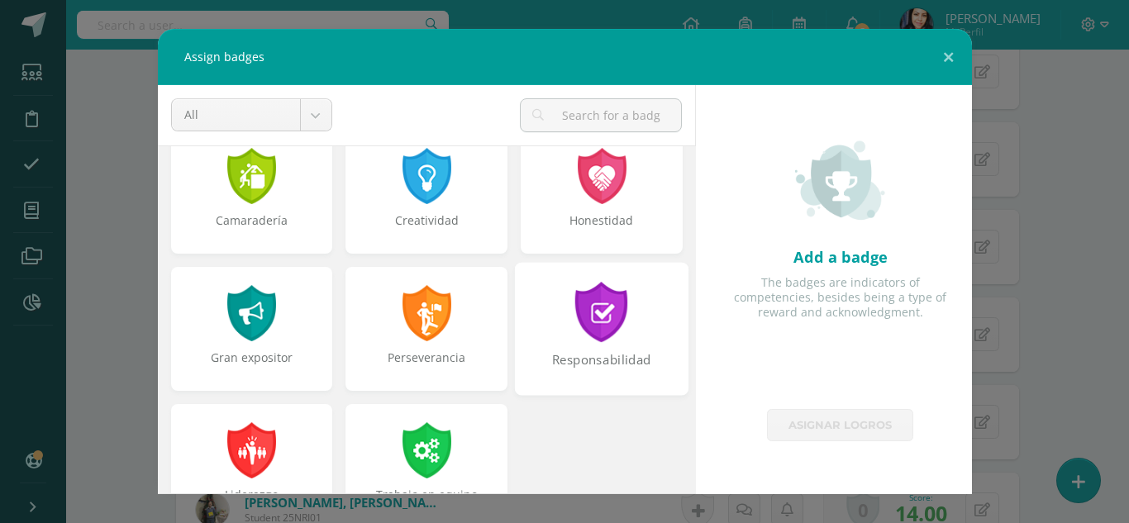
click at [573, 319] on div at bounding box center [601, 312] width 57 height 60
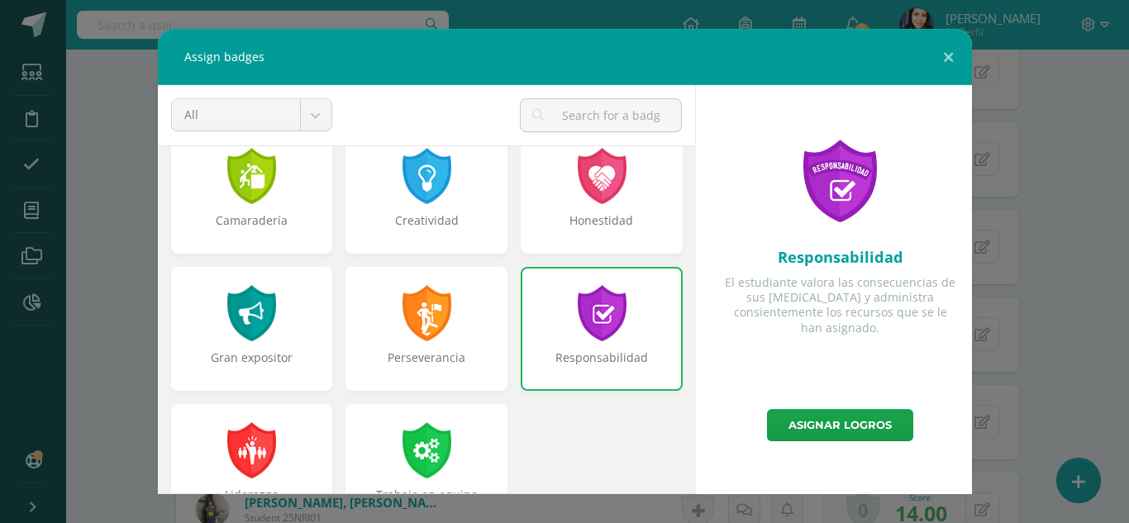
click at [587, 326] on div at bounding box center [601, 313] width 53 height 56
click at [811, 420] on link "Asignar logros" at bounding box center [840, 425] width 146 height 32
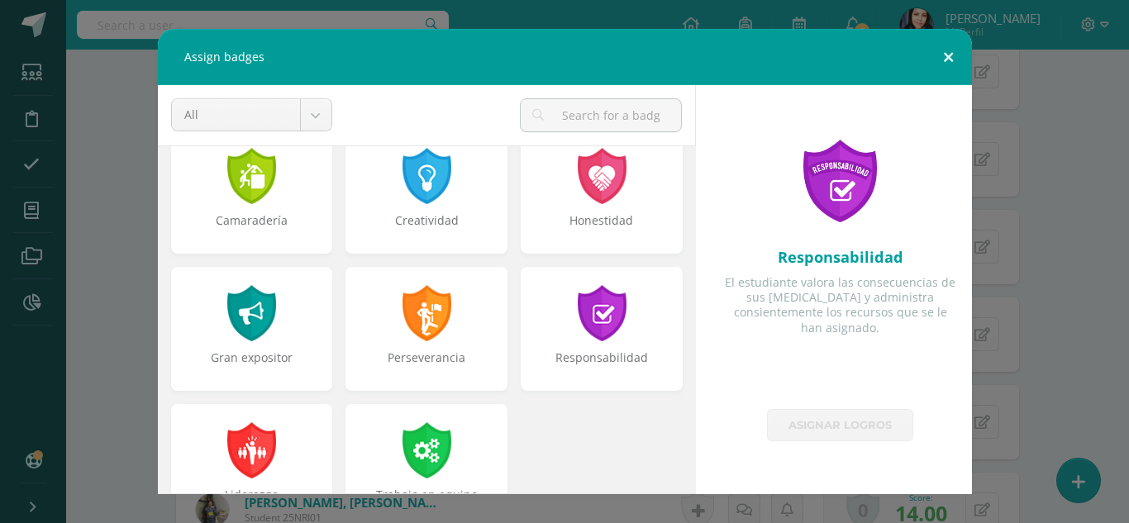
click at [943, 55] on button at bounding box center [947, 57] width 47 height 56
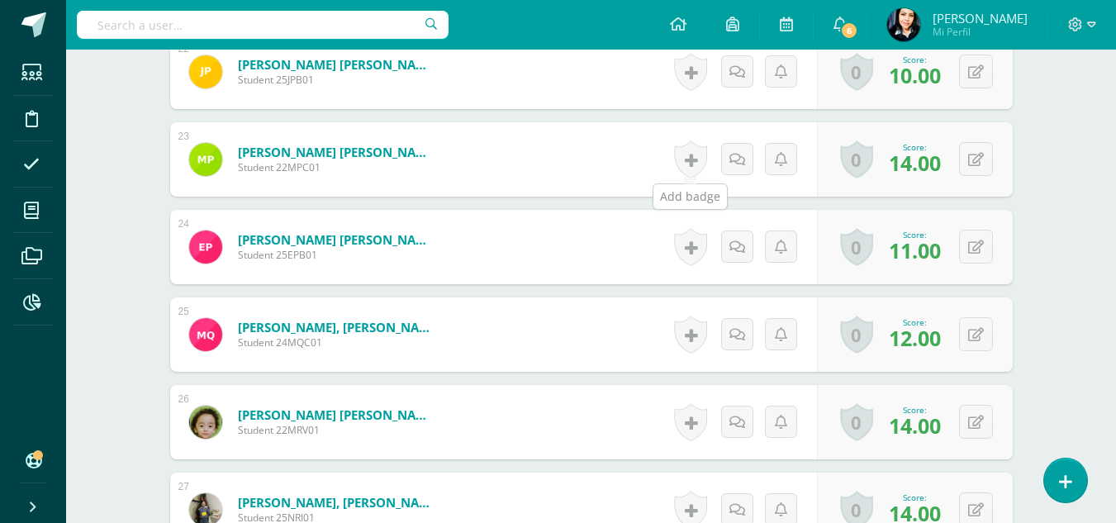
click at [693, 158] on link at bounding box center [690, 159] width 33 height 38
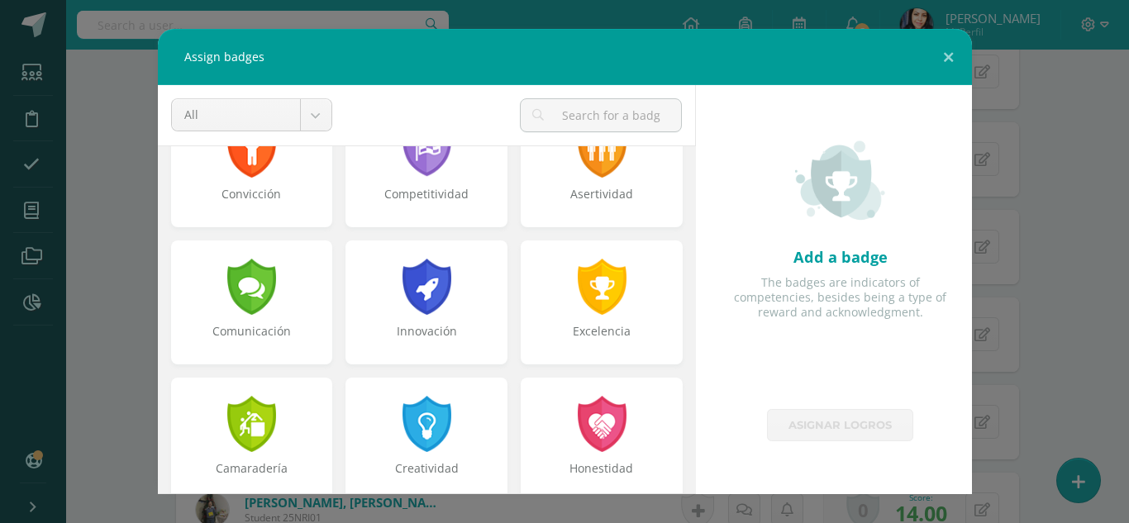
scroll to position [626, 0]
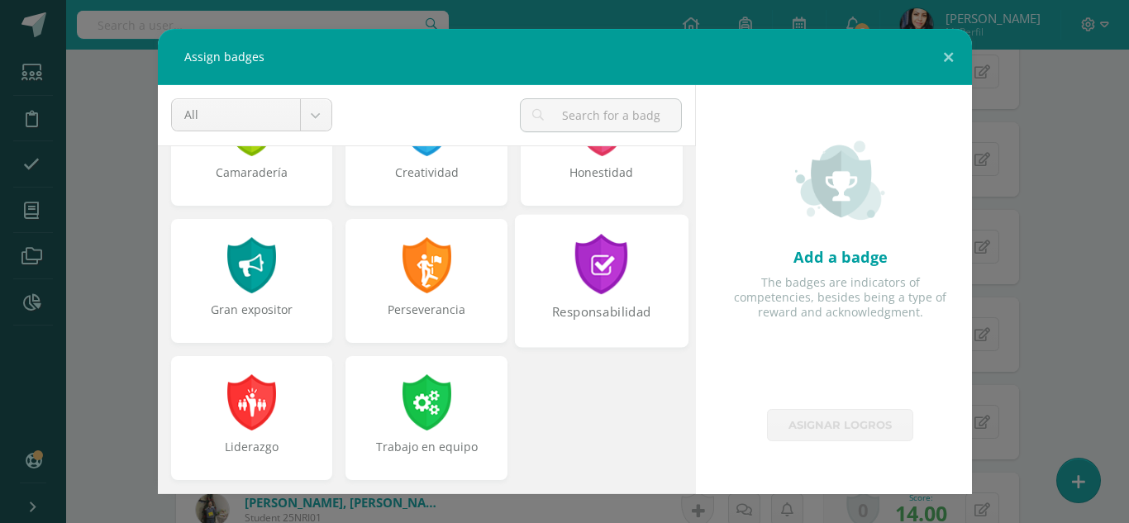
click at [588, 260] on div at bounding box center [601, 264] width 57 height 60
click at [591, 275] on div at bounding box center [601, 265] width 53 height 56
click at [427, 295] on div "Perseverancia" at bounding box center [426, 280] width 173 height 133
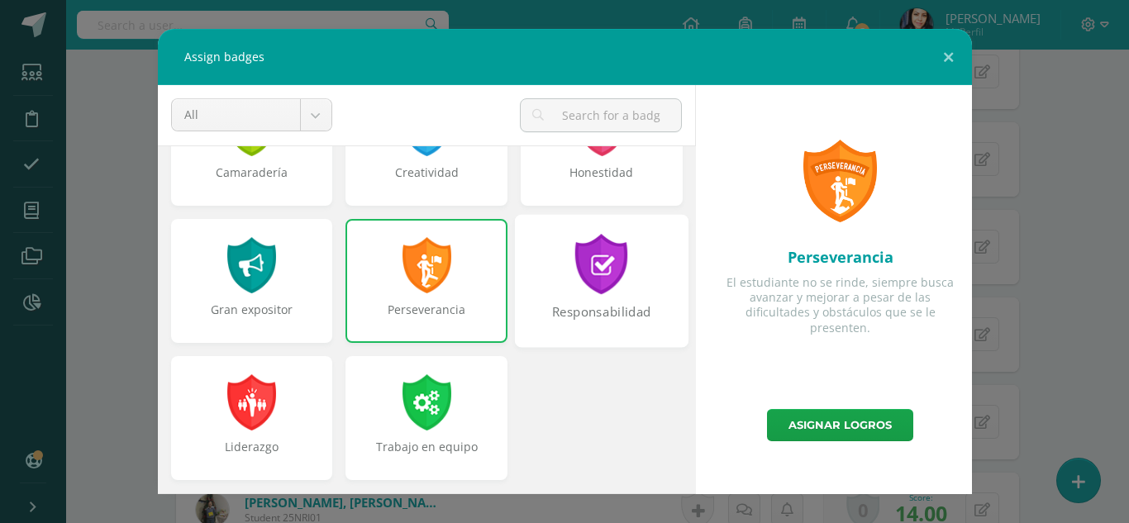
click at [559, 297] on div "Responsabilidad" at bounding box center [601, 280] width 173 height 133
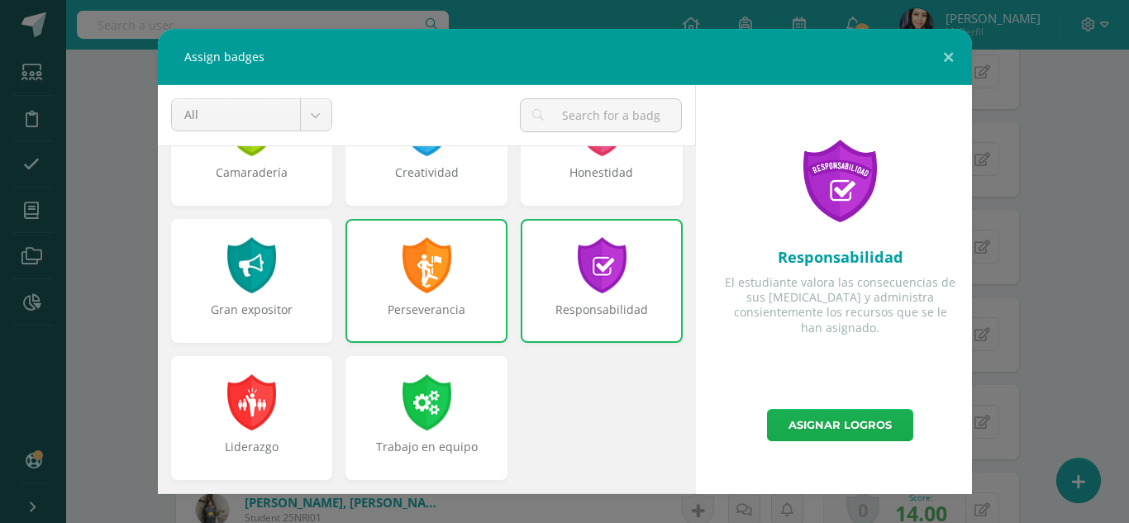
click at [836, 416] on link "Asignar logros" at bounding box center [840, 425] width 146 height 32
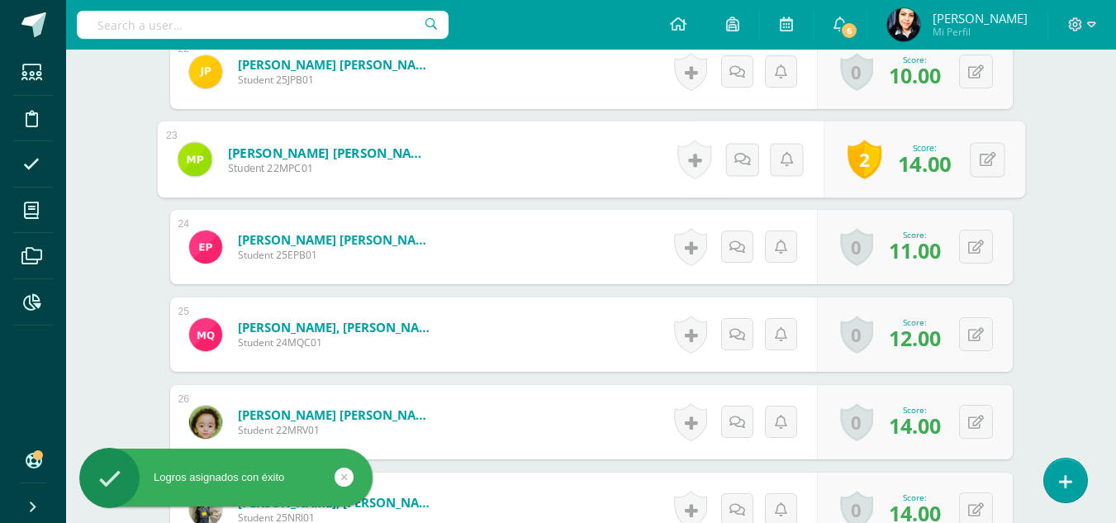
click at [856, 164] on link "2" at bounding box center [865, 159] width 34 height 39
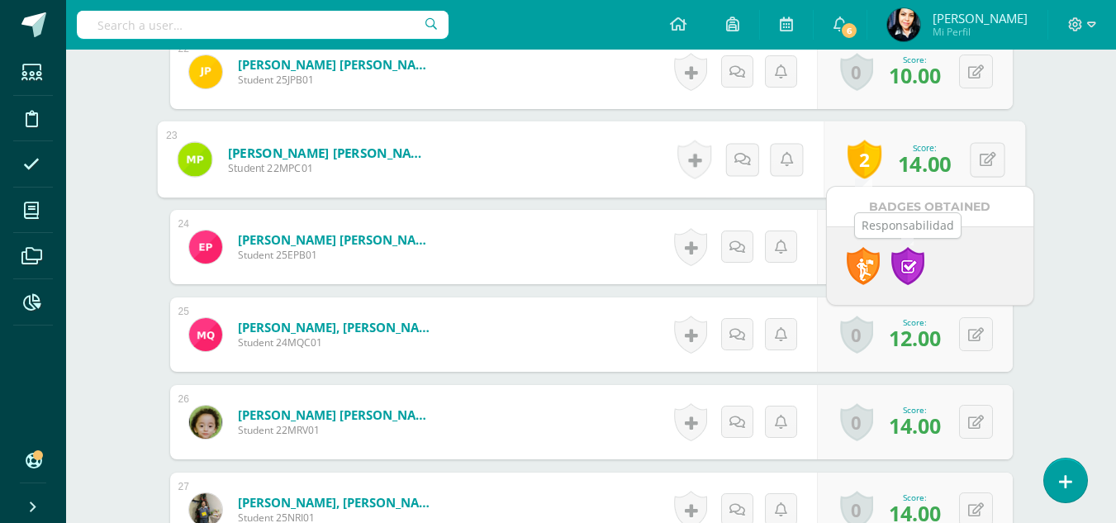
click at [908, 259] on link at bounding box center [907, 266] width 33 height 38
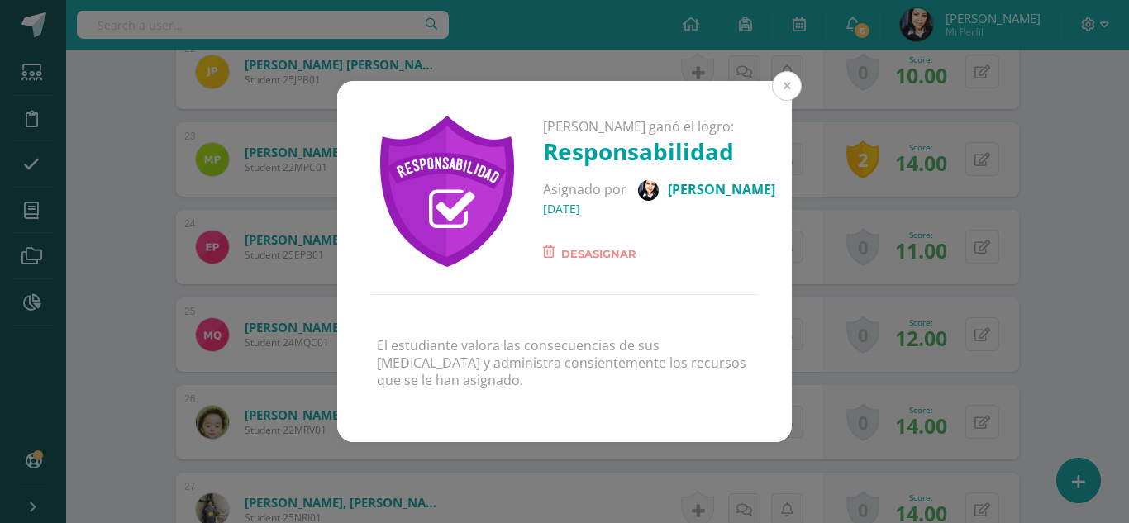
click at [791, 81] on button at bounding box center [787, 86] width 30 height 30
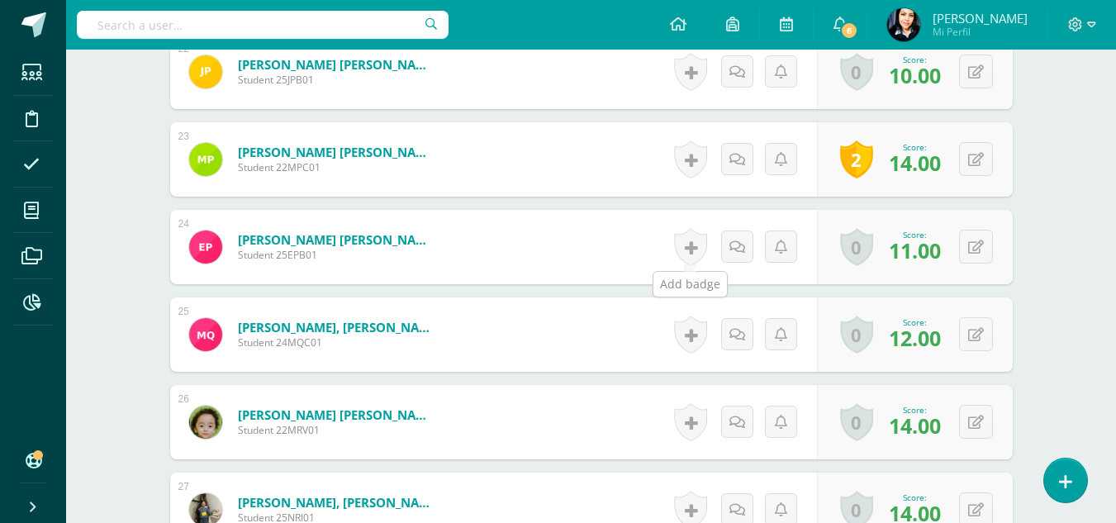
click at [689, 248] on link at bounding box center [690, 247] width 33 height 38
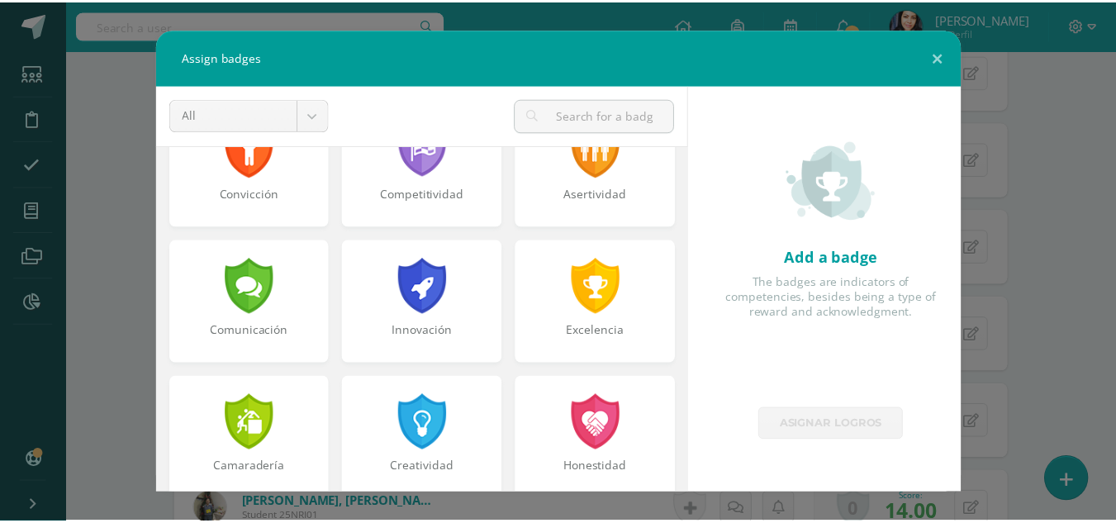
scroll to position [578, 0]
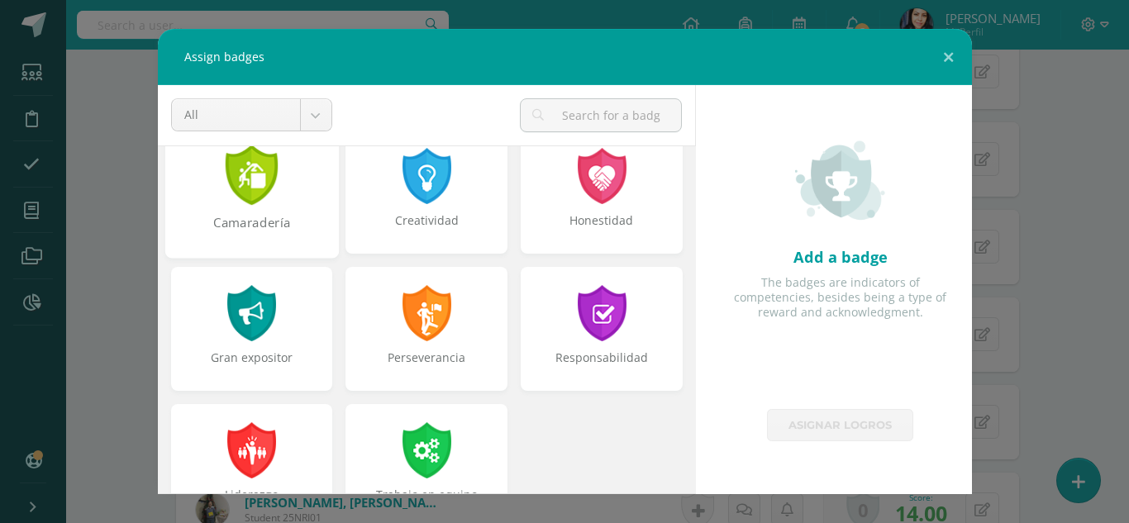
click at [251, 214] on div "Camaradería" at bounding box center [251, 232] width 170 height 36
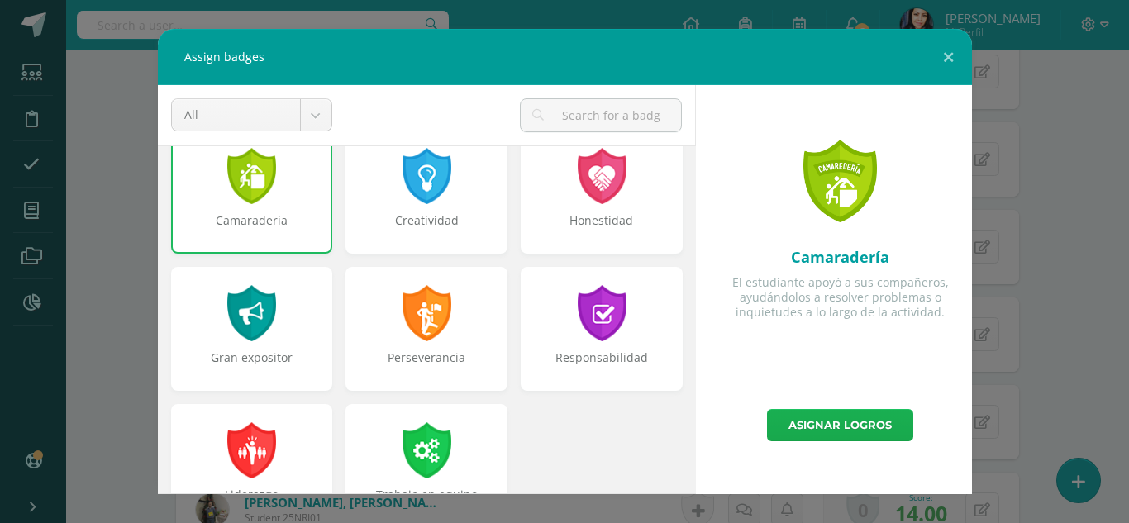
click at [839, 421] on link "Asignar logros" at bounding box center [840, 425] width 146 height 32
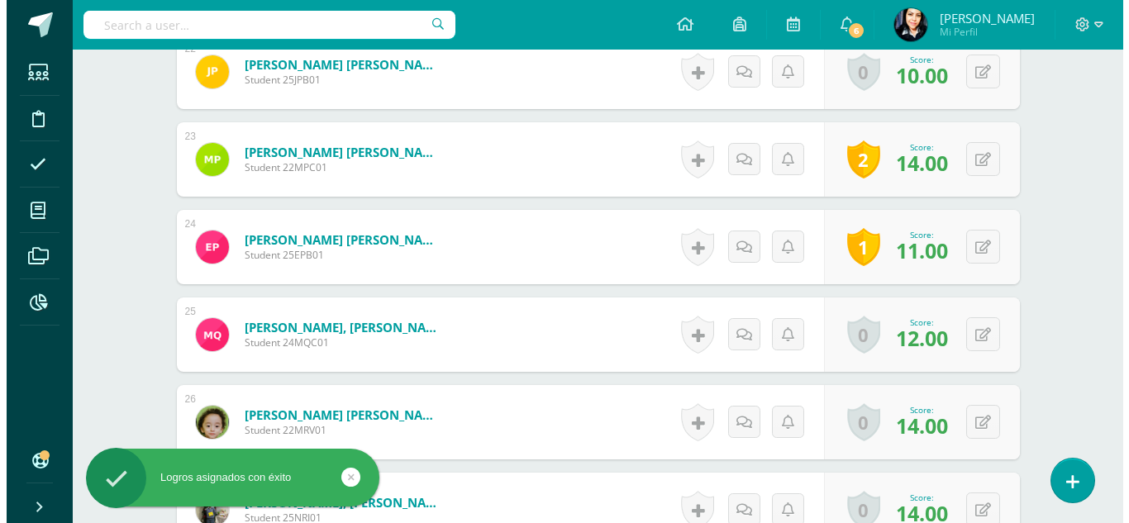
scroll to position [2461, 0]
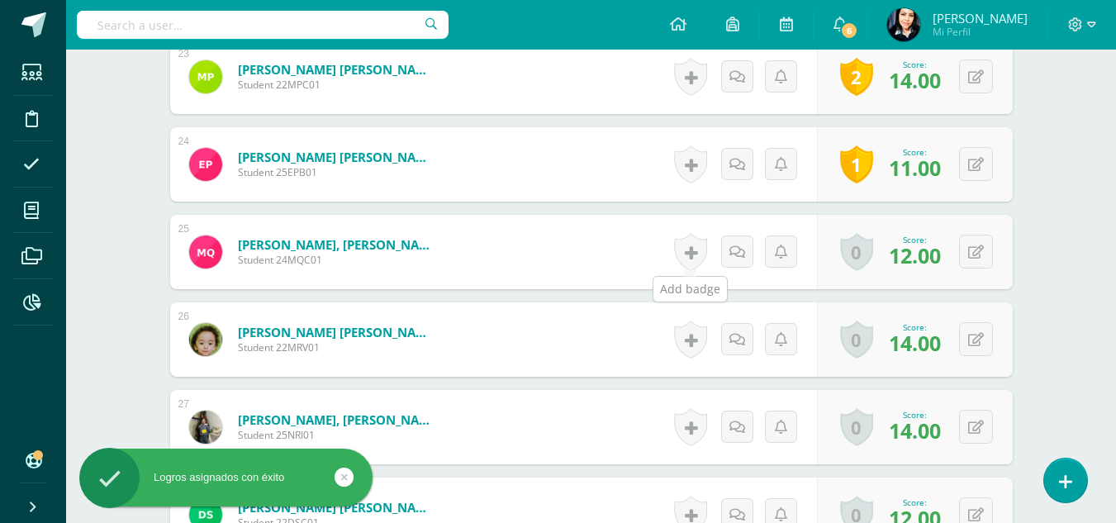
click at [690, 251] on link at bounding box center [690, 252] width 33 height 38
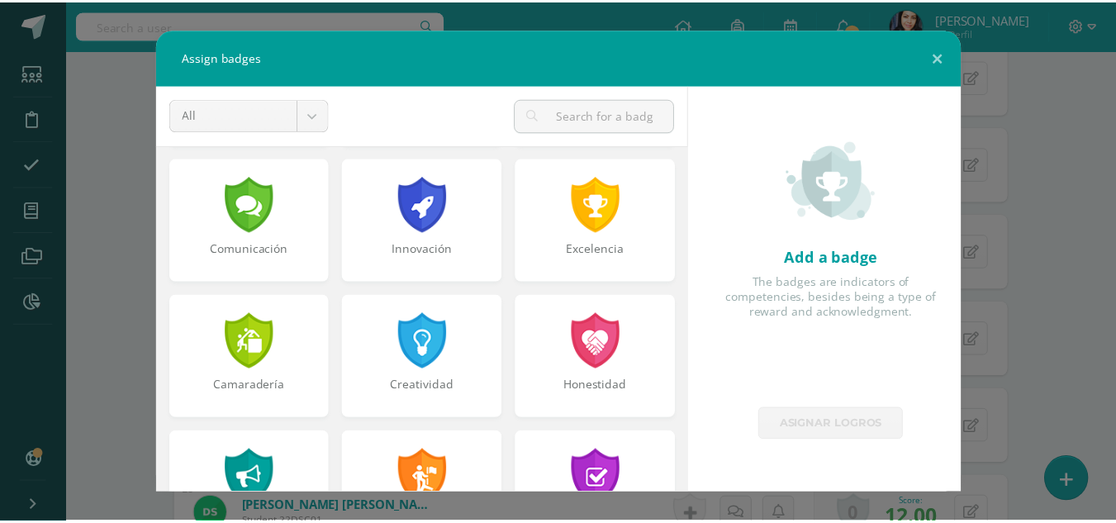
scroll to position [578, 0]
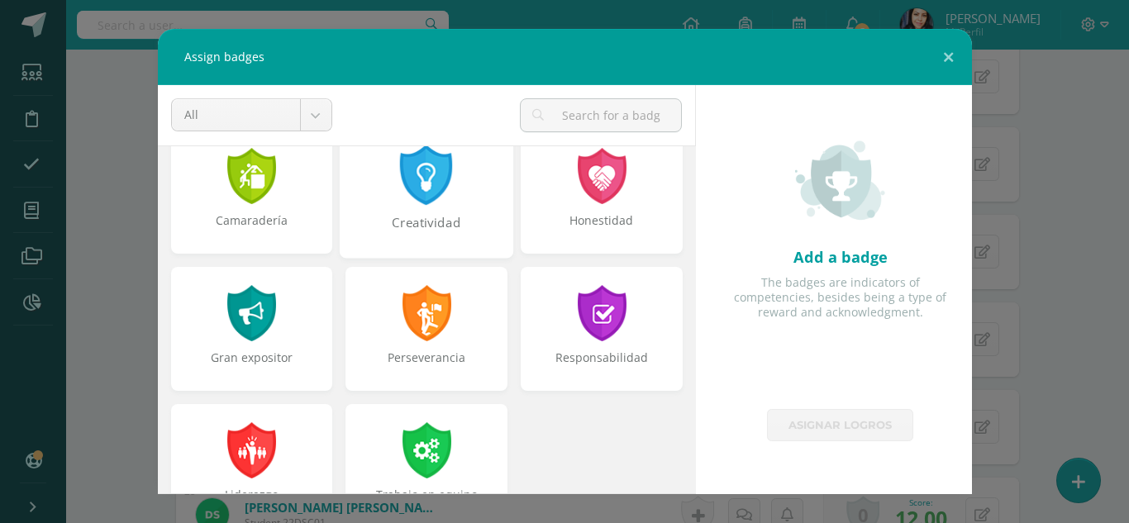
click at [434, 206] on div "Creatividad" at bounding box center [426, 191] width 173 height 133
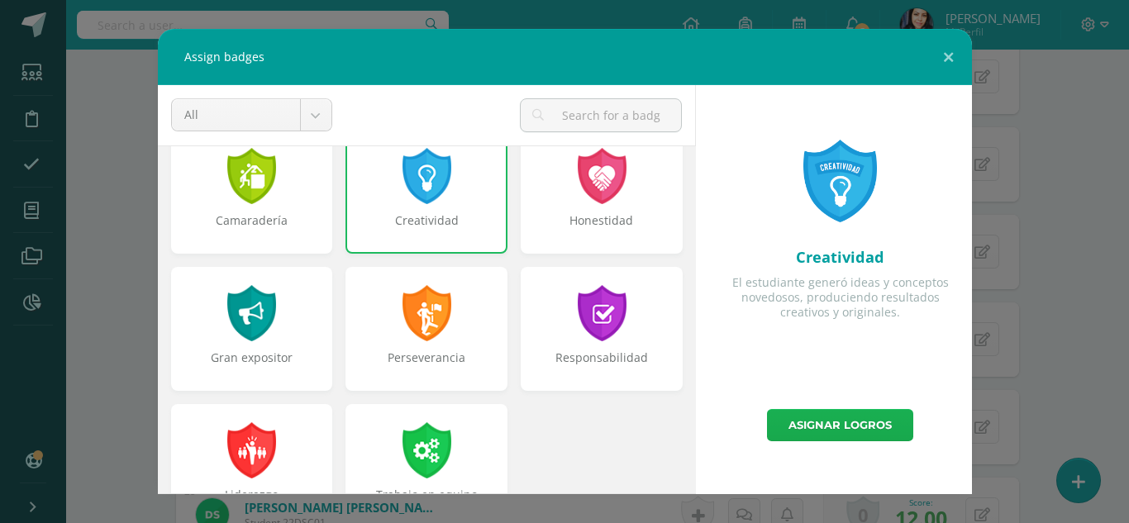
click at [861, 422] on link "Asignar logros" at bounding box center [840, 425] width 146 height 32
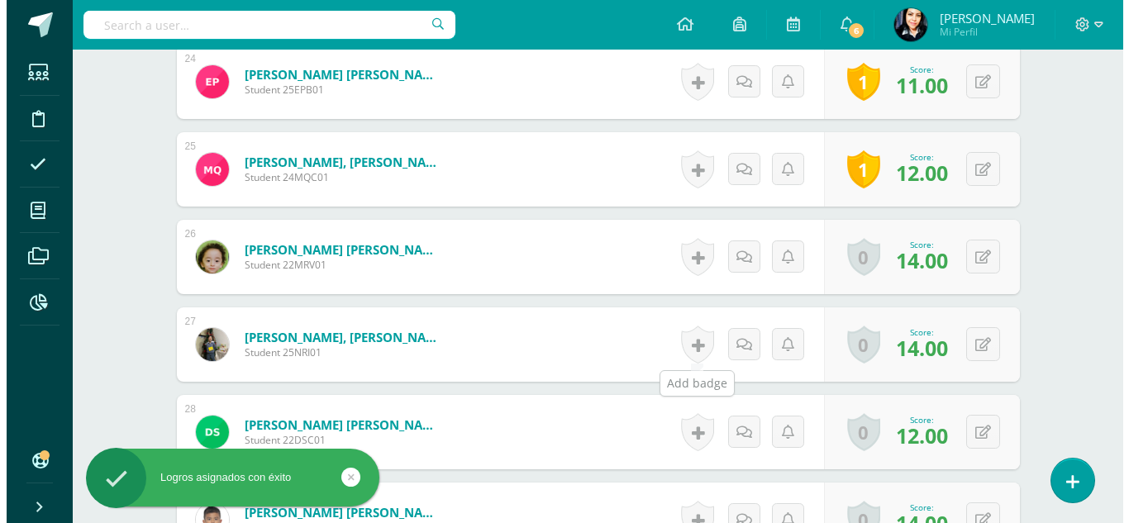
scroll to position [2626, 0]
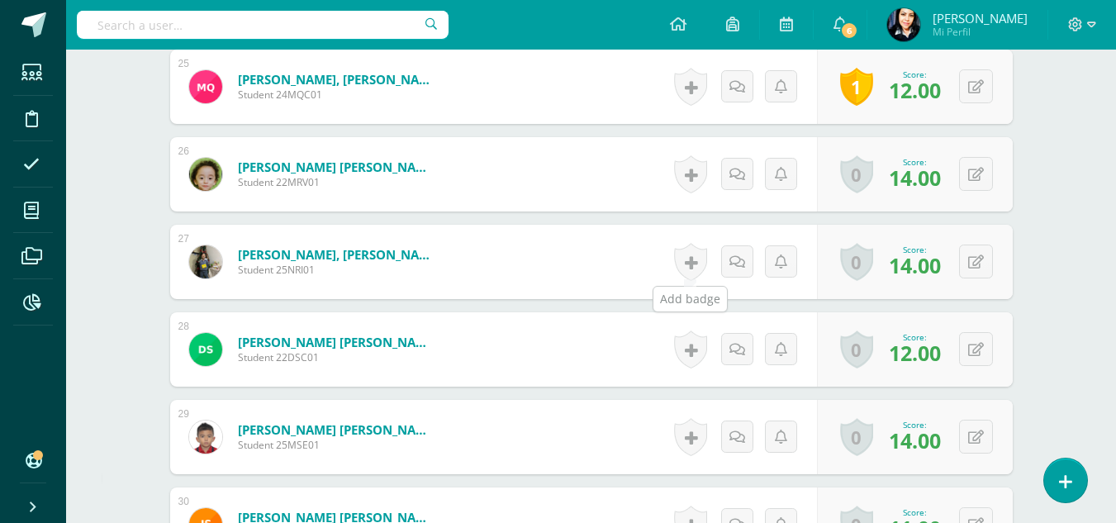
click at [696, 261] on link at bounding box center [690, 262] width 33 height 38
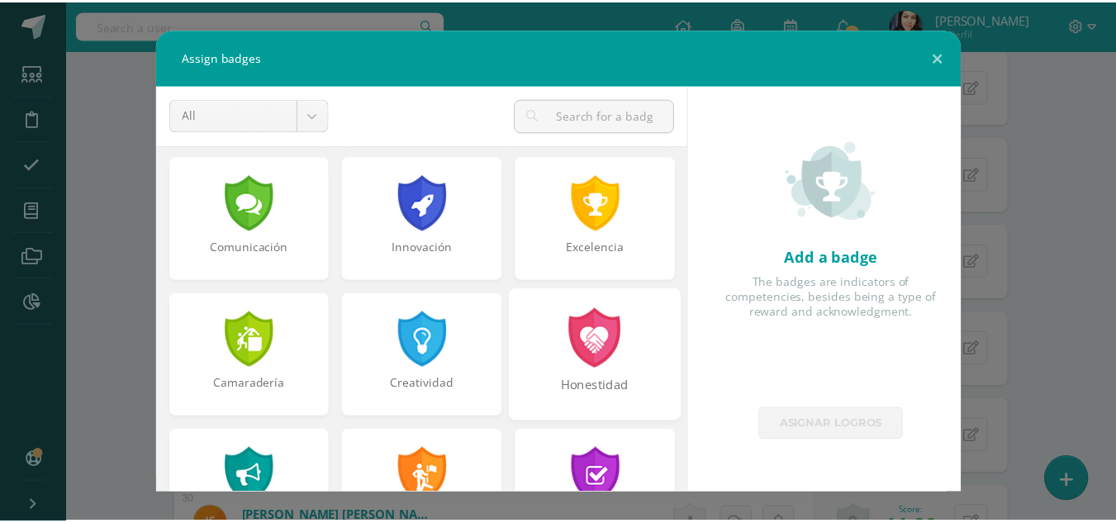
scroll to position [626, 0]
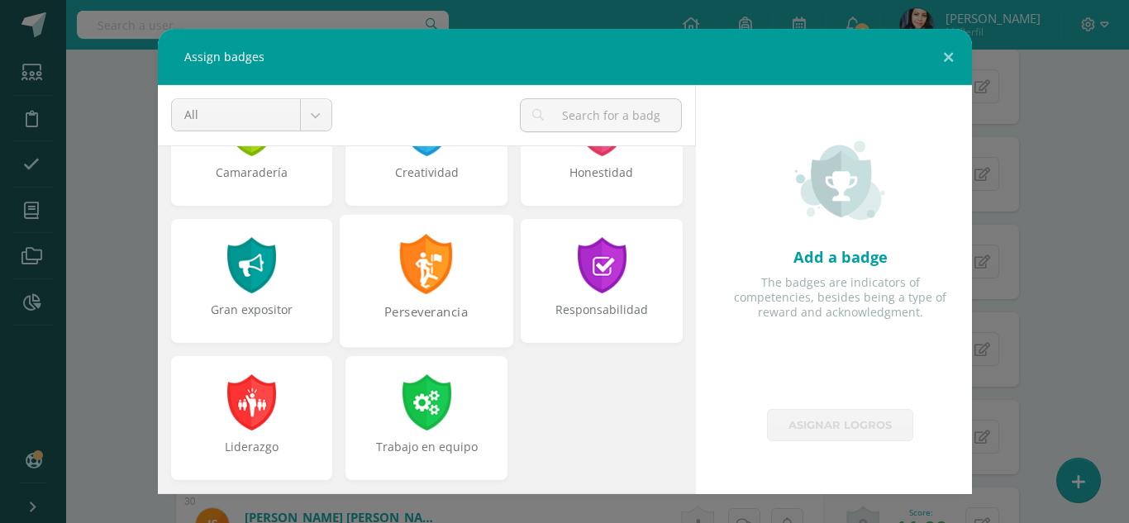
click at [455, 288] on div "Perseverancia" at bounding box center [426, 280] width 173 height 133
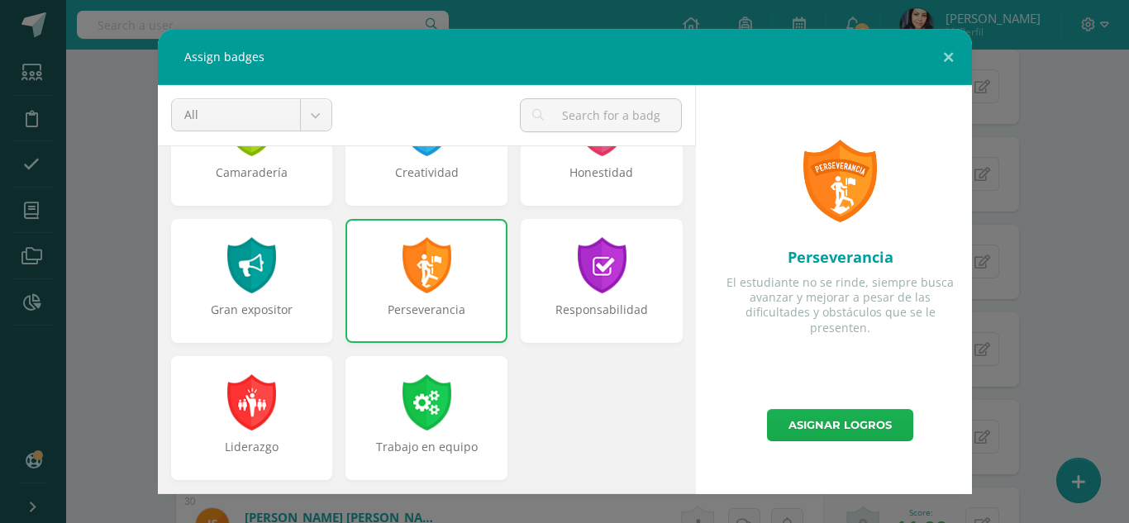
click at [865, 423] on link "Asignar logros" at bounding box center [840, 425] width 146 height 32
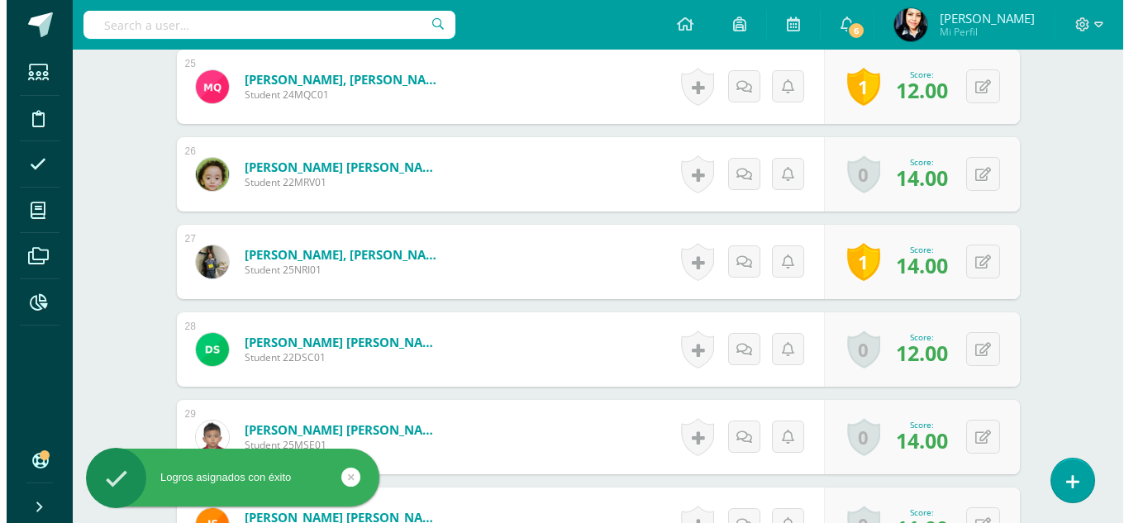
scroll to position [2792, 0]
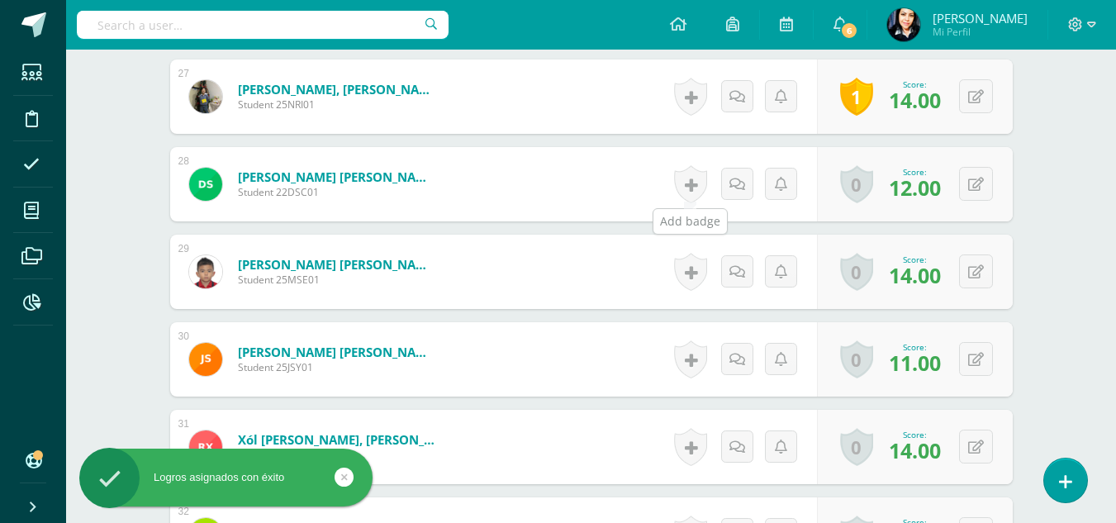
click at [687, 178] on link at bounding box center [690, 184] width 33 height 38
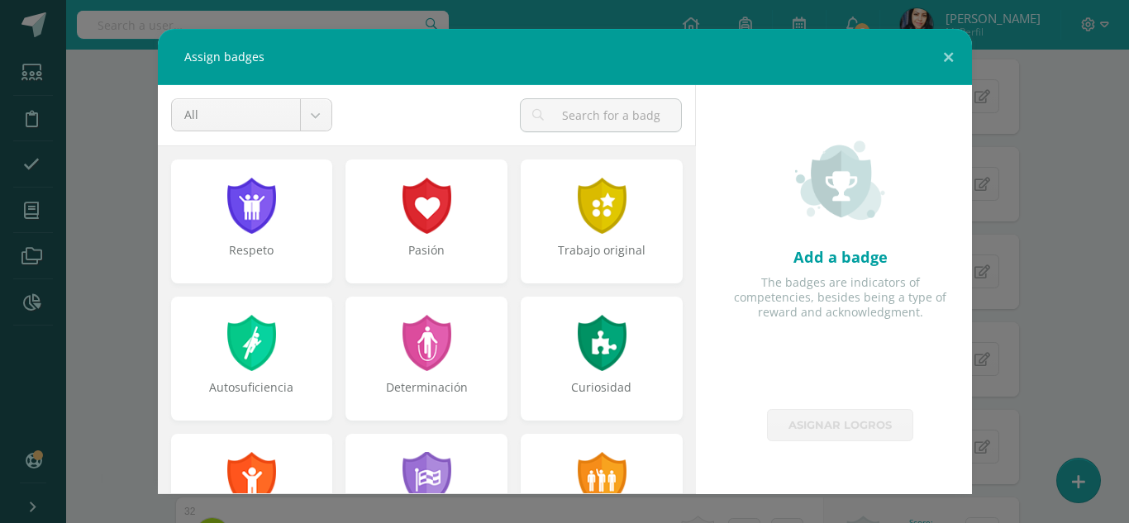
scroll to position [248, 0]
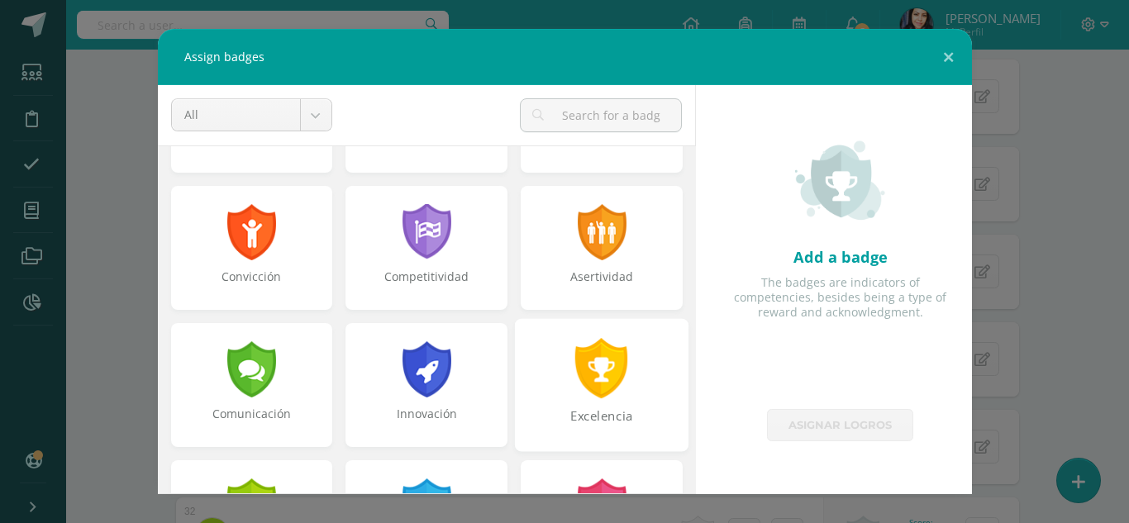
click at [592, 368] on div at bounding box center [601, 368] width 57 height 60
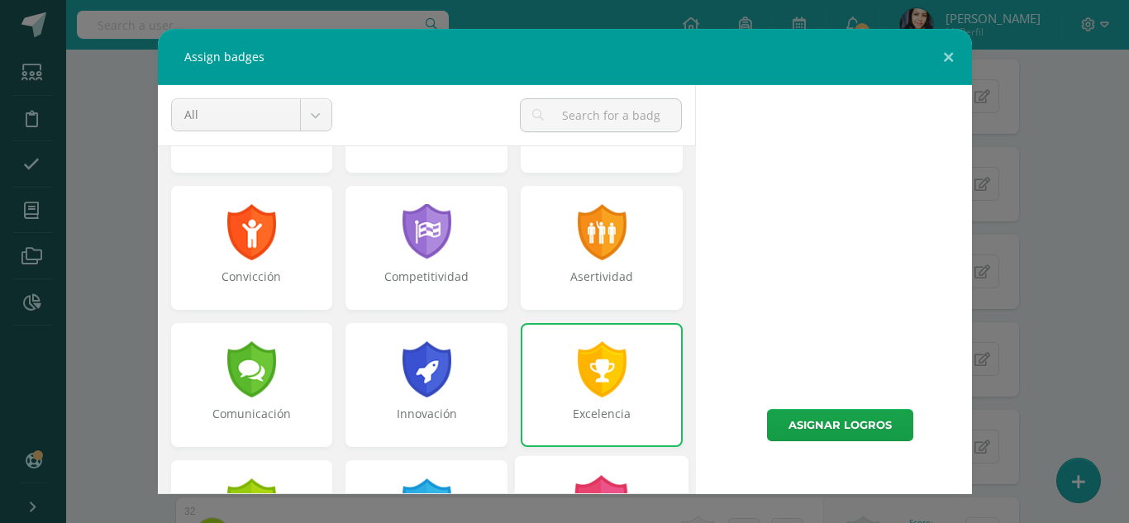
scroll to position [496, 0]
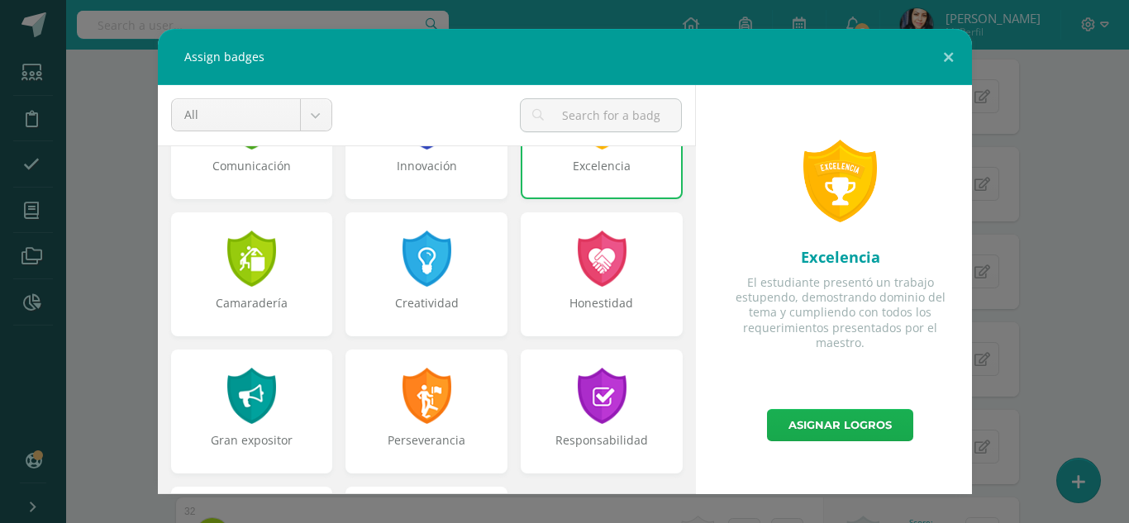
click at [845, 418] on link "Asignar logros" at bounding box center [840, 425] width 146 height 32
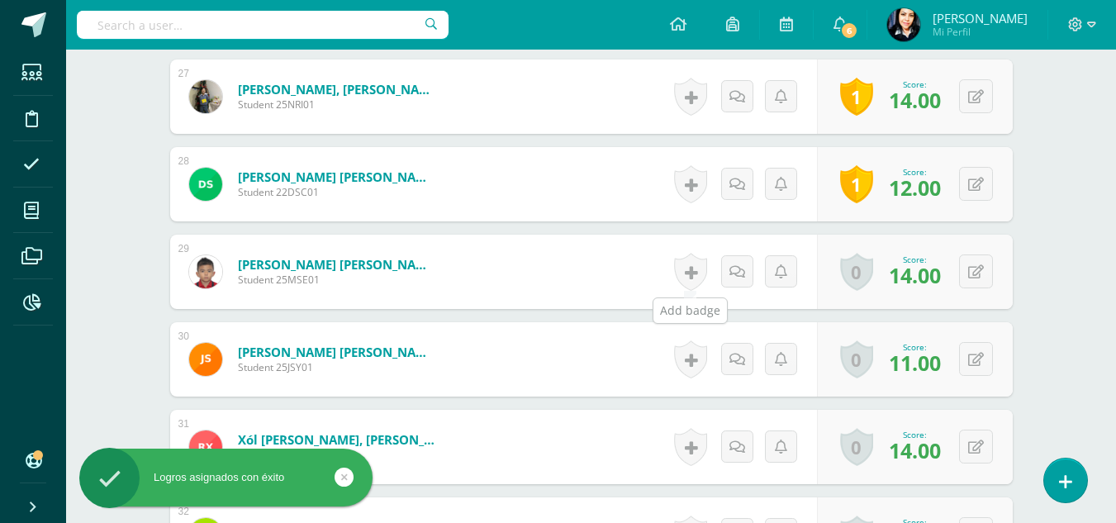
click at [691, 273] on link at bounding box center [690, 272] width 33 height 38
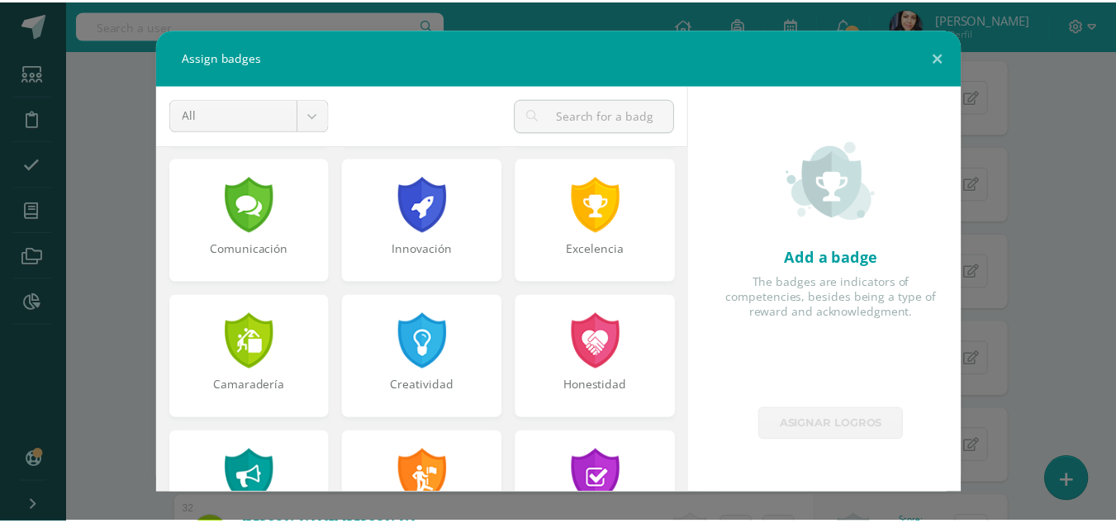
scroll to position [626, 0]
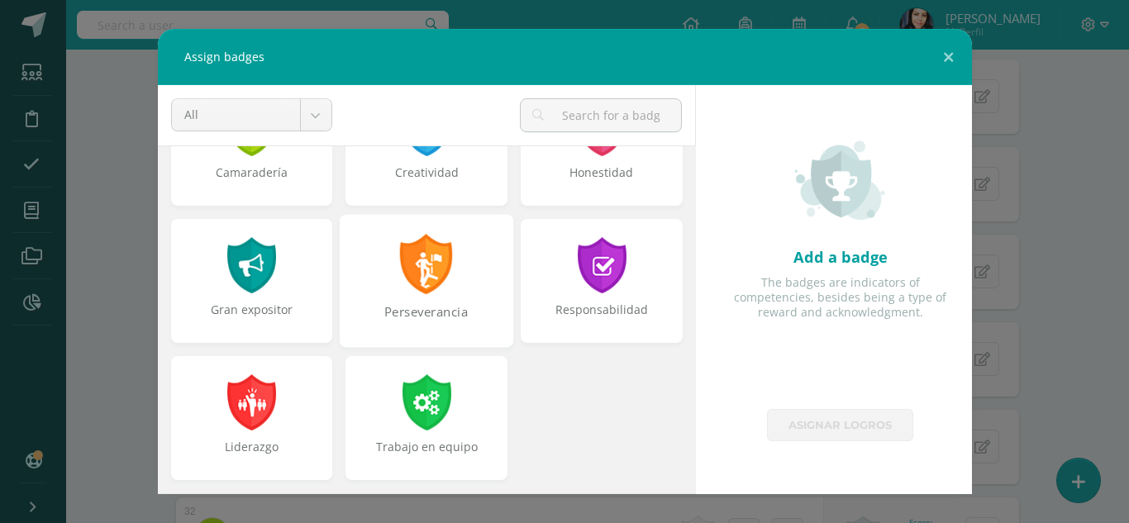
click at [445, 265] on div at bounding box center [426, 264] width 57 height 60
click at [416, 268] on div at bounding box center [426, 265] width 53 height 56
click at [593, 296] on div "Responsabilidad" at bounding box center [601, 280] width 173 height 133
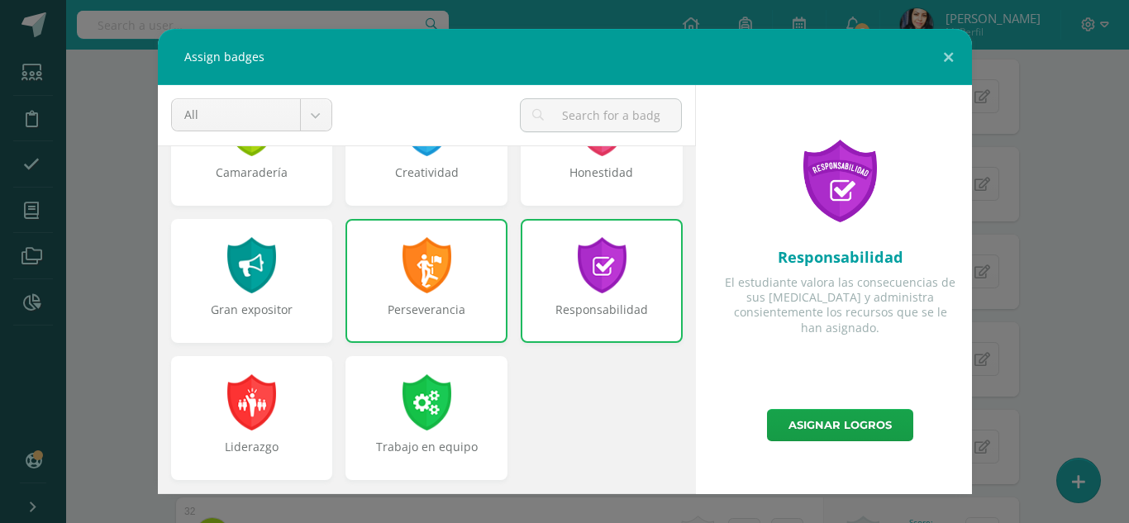
click at [425, 270] on div at bounding box center [426, 265] width 53 height 56
click at [622, 278] on div "Responsabilidad" at bounding box center [601, 281] width 162 height 124
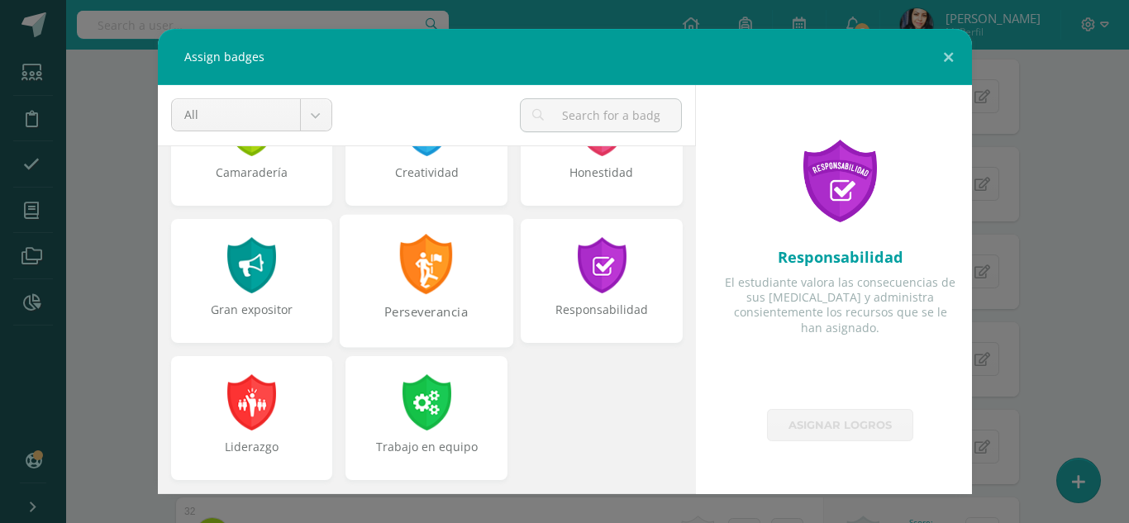
click at [430, 274] on div at bounding box center [426, 264] width 57 height 60
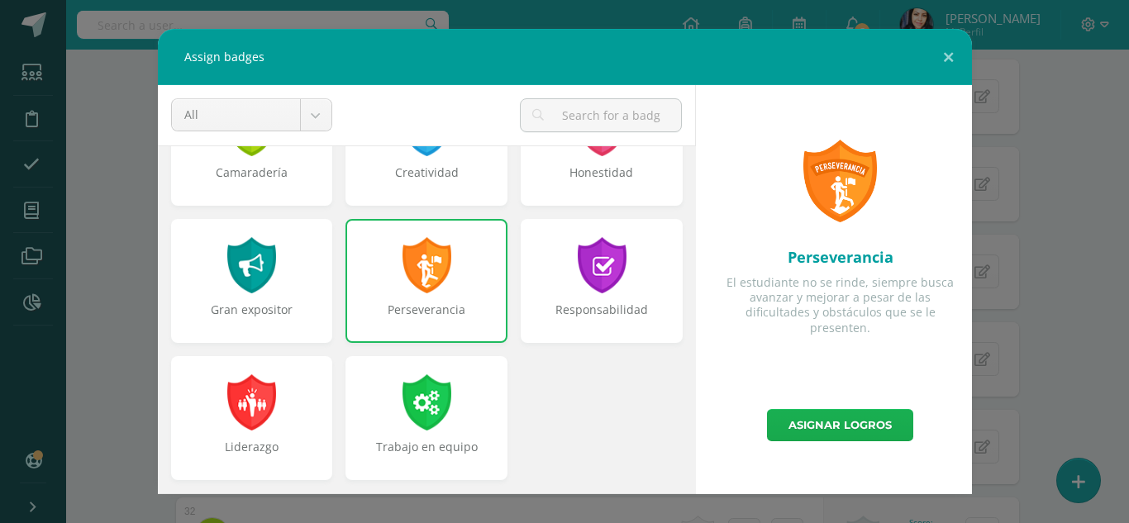
click at [830, 420] on link "Asignar logros" at bounding box center [840, 425] width 146 height 32
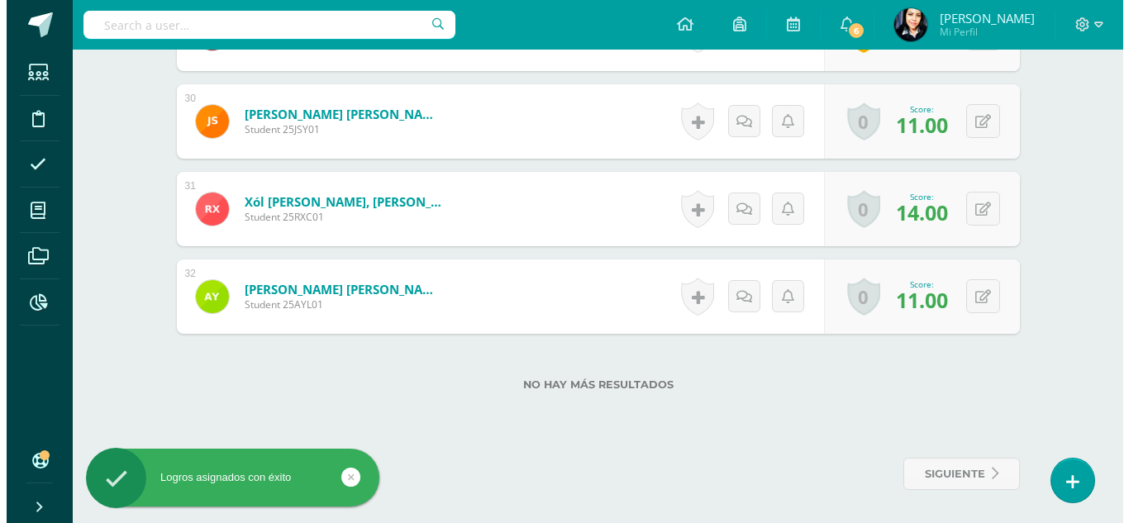
scroll to position [2947, 0]
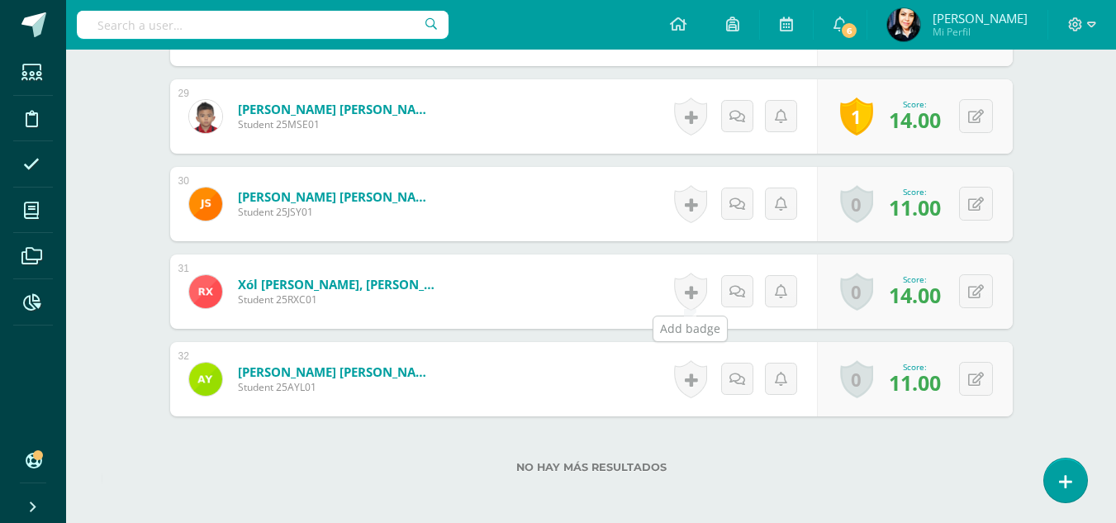
click at [697, 295] on link at bounding box center [690, 292] width 33 height 38
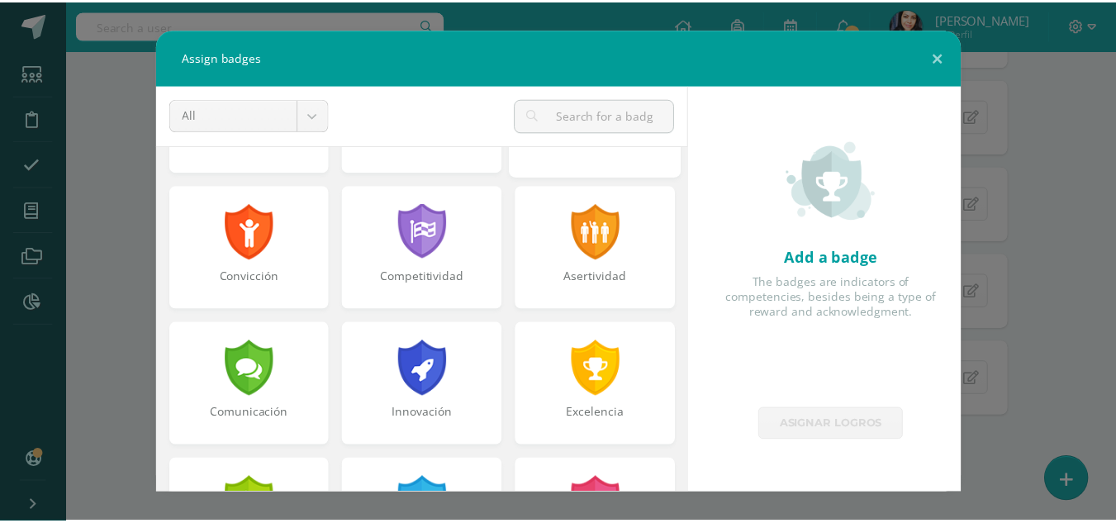
scroll to position [496, 0]
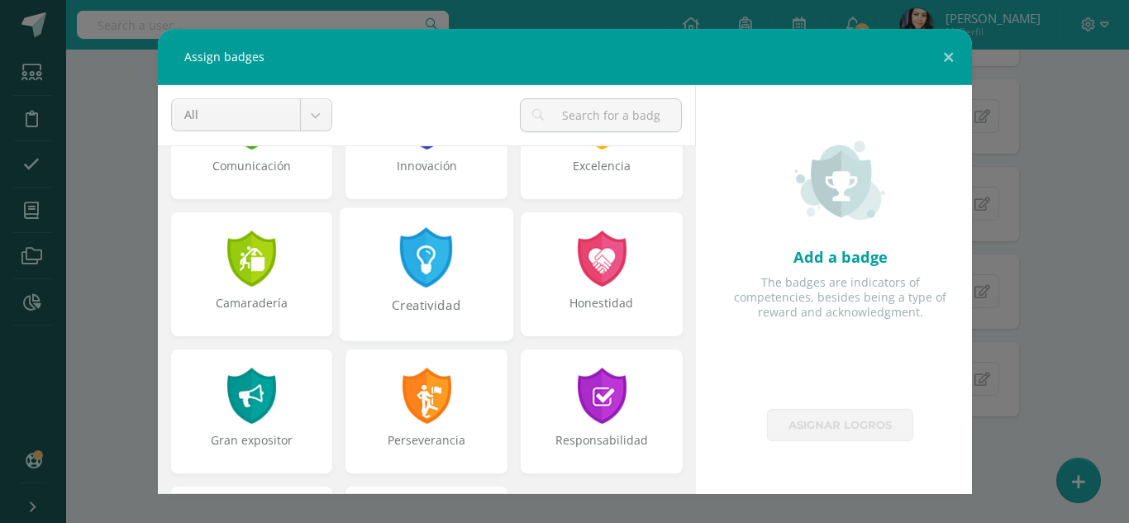
click at [416, 263] on div at bounding box center [426, 257] width 57 height 60
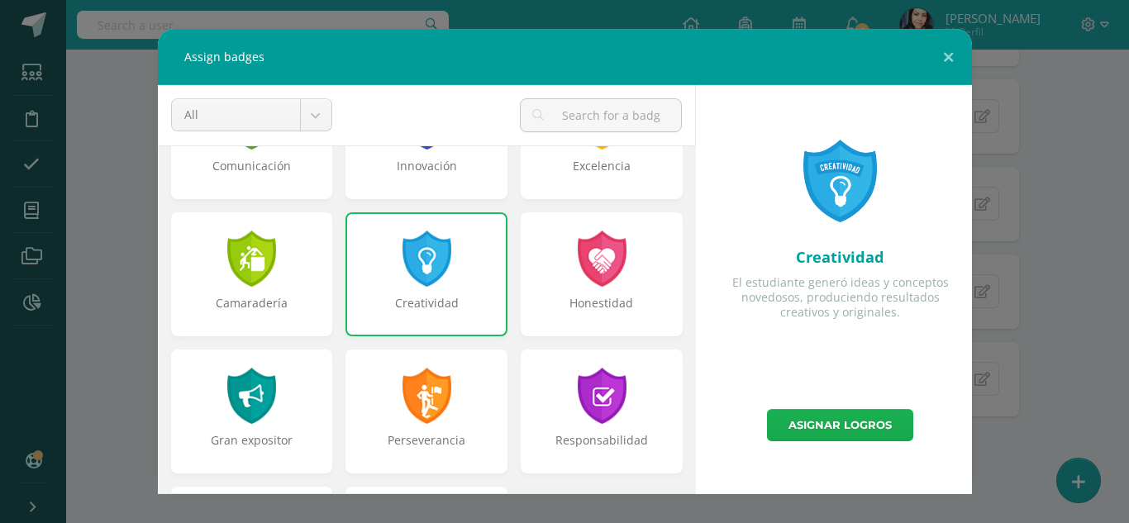
click at [848, 418] on link "Asignar logros" at bounding box center [840, 425] width 146 height 32
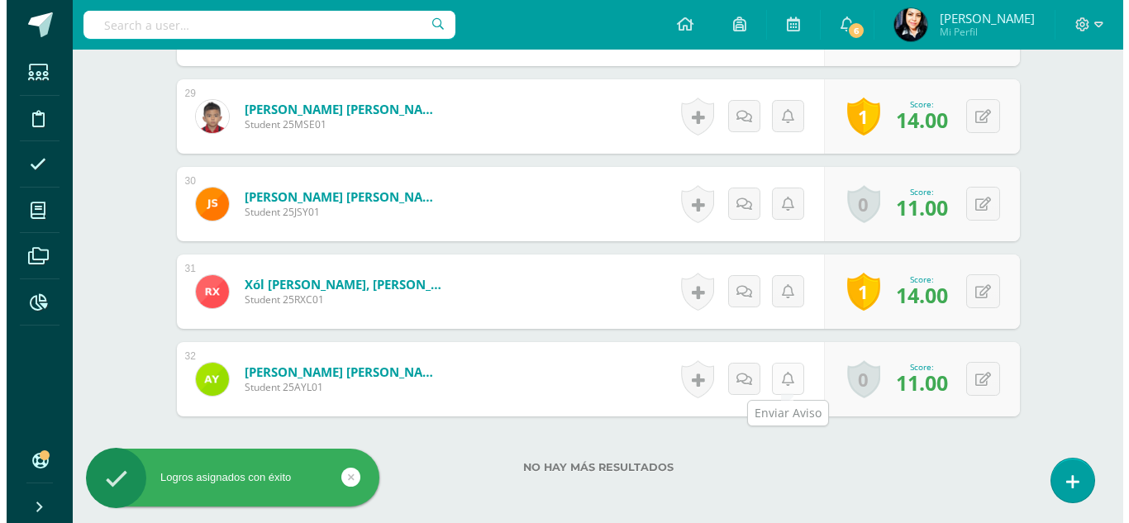
scroll to position [3030, 0]
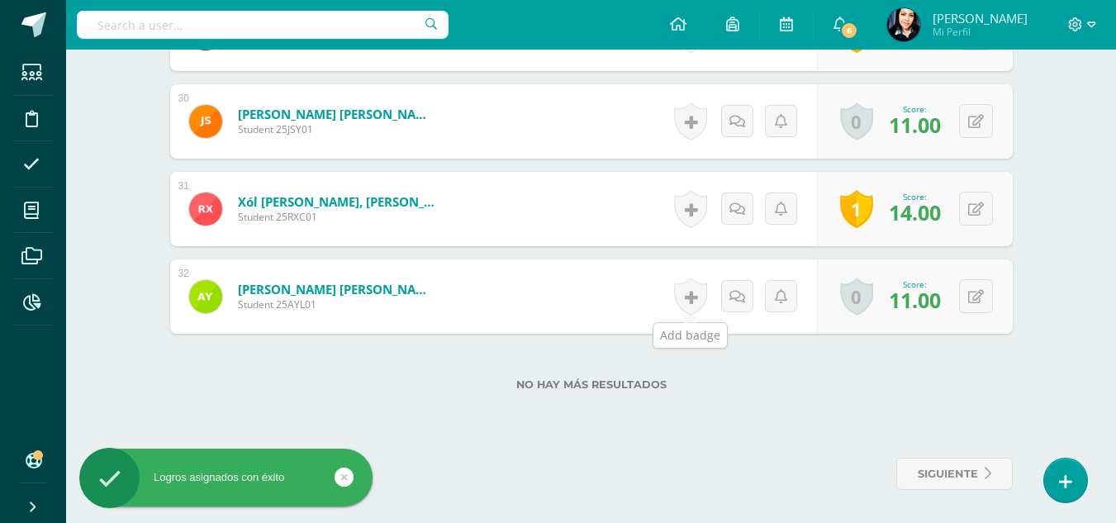
click at [692, 297] on link at bounding box center [690, 297] width 33 height 38
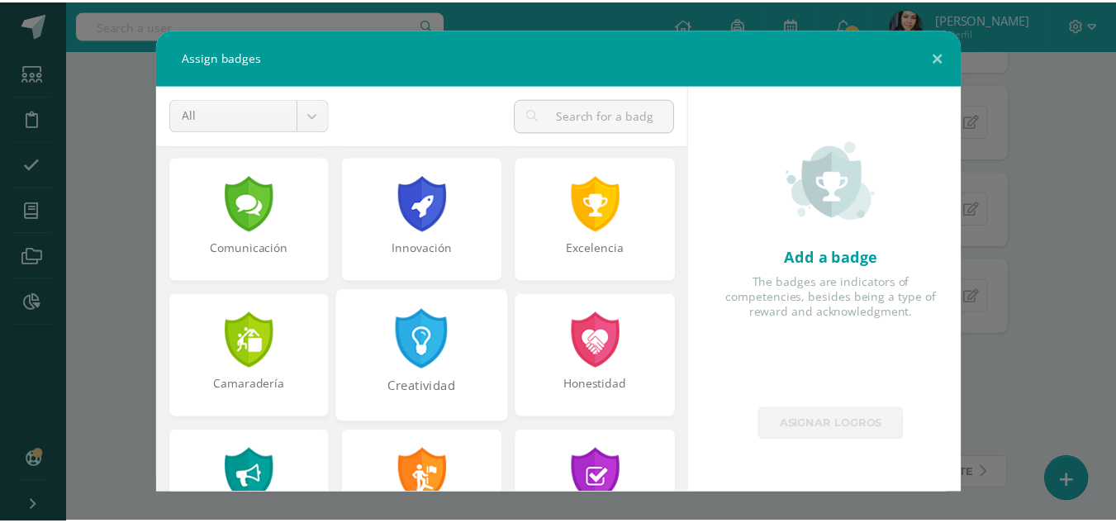
scroll to position [626, 0]
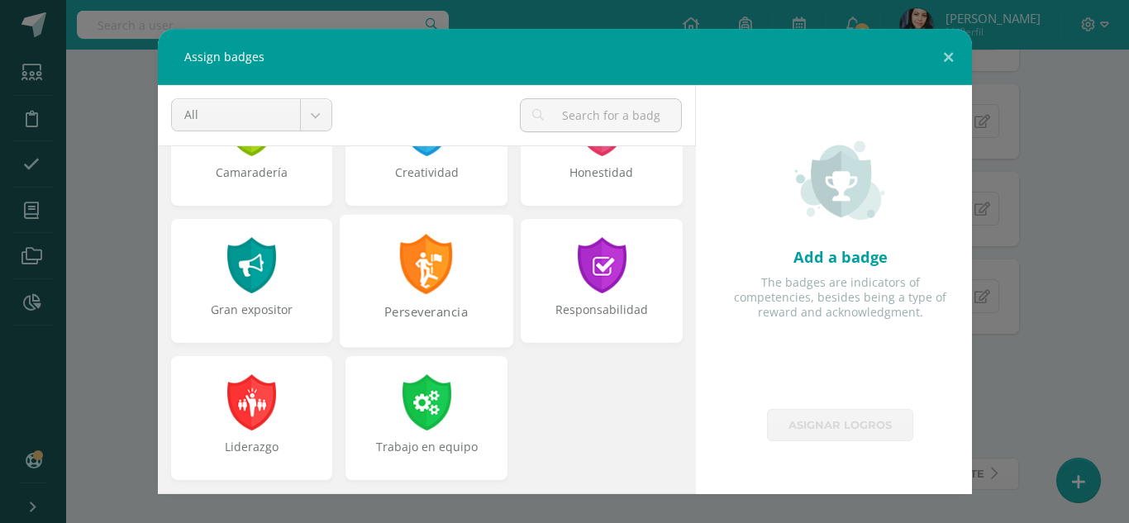
click at [417, 267] on div at bounding box center [426, 264] width 57 height 60
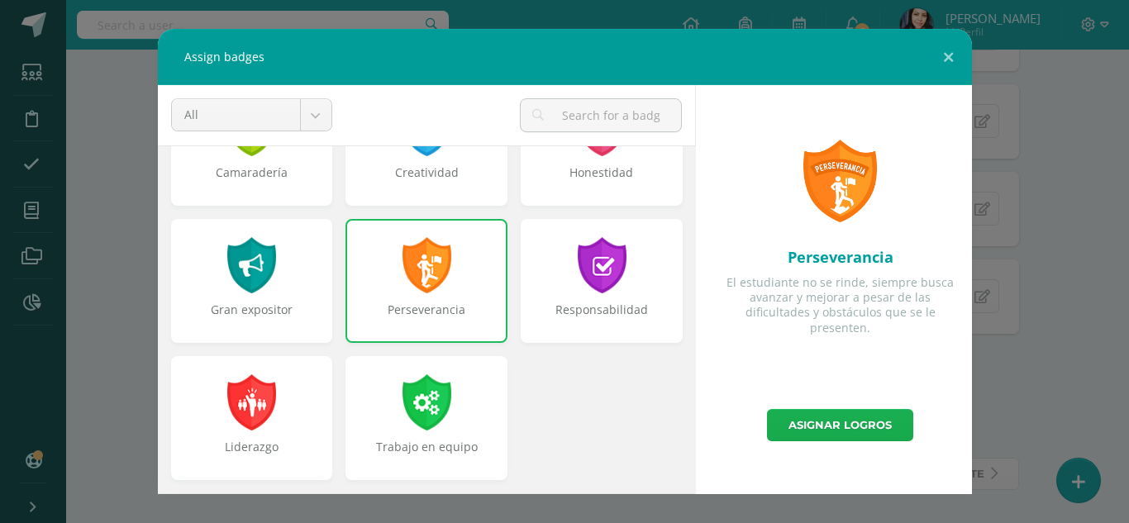
click at [838, 417] on link "Asignar logros" at bounding box center [840, 425] width 146 height 32
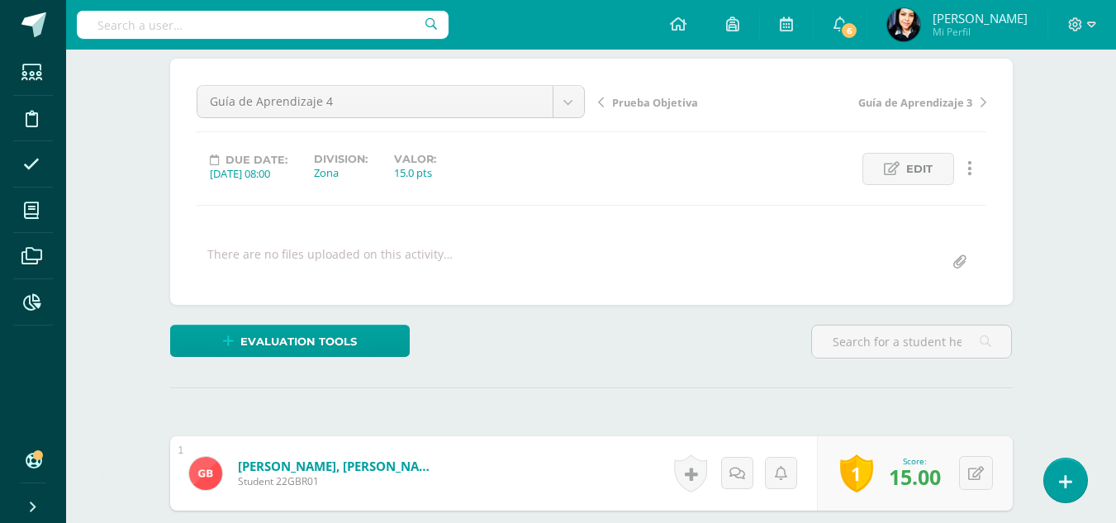
scroll to position [0, 0]
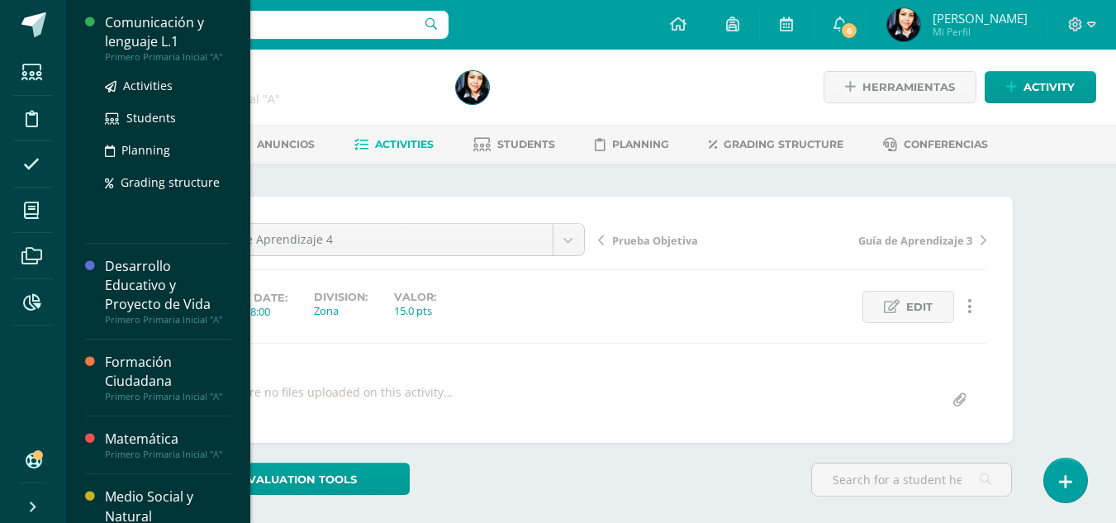
click at [156, 41] on div "Comunicación y lenguaje L.1" at bounding box center [168, 32] width 126 height 38
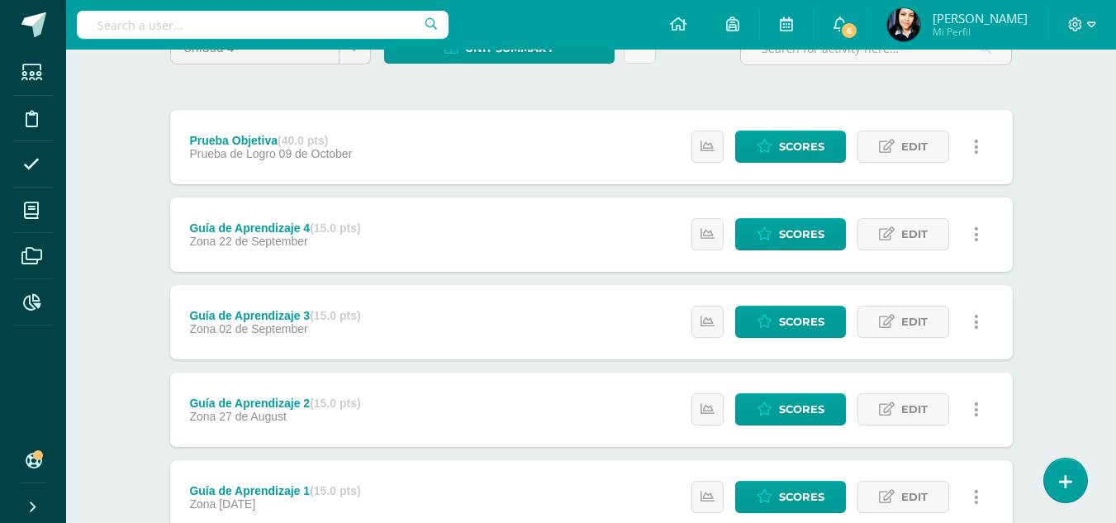
scroll to position [248, 0]
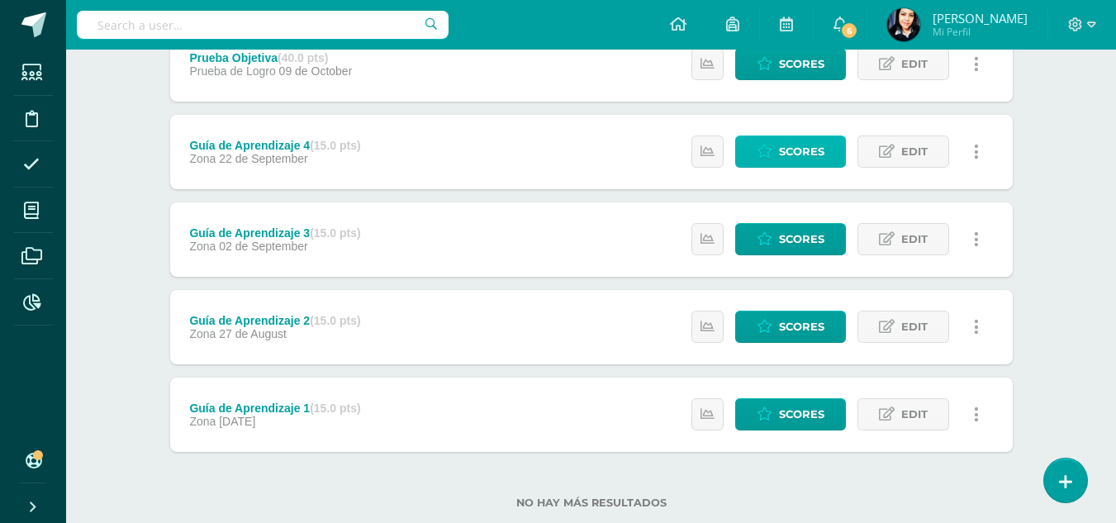
click at [796, 154] on span "Scores" at bounding box center [801, 151] width 45 height 31
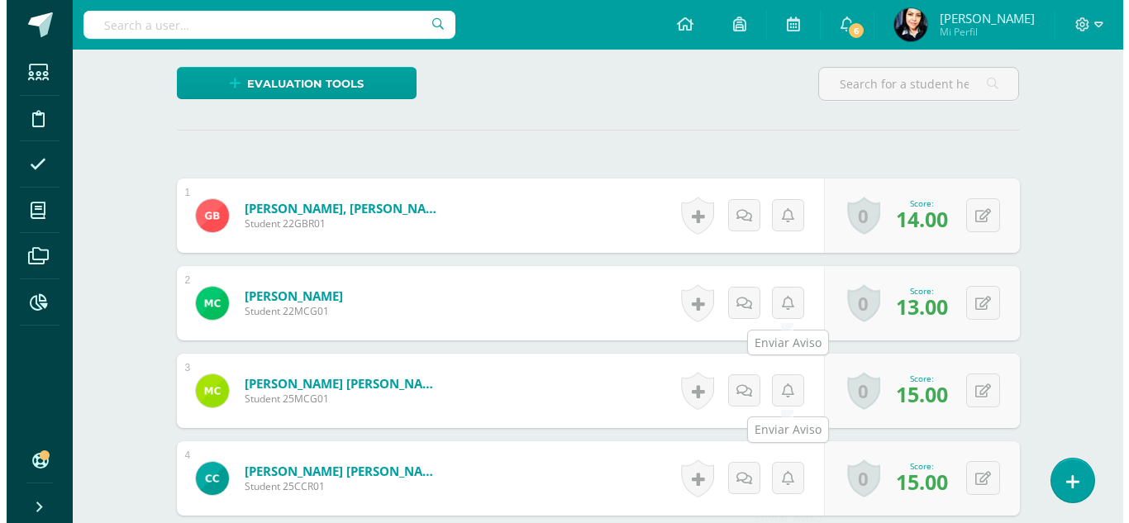
scroll to position [478, 0]
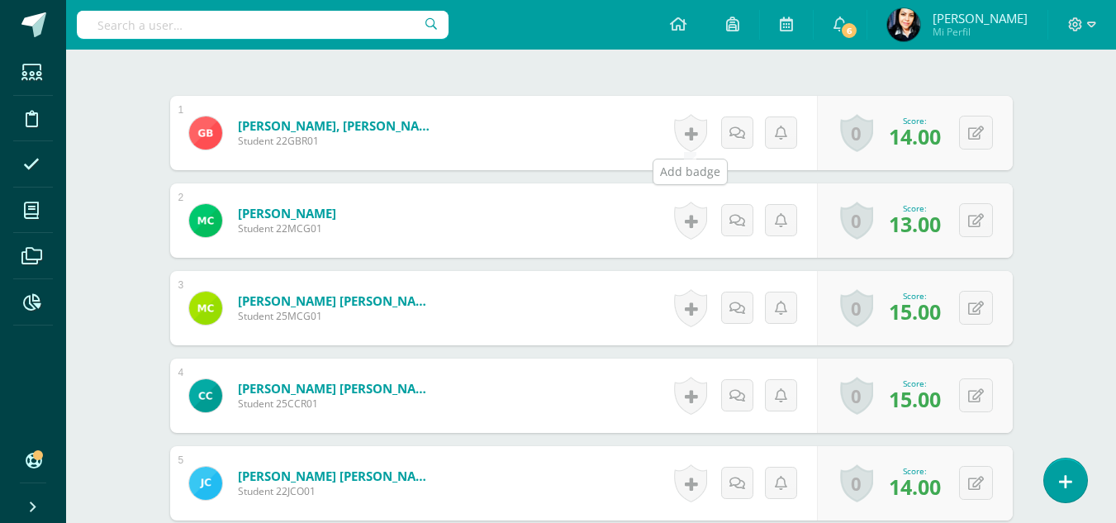
click at [694, 131] on link at bounding box center [690, 133] width 33 height 38
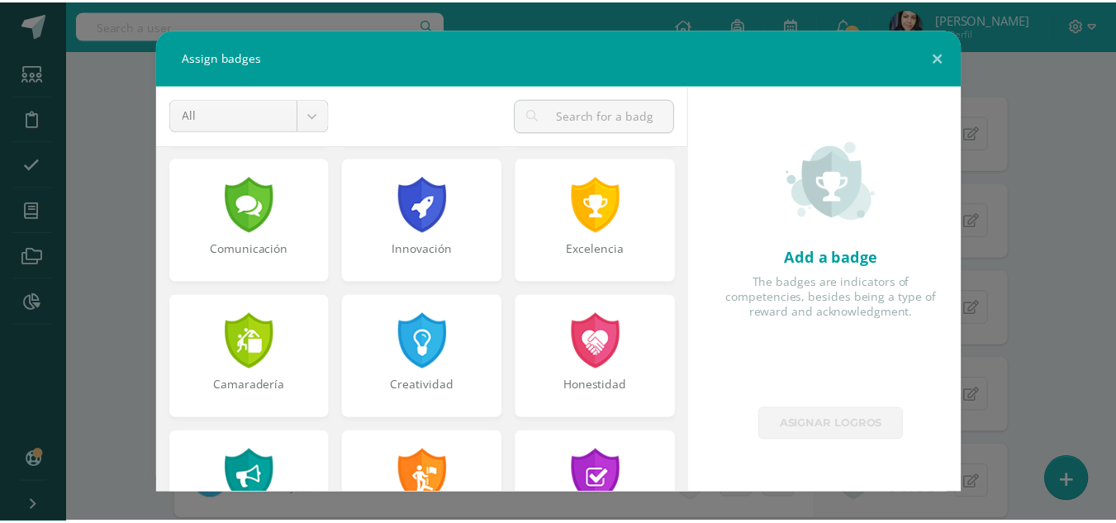
scroll to position [578, 0]
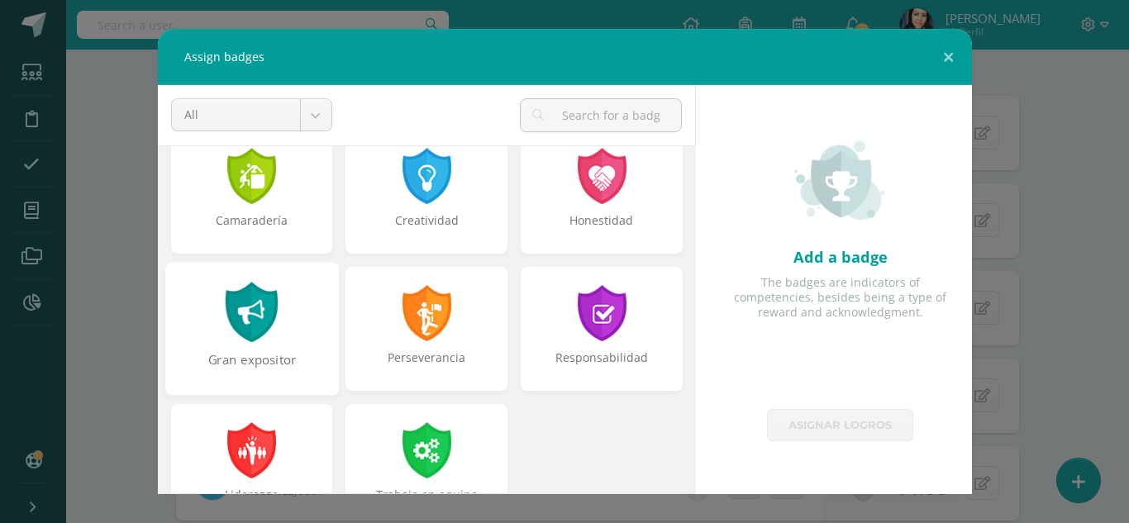
click at [237, 326] on div at bounding box center [251, 312] width 57 height 60
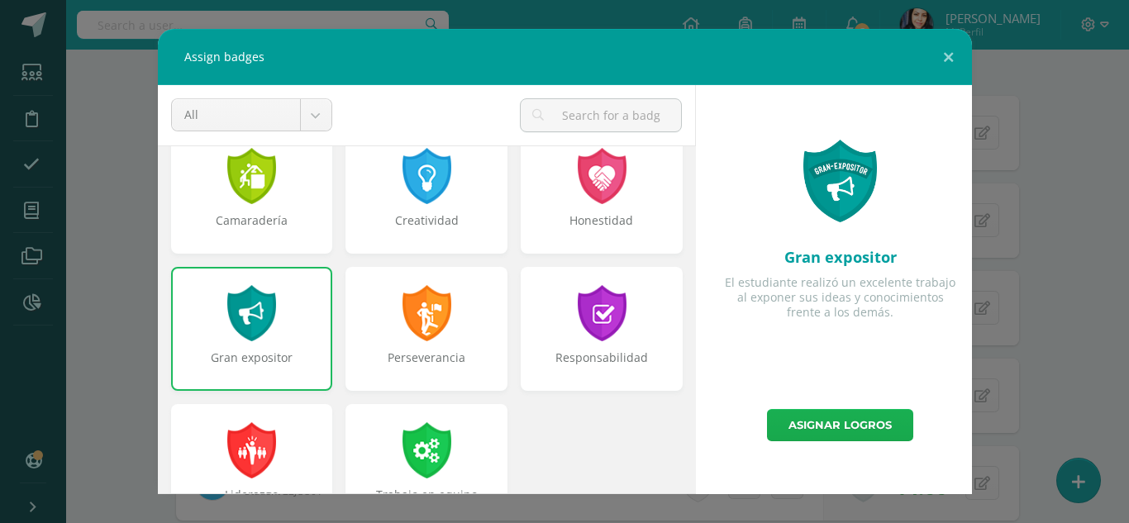
click at [854, 425] on link "Asignar logros" at bounding box center [840, 425] width 146 height 32
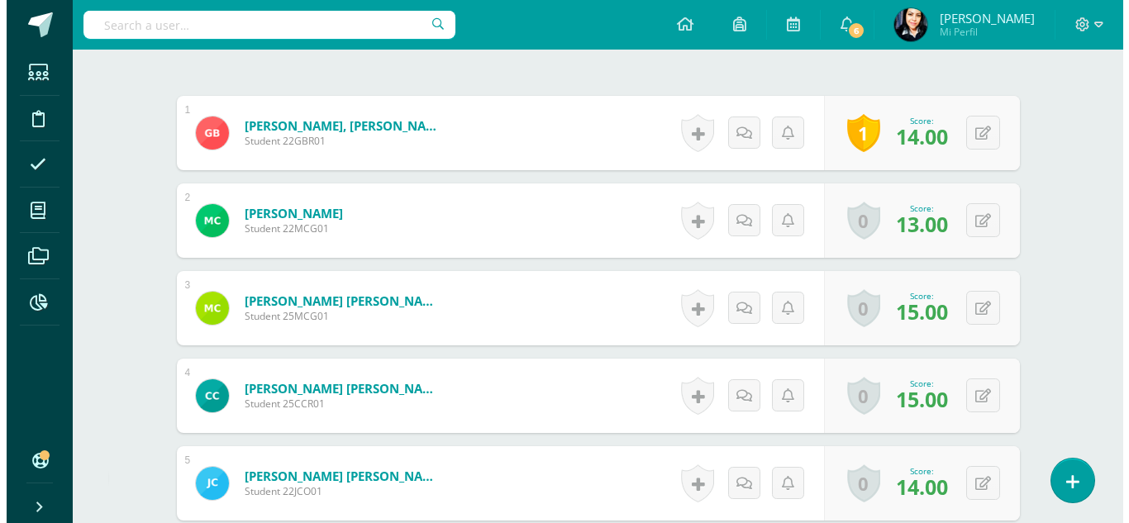
scroll to position [644, 0]
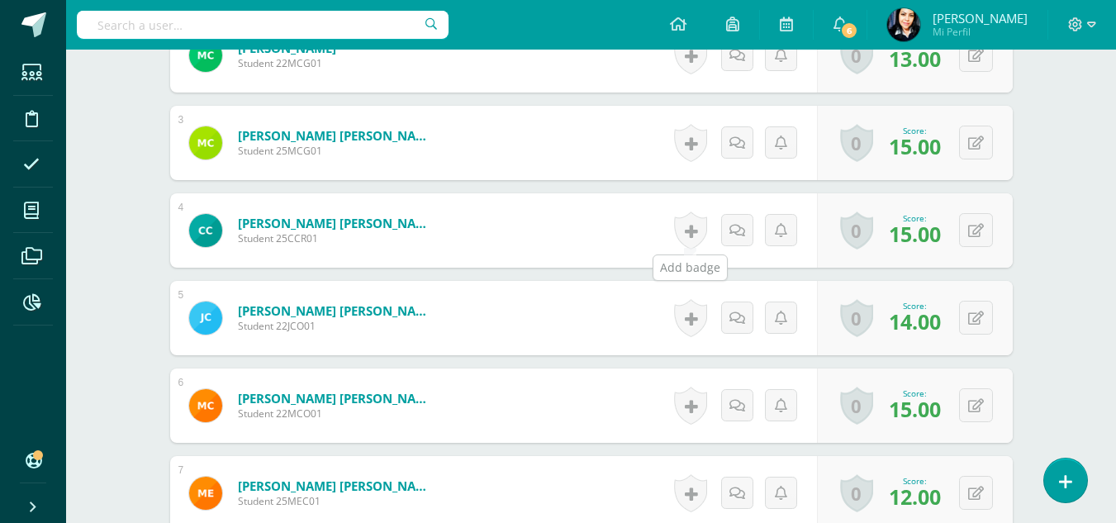
click at [690, 232] on link at bounding box center [690, 230] width 33 height 38
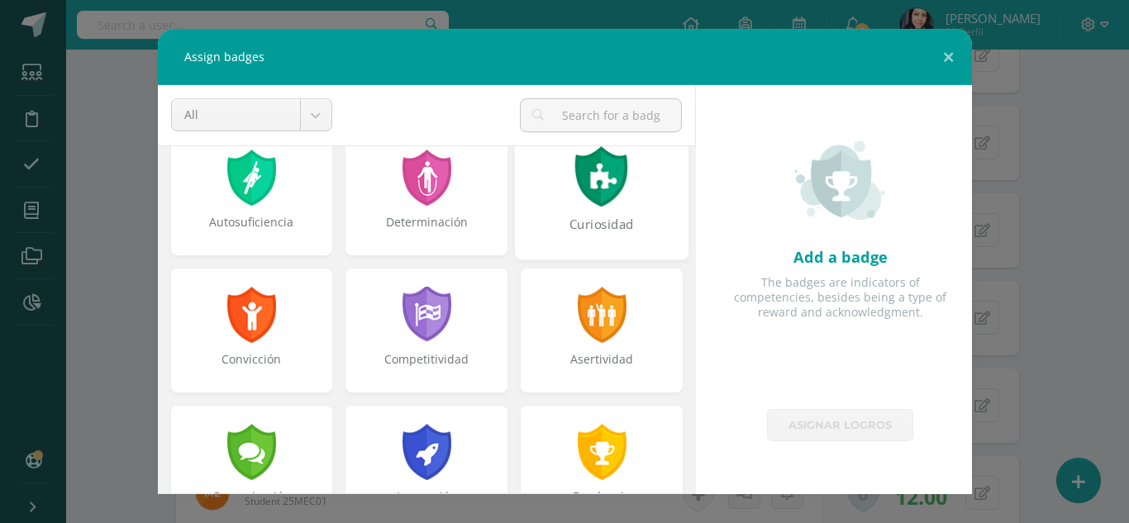
scroll to position [330, 0]
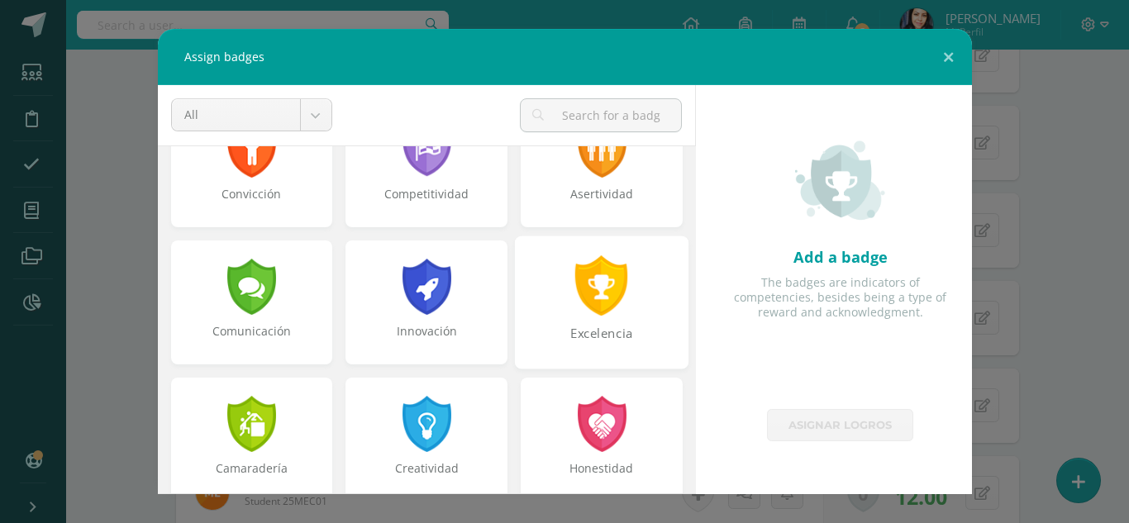
click at [598, 296] on div at bounding box center [601, 285] width 57 height 60
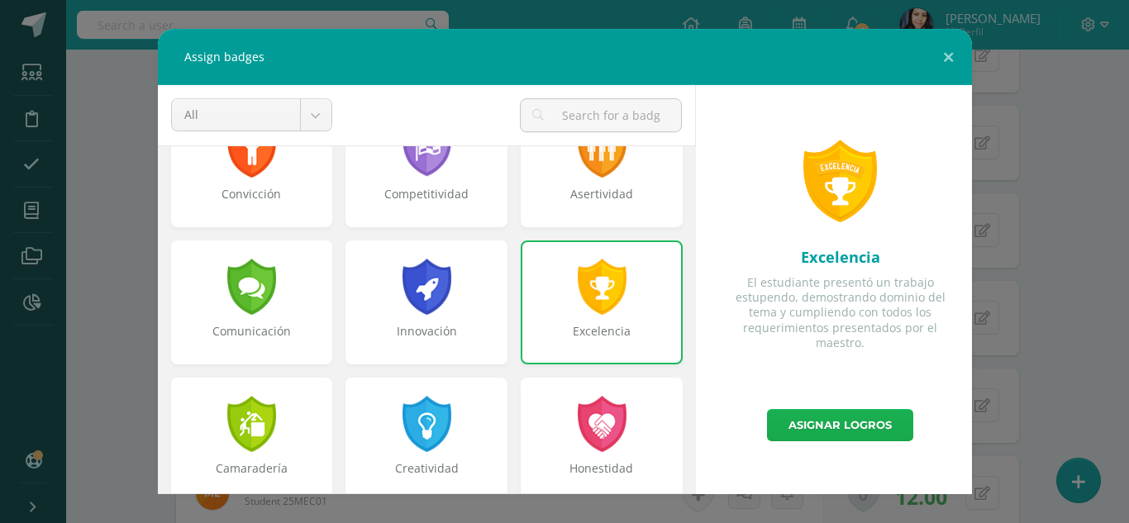
click at [819, 418] on link "Asignar logros" at bounding box center [840, 425] width 146 height 32
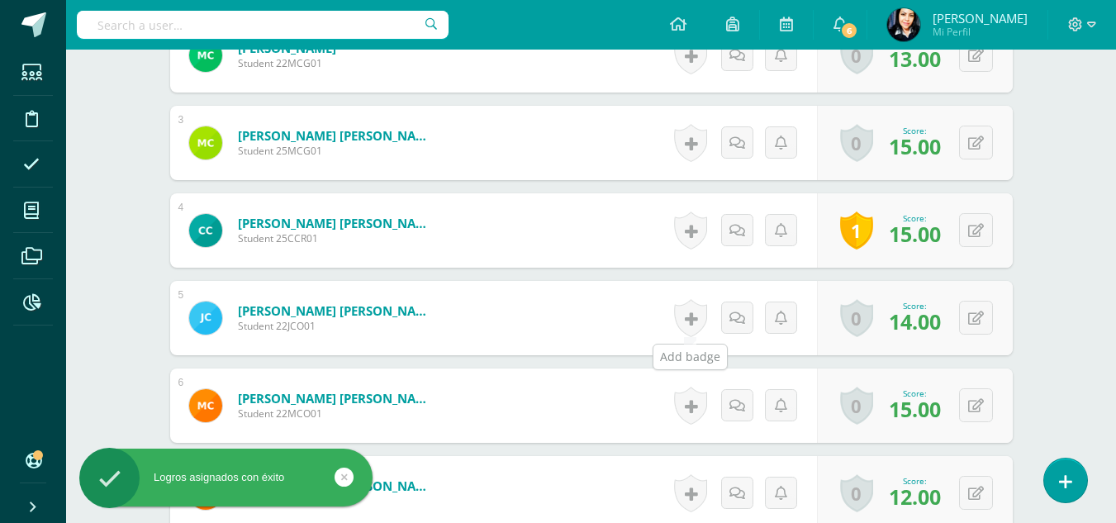
click at [692, 319] on link at bounding box center [690, 318] width 33 height 38
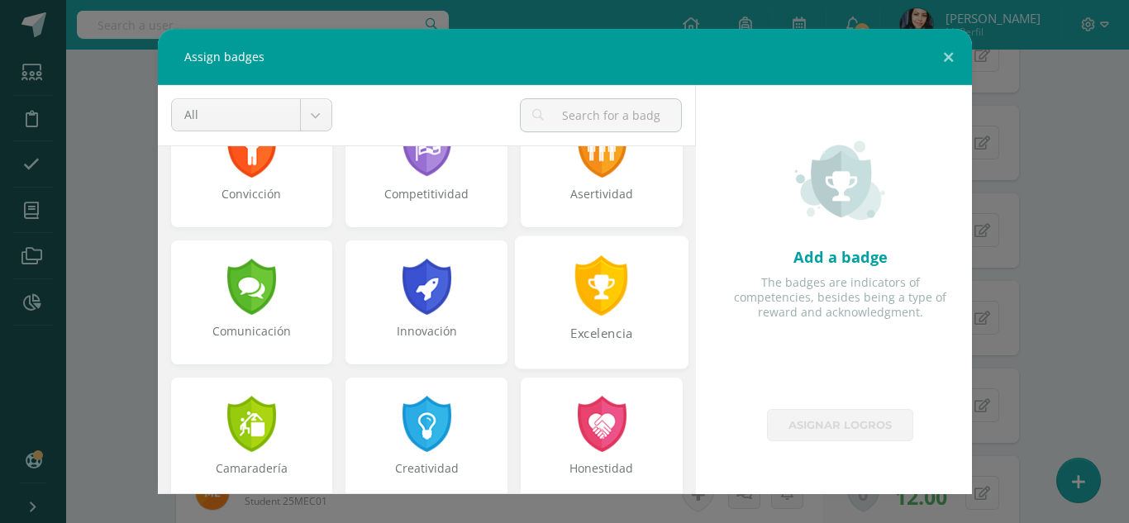
click at [598, 311] on div at bounding box center [601, 285] width 57 height 60
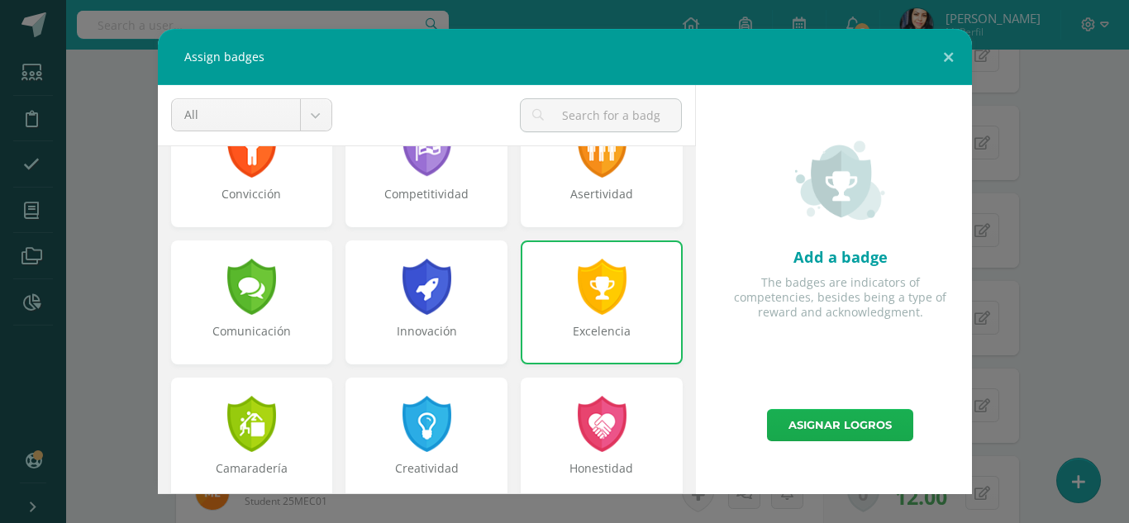
click at [836, 421] on link "Asignar logros" at bounding box center [840, 425] width 146 height 32
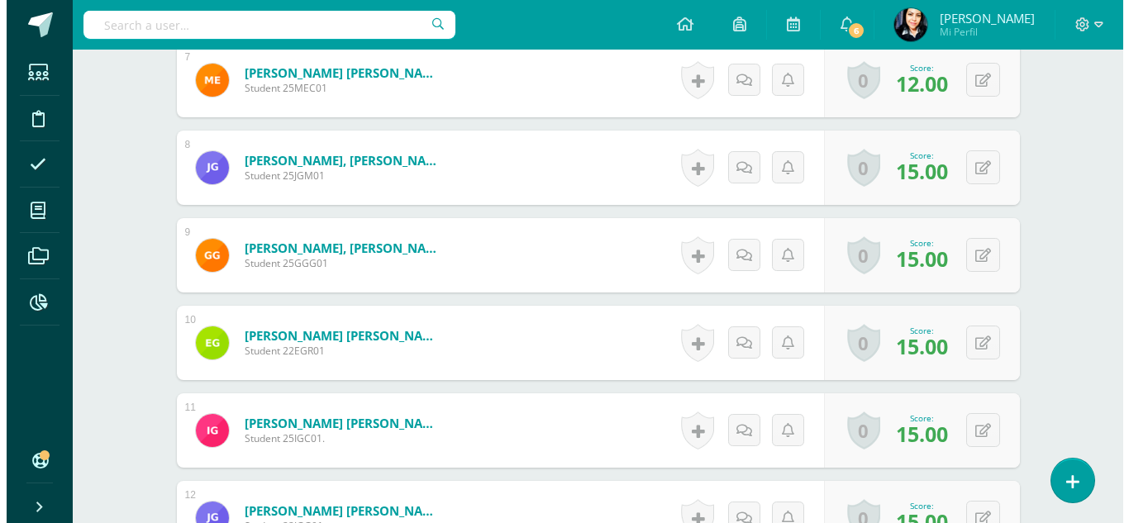
scroll to position [1139, 0]
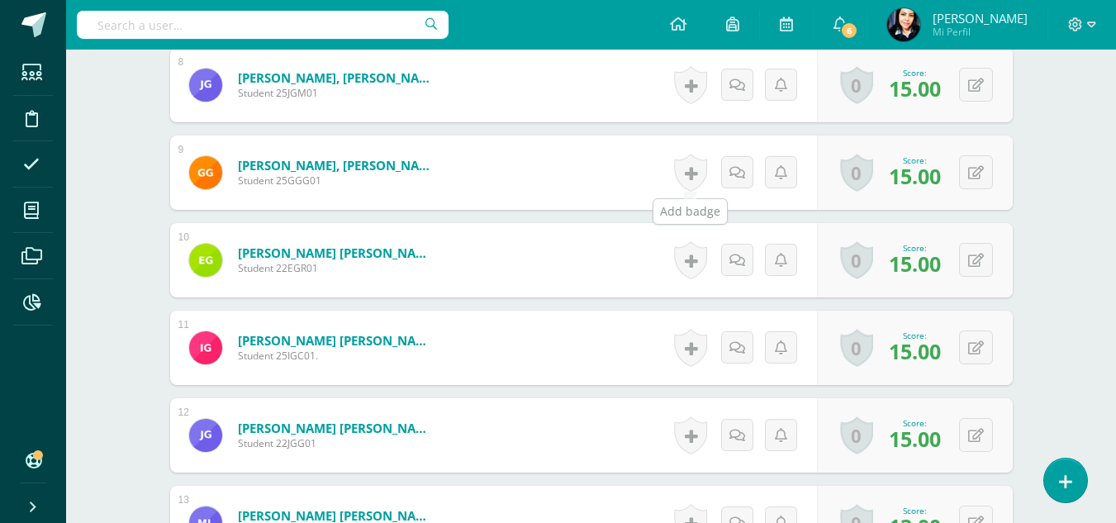
click at [691, 169] on link at bounding box center [690, 173] width 33 height 38
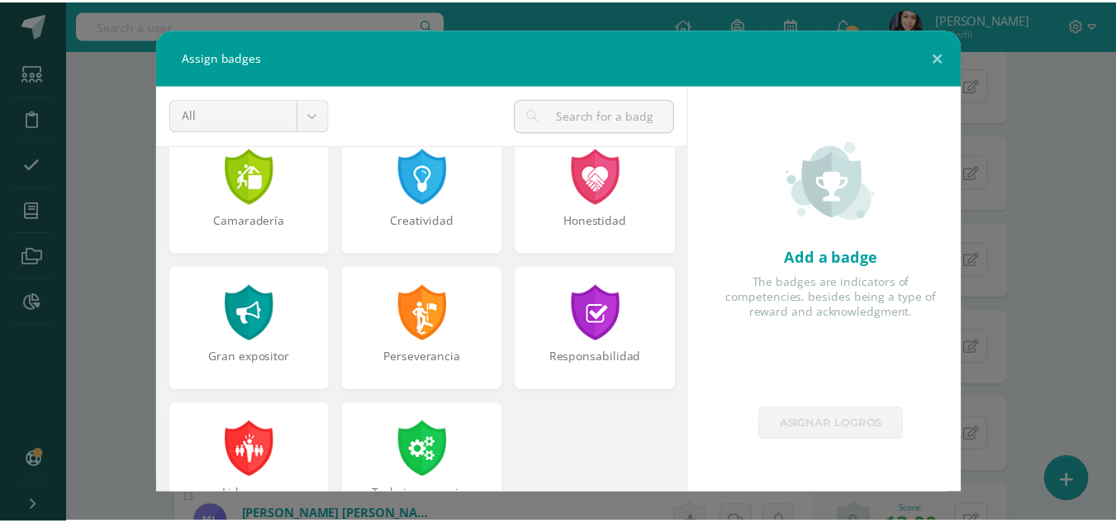
scroll to position [626, 0]
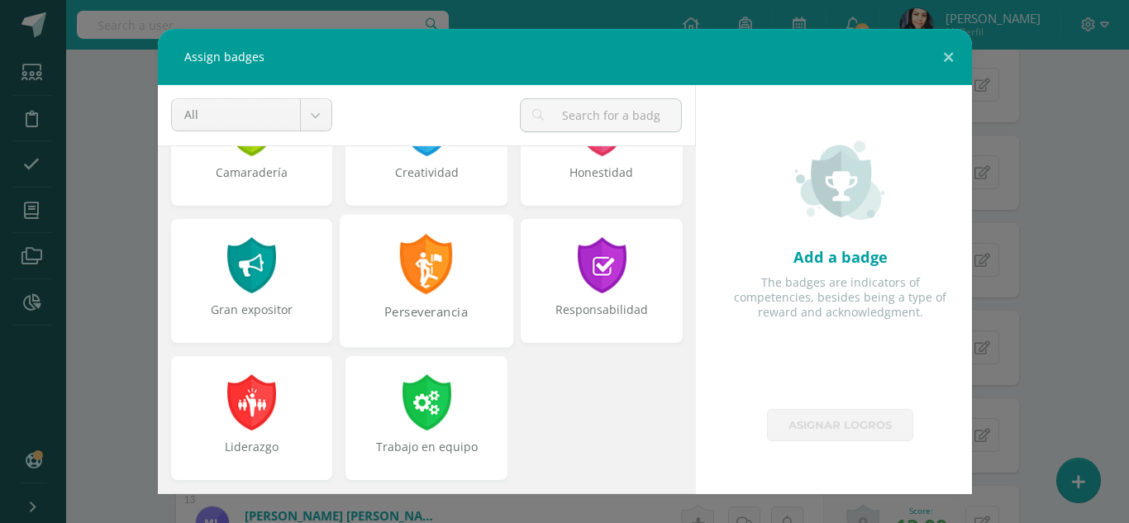
click at [424, 276] on div at bounding box center [426, 264] width 57 height 60
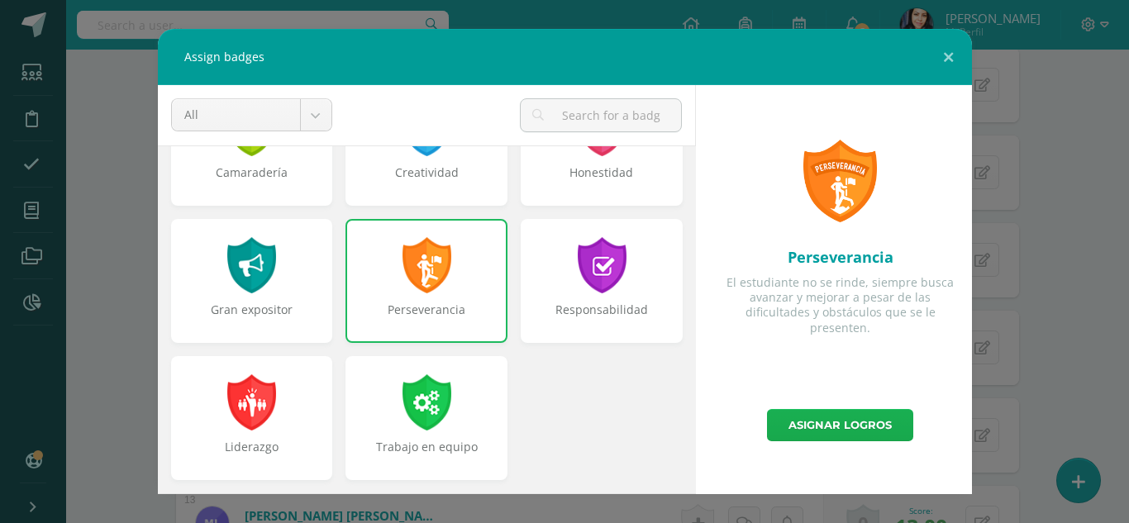
click at [837, 417] on link "Asignar logros" at bounding box center [840, 425] width 146 height 32
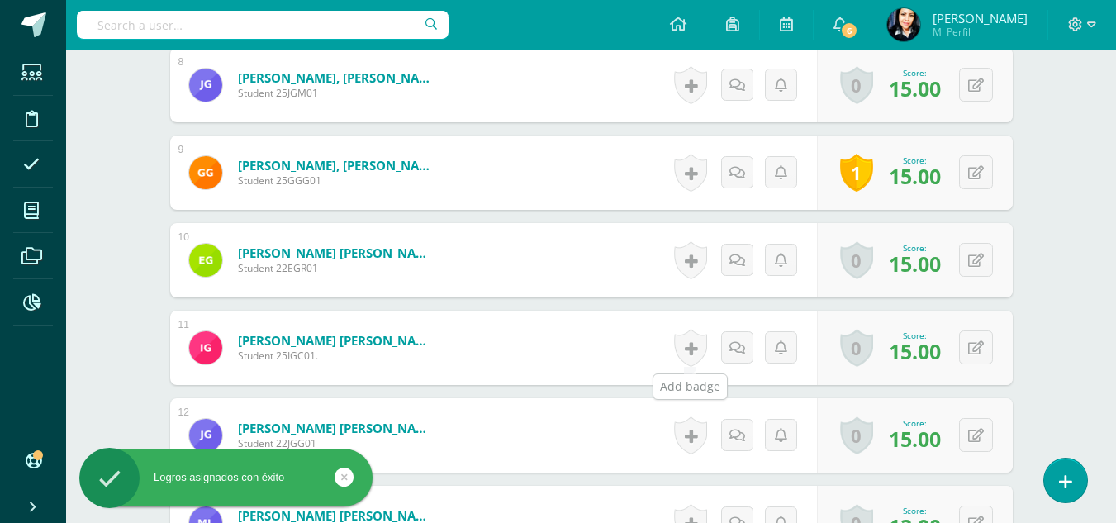
click at [696, 347] on link at bounding box center [690, 348] width 33 height 38
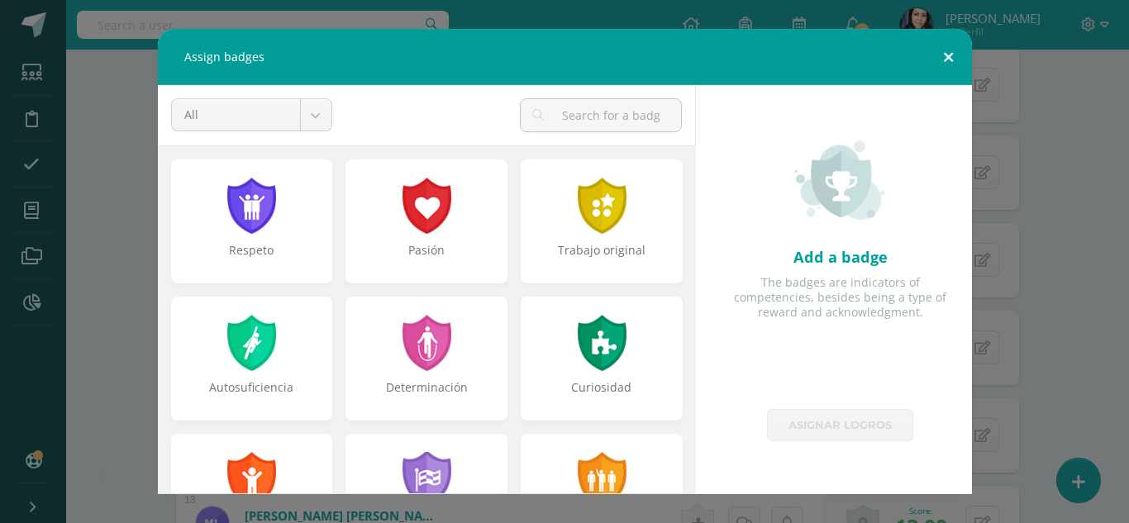
click at [943, 56] on button at bounding box center [947, 57] width 47 height 56
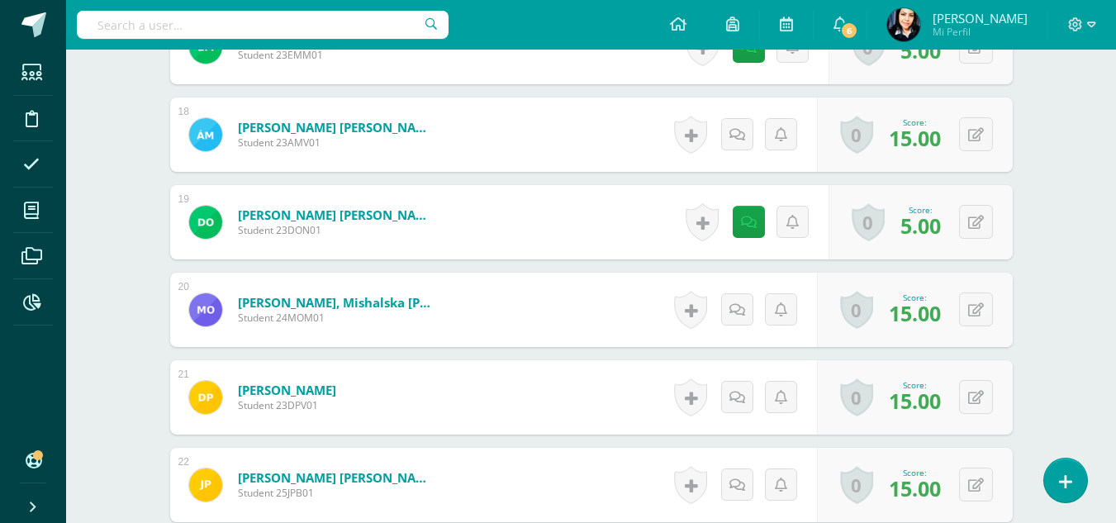
scroll to position [1800, 0]
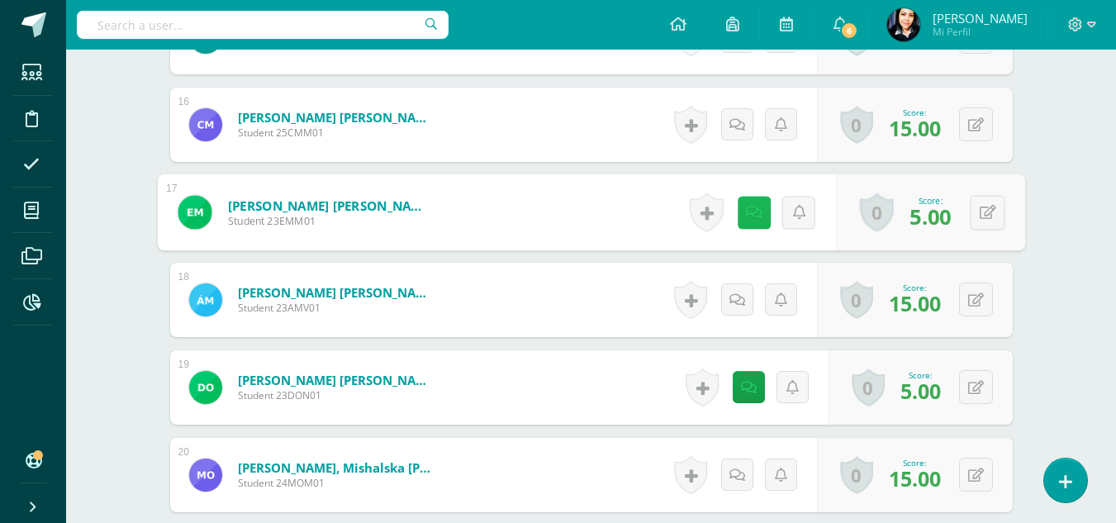
click at [745, 208] on icon at bounding box center [753, 212] width 17 height 14
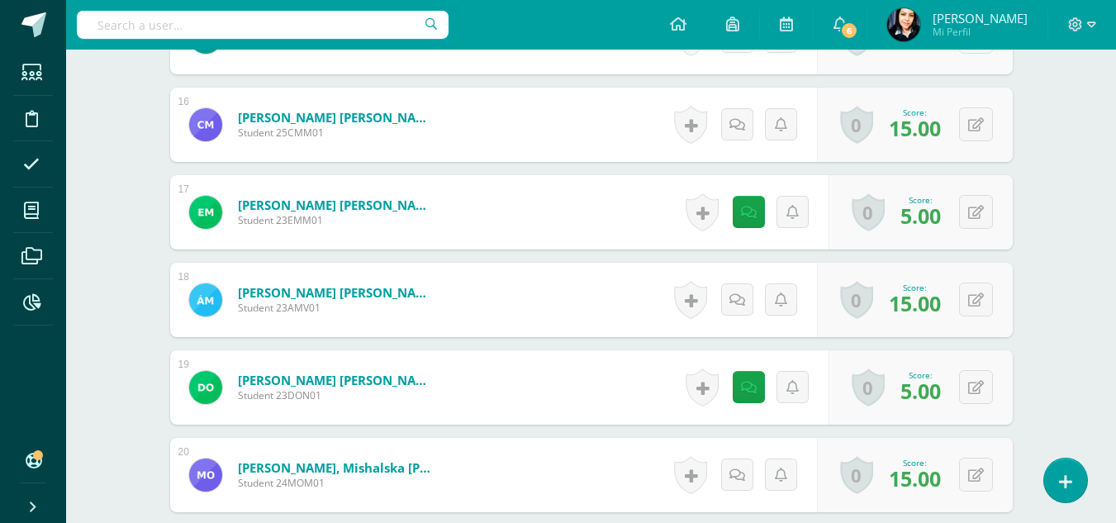
click at [621, 205] on form "[PERSON_NAME] [PERSON_NAME] Student 23EMM01 Score 5.00 0 Badges Badges obtained…" at bounding box center [591, 212] width 843 height 74
click at [753, 386] on icon at bounding box center [749, 388] width 16 height 14
click at [569, 373] on form "[PERSON_NAME] [PERSON_NAME] Student 23DON01 Score 5.00 0 Badges Badges obtained…" at bounding box center [591, 387] width 843 height 74
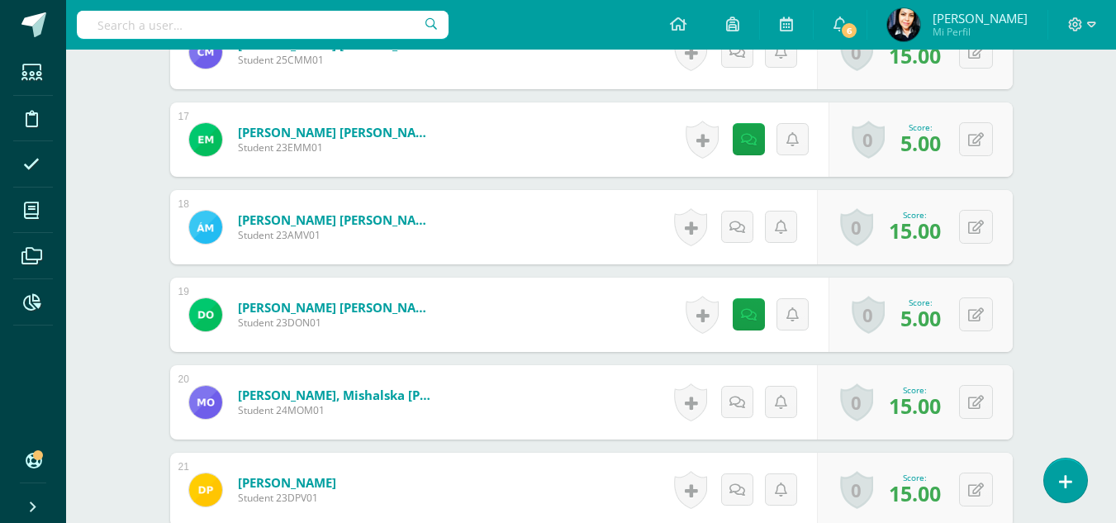
scroll to position [1542, 0]
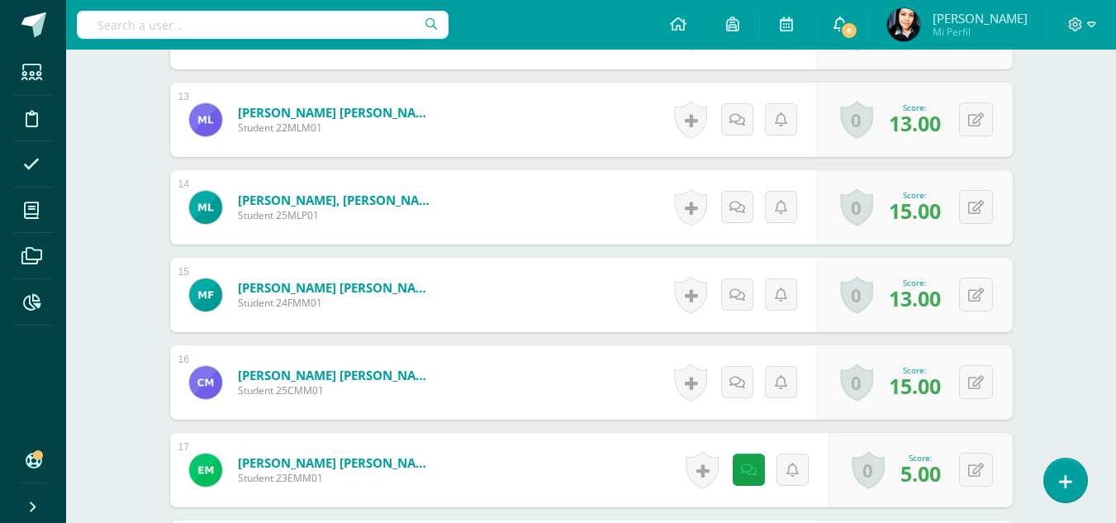
click at [858, 26] on span "6" at bounding box center [849, 30] width 18 height 18
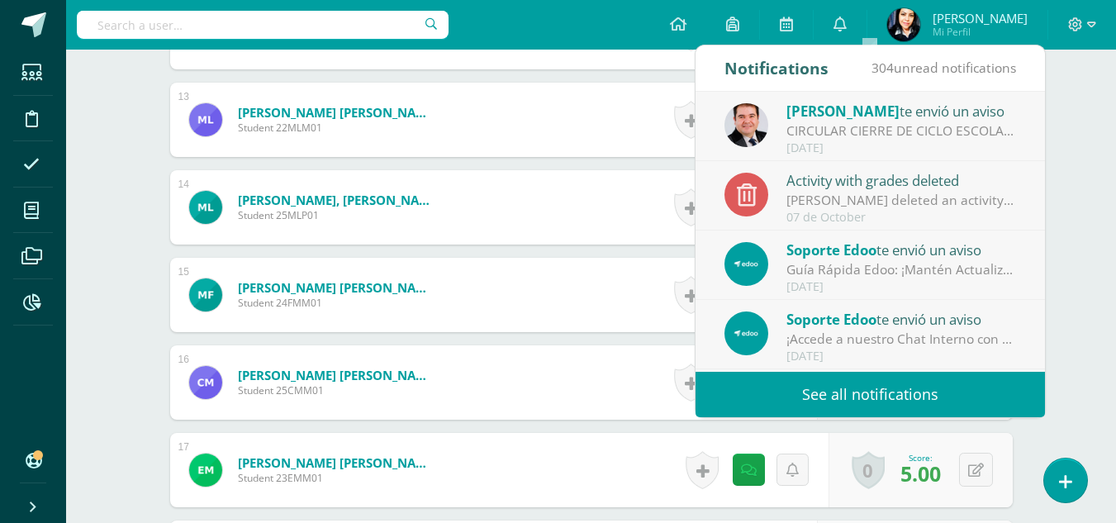
scroll to position [1212, 0]
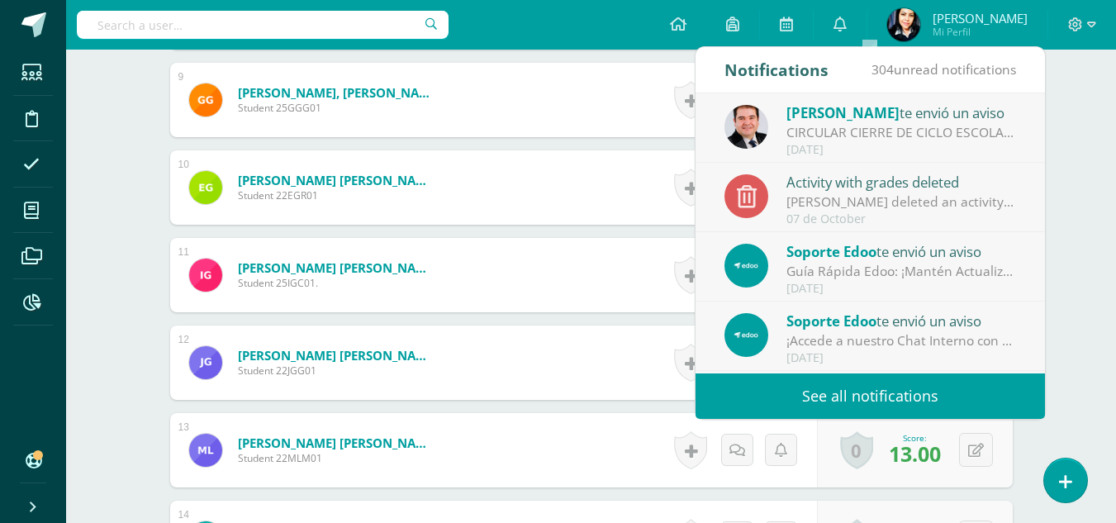
click at [910, 398] on link "See all notifications" at bounding box center [870, 395] width 349 height 45
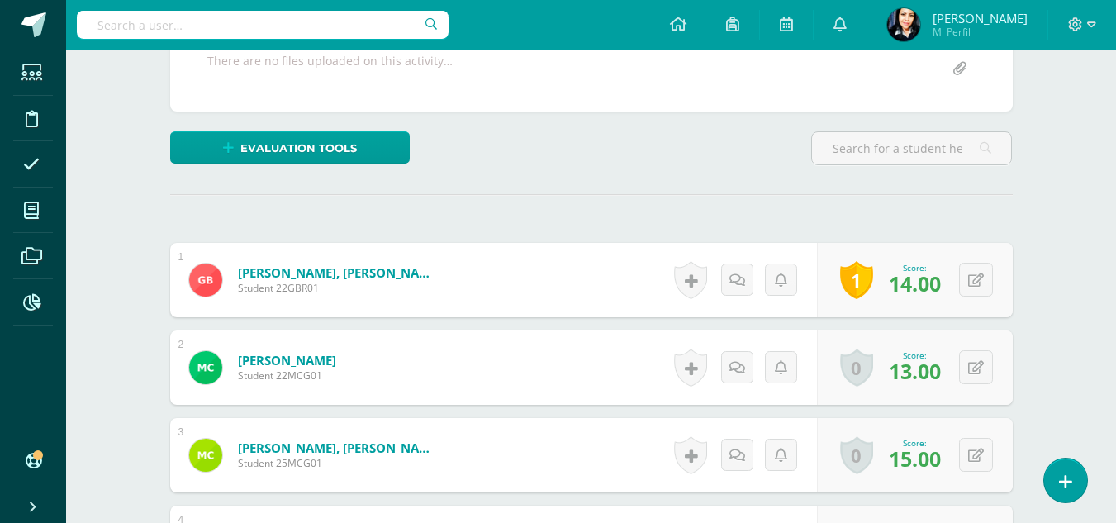
scroll to position [166, 0]
